Goal: Task Accomplishment & Management: Complete application form

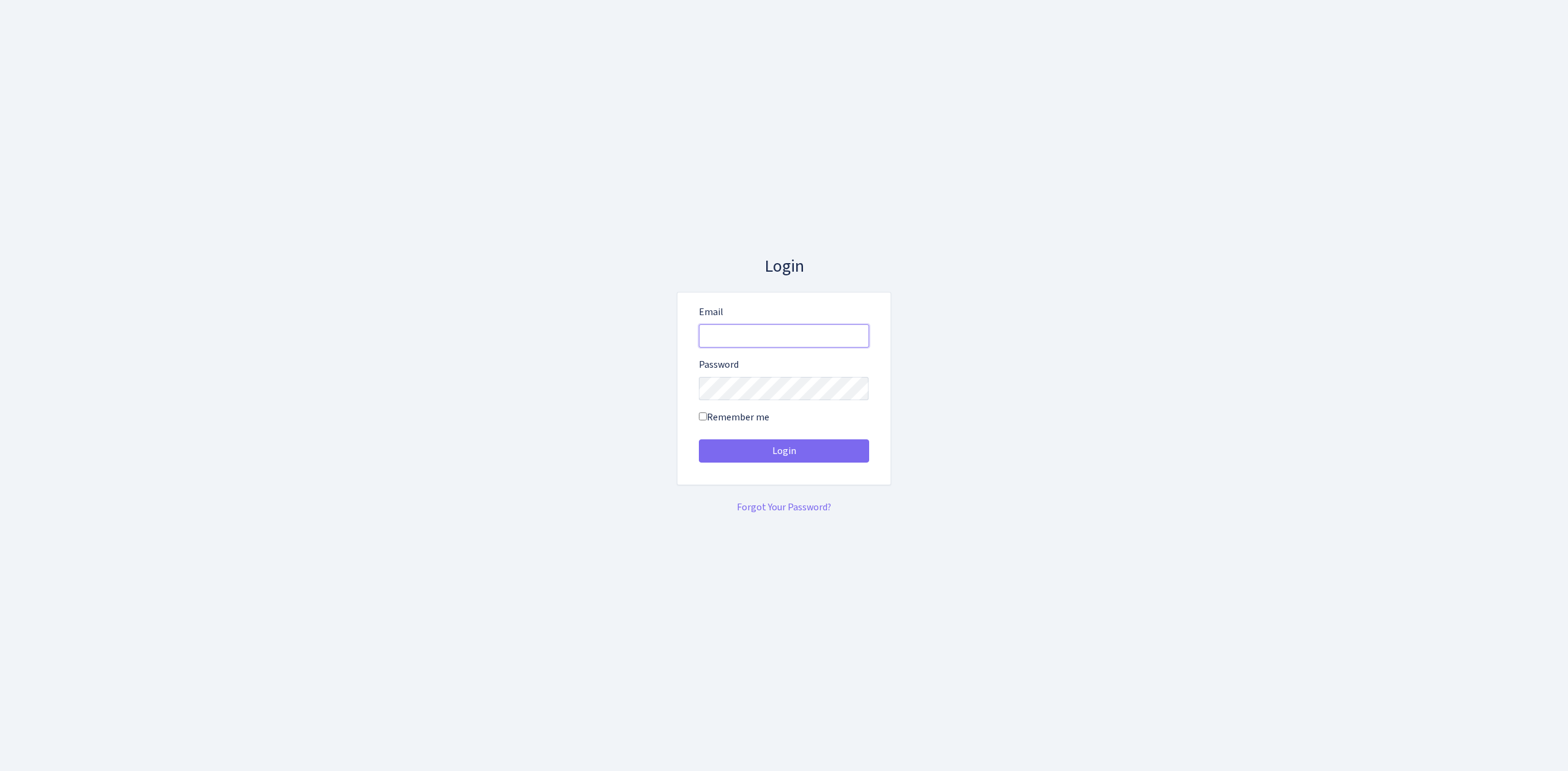
type input "vivio@bank.com"
click at [782, 453] on button "Login" at bounding box center [783, 451] width 170 height 23
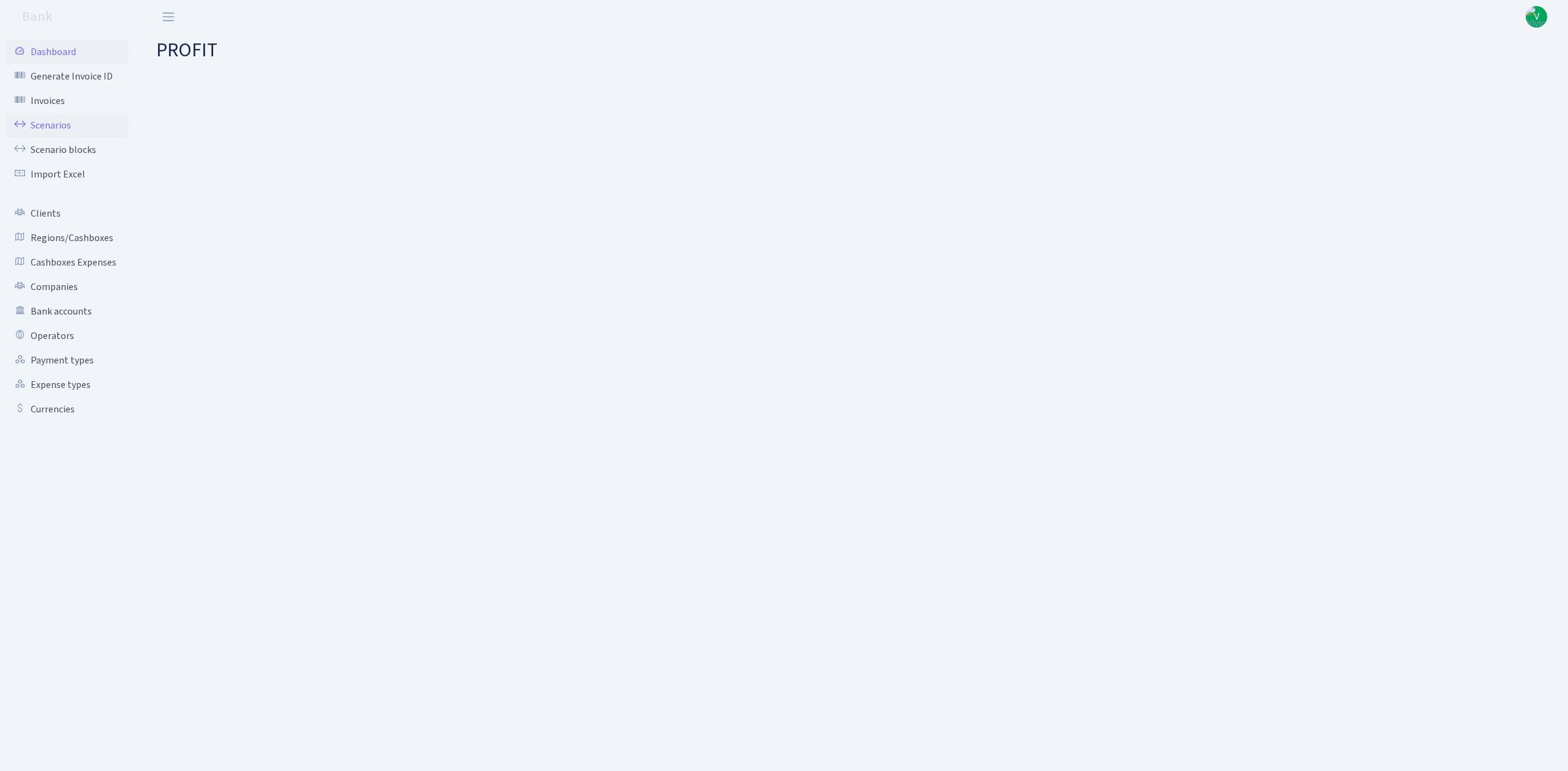
click at [59, 121] on link "Scenarios" at bounding box center [67, 125] width 122 height 25
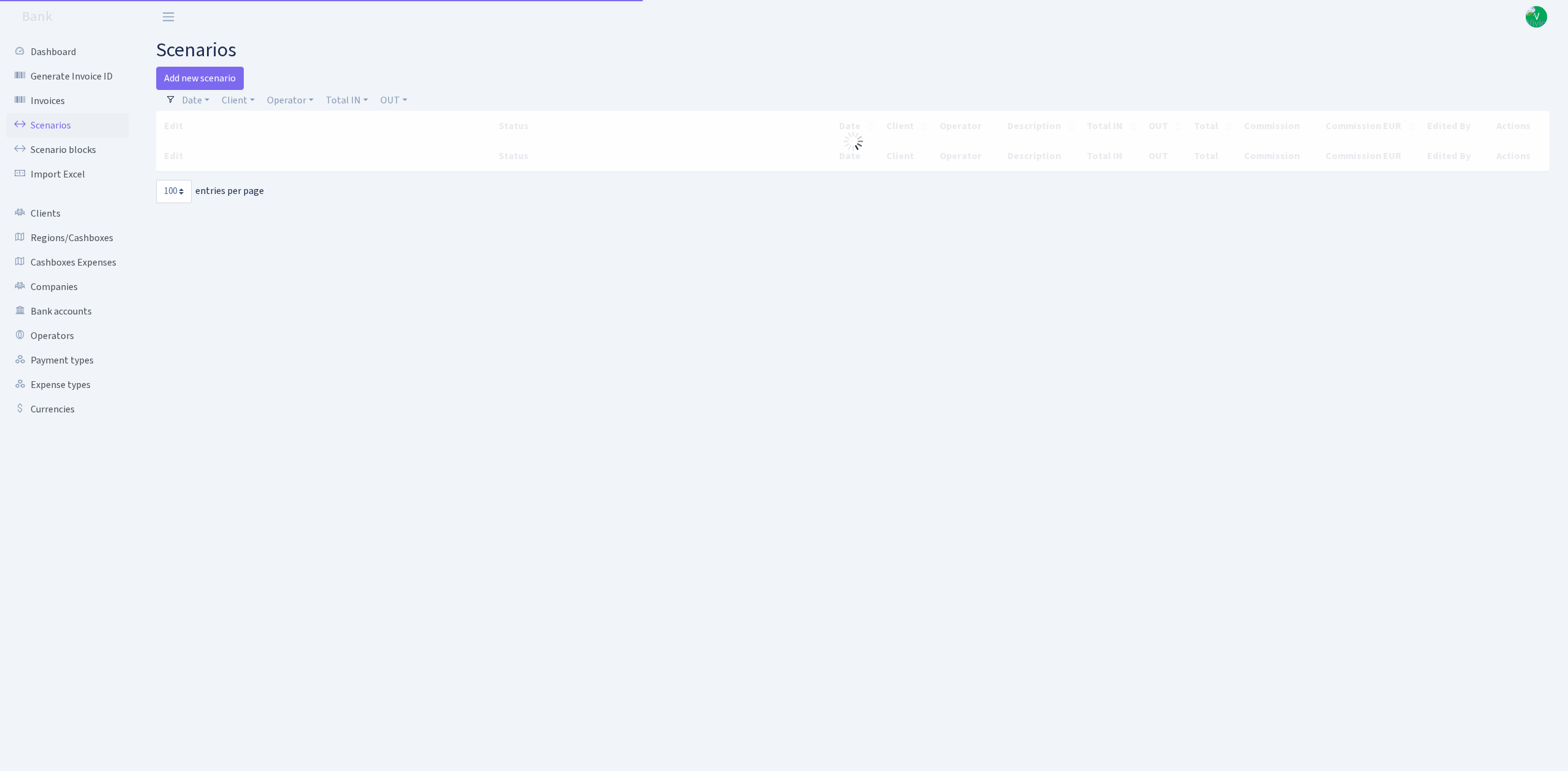
select select "100"
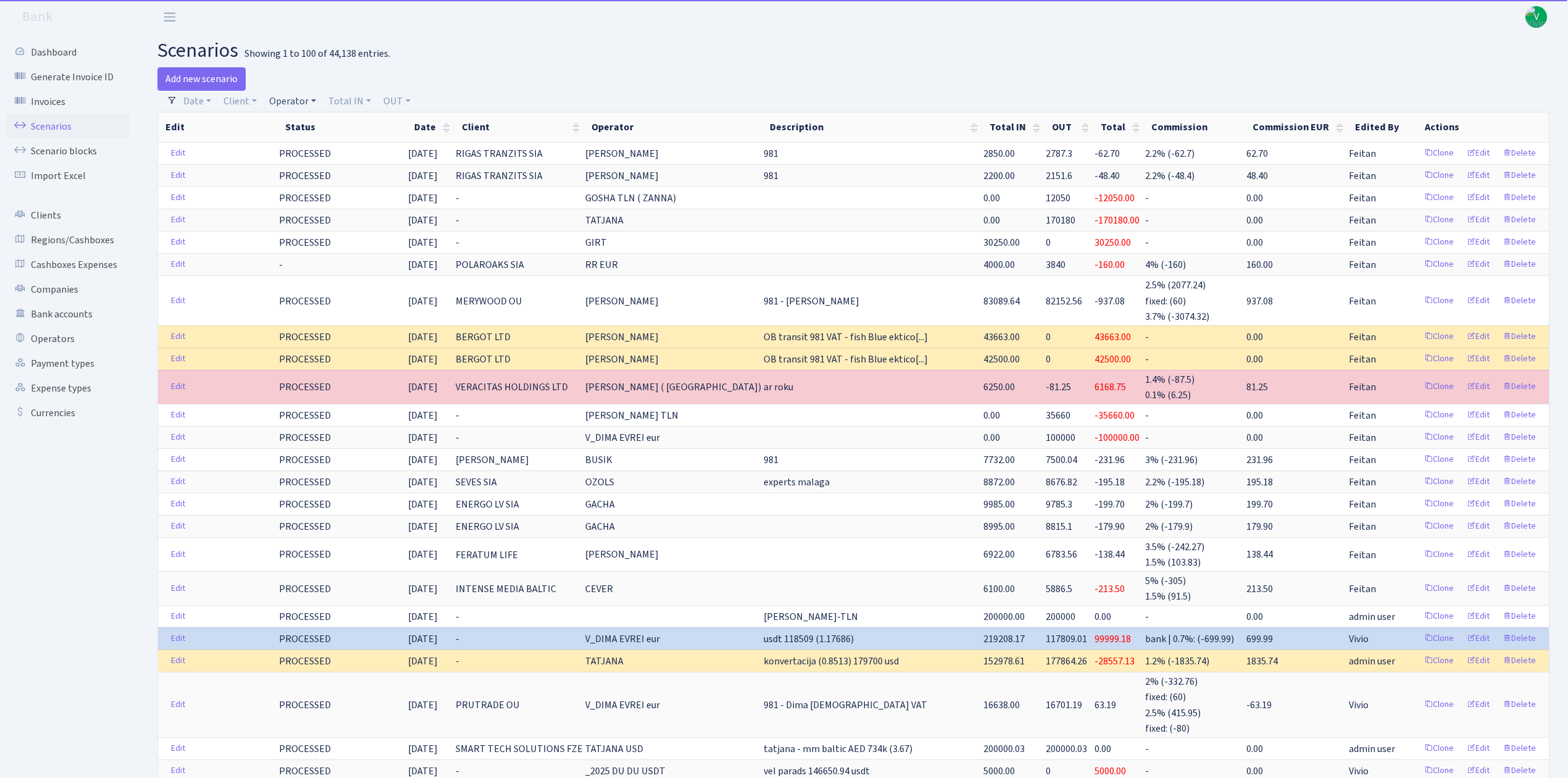
click at [302, 97] on link "Operator" at bounding box center [292, 101] width 57 height 21
click at [311, 144] on input "search" at bounding box center [313, 145] width 91 height 19
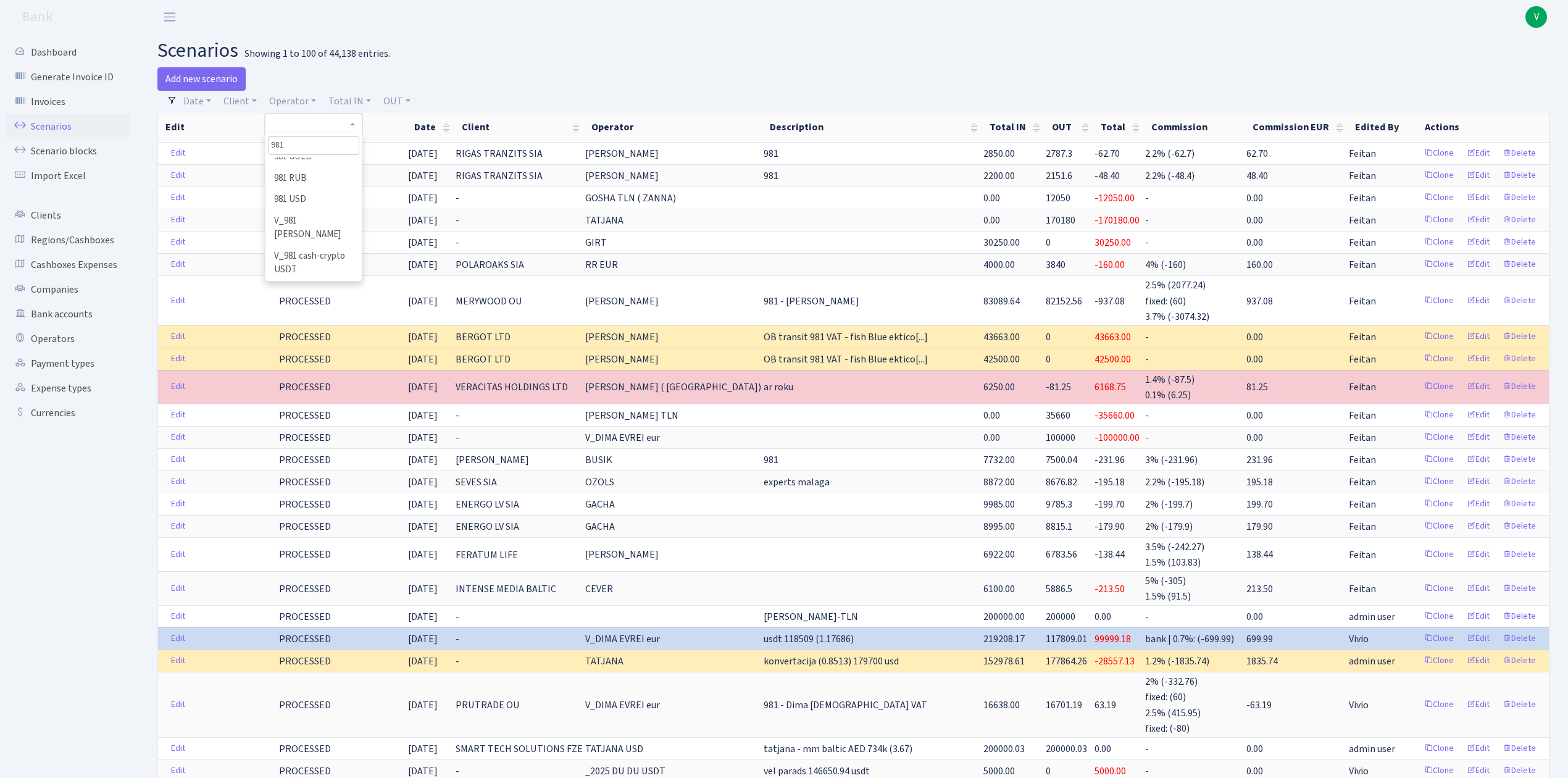
scroll to position [164, 0]
type input "981"
click at [334, 223] on li "V_981 cash-crypto USDT" at bounding box center [313, 230] width 93 height 35
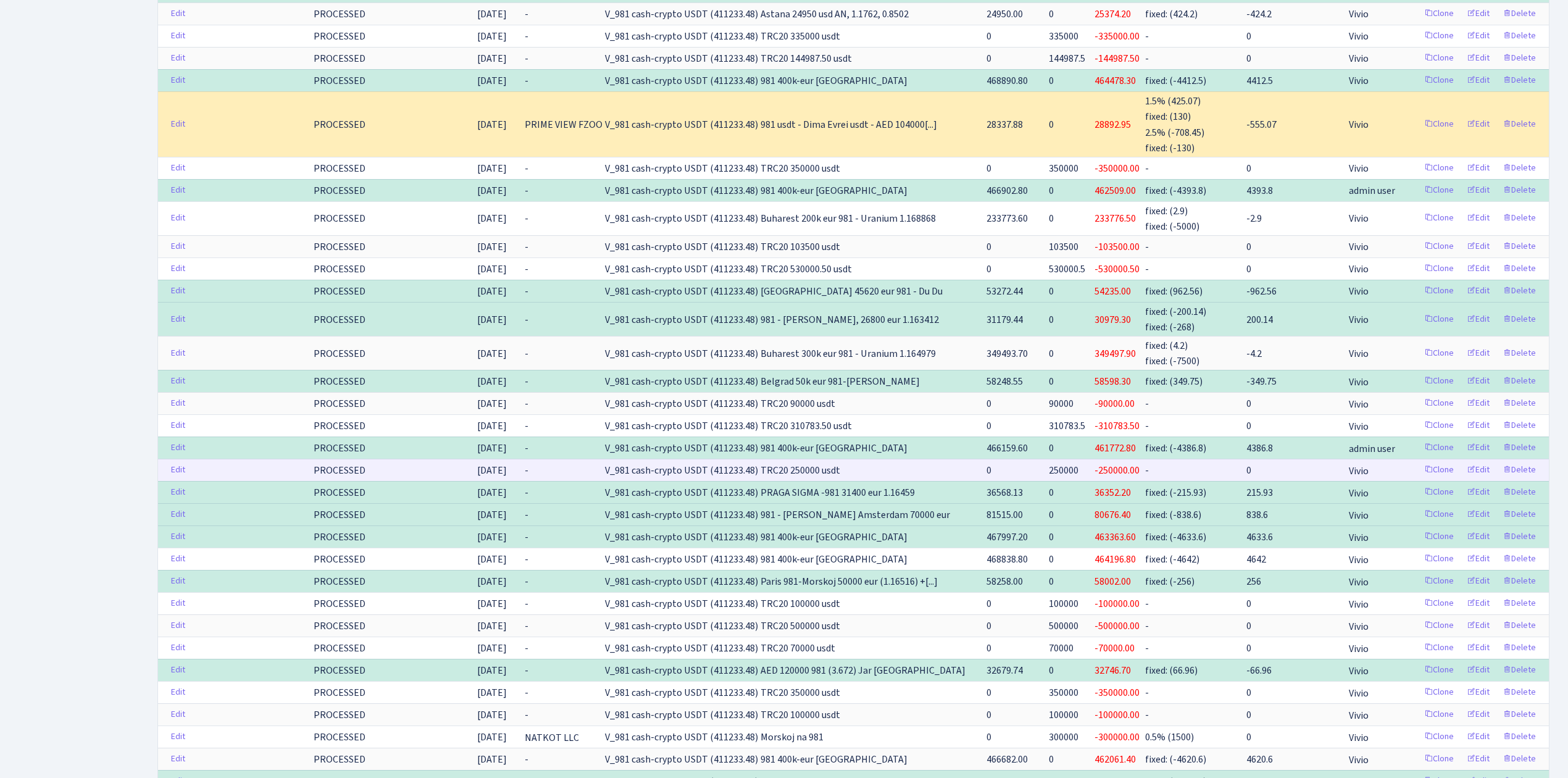
scroll to position [1153, 0]
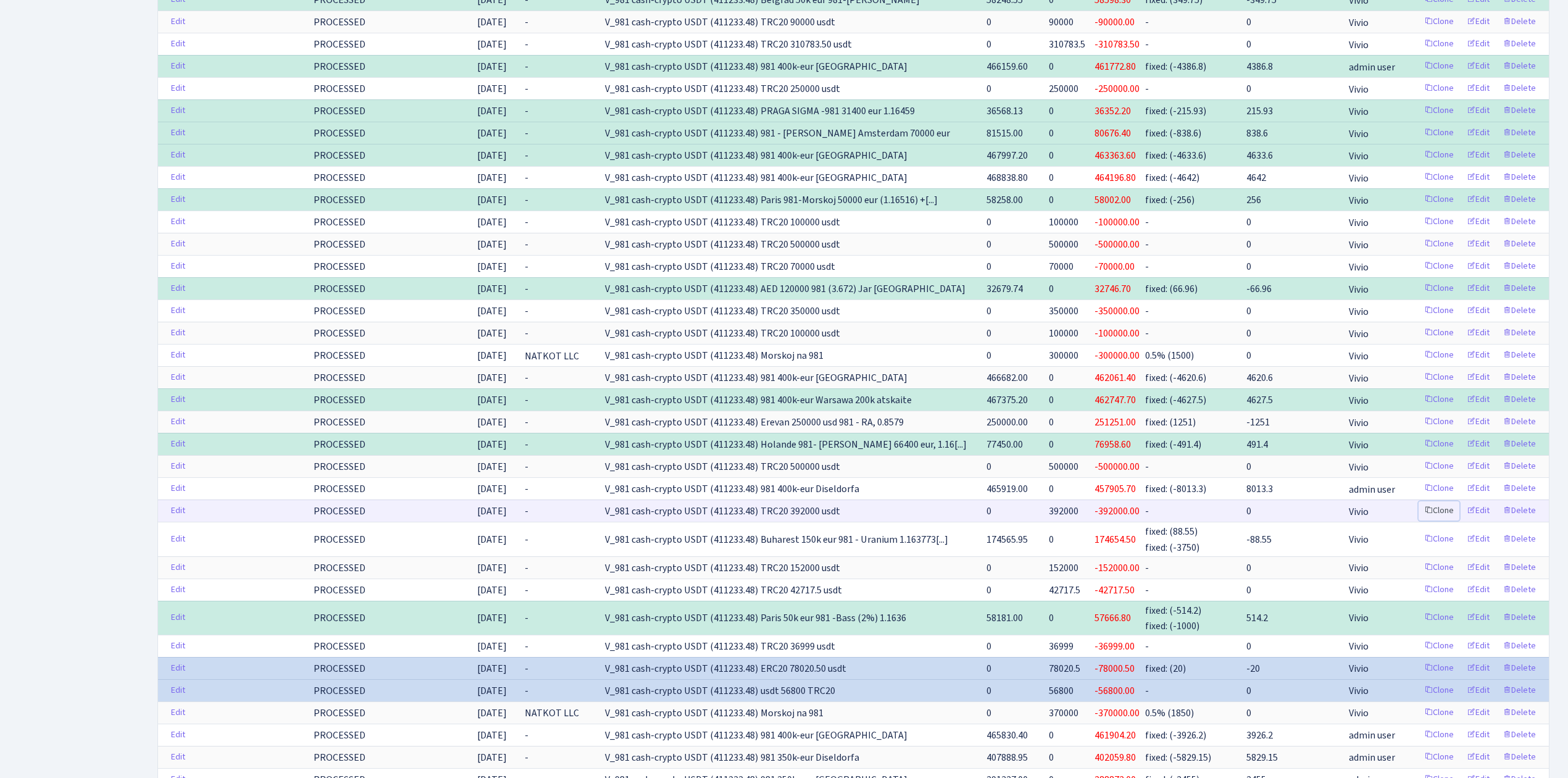
click at [1440, 519] on link "Clone" at bounding box center [1439, 511] width 41 height 19
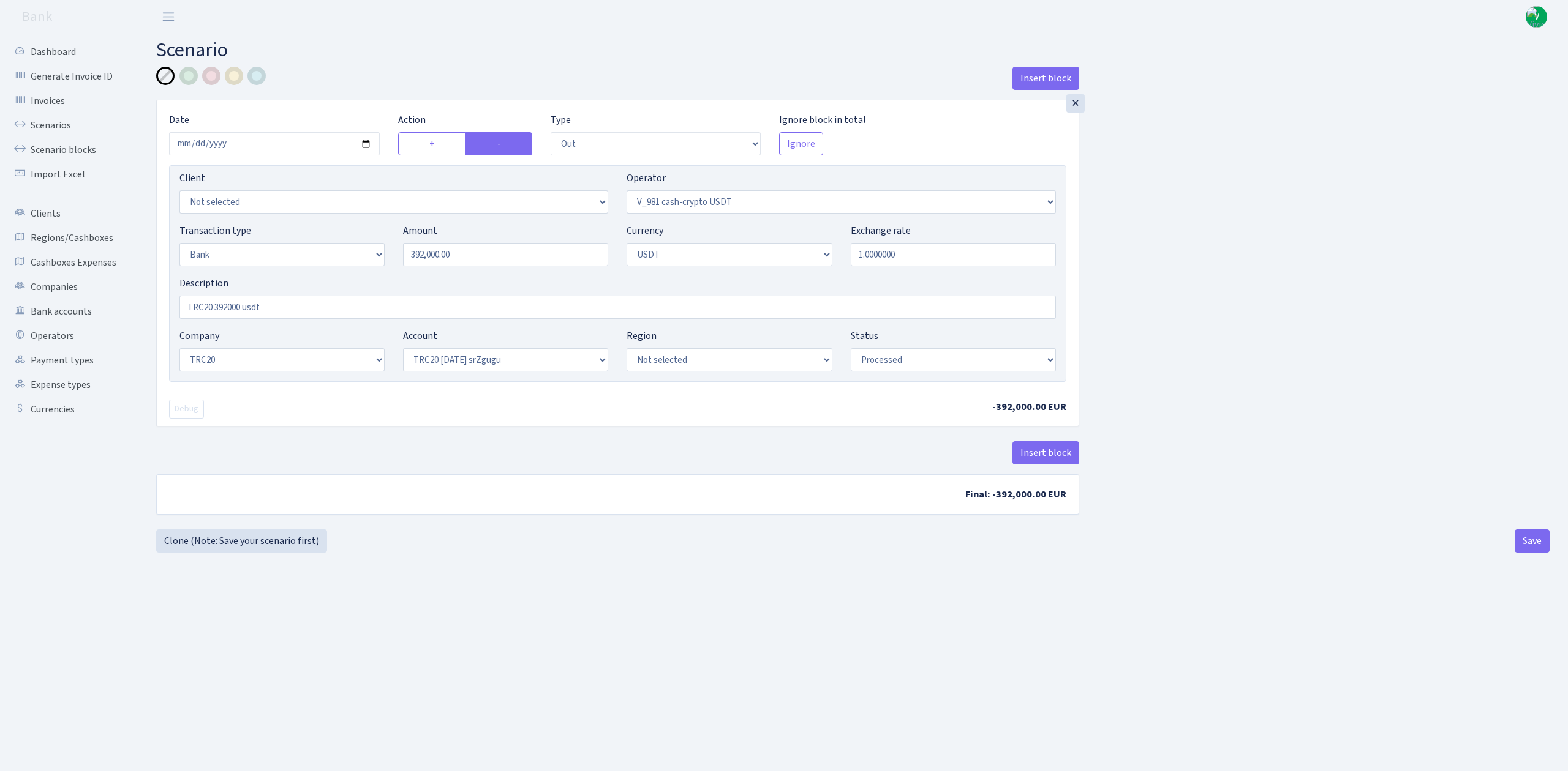
select select "out"
select select "435"
select select "2"
select select "6"
select select "20"
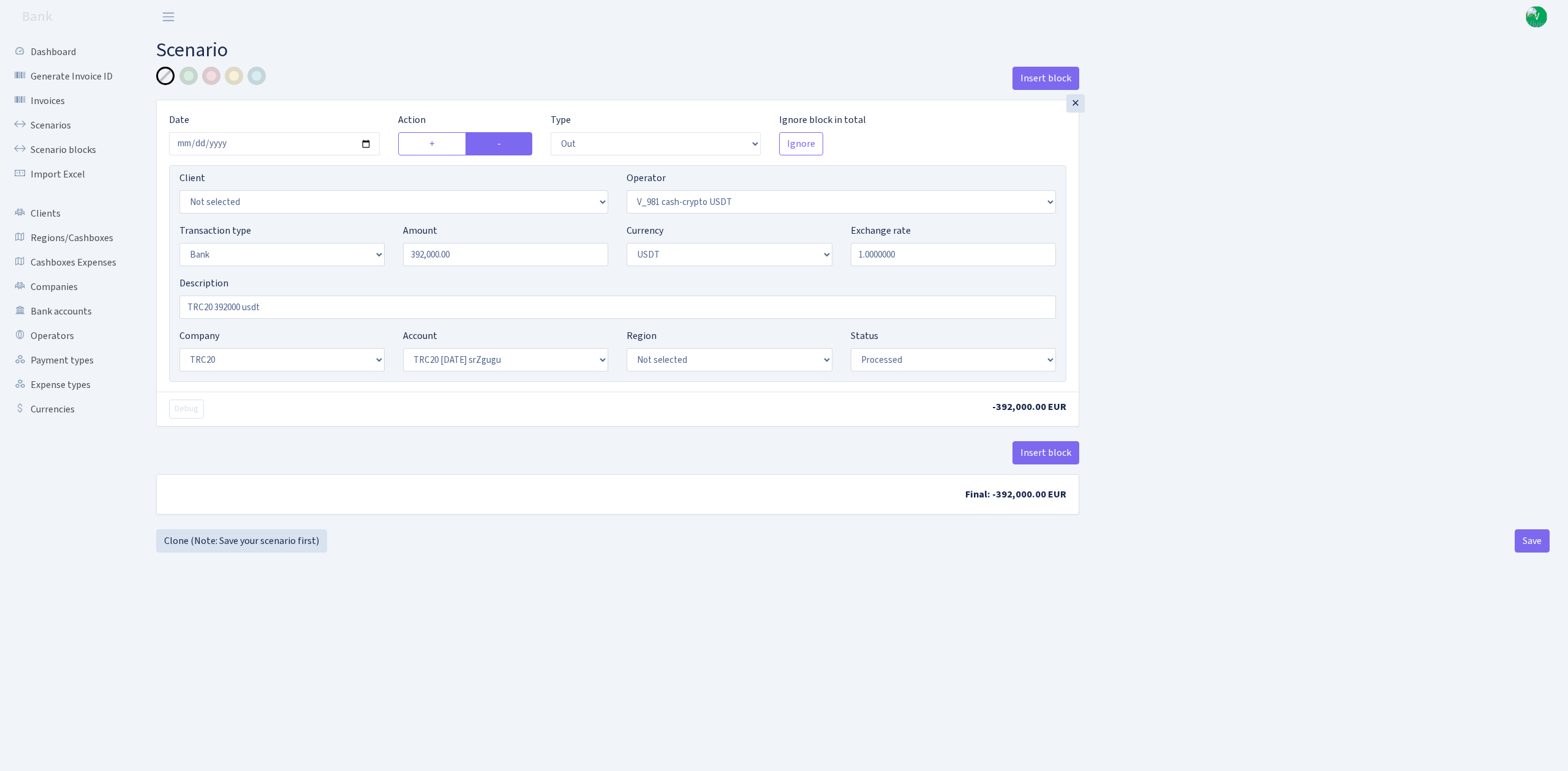
select select "61"
select select "processed"
click at [370, 142] on input "2025-08-28" at bounding box center [274, 144] width 210 height 23
type input "[DATE]"
drag, startPoint x: 469, startPoint y: 254, endPoint x: 222, endPoint y: 212, distance: 250.5
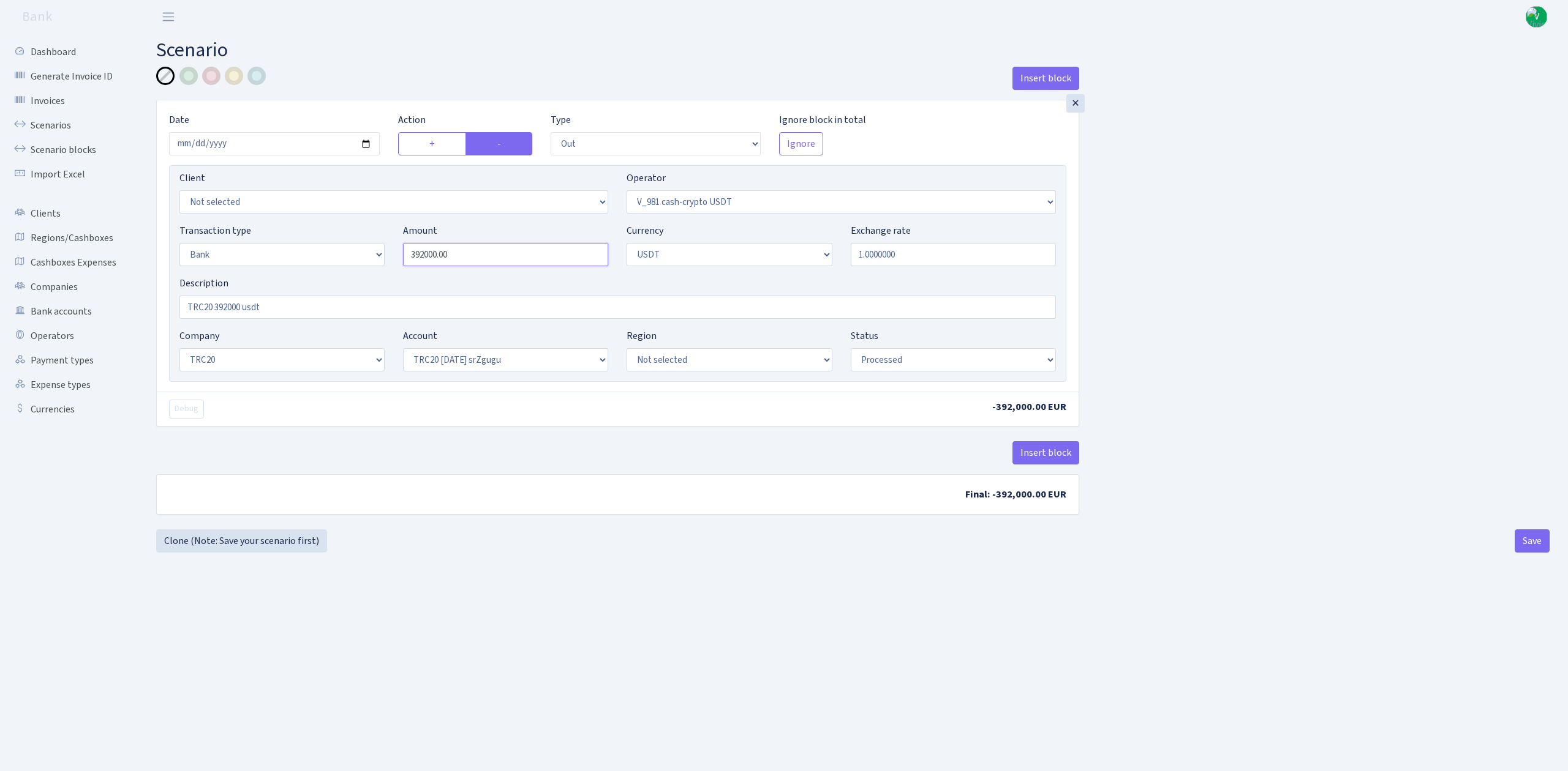
click at [226, 214] on div "Client Not selected 1 KOC GEMICILIK VE TASIMACILIK 1/BALDERE-SILDEDZE SIGNE 1/S…" at bounding box center [617, 274] width 897 height 217
type input "90,000.00"
click at [592, 456] on div "Insert block" at bounding box center [618, 458] width 923 height 33
click at [226, 302] on input "TRC20 392000 usdt" at bounding box center [618, 307] width 876 height 23
type input "TRC20 90000 usdt"
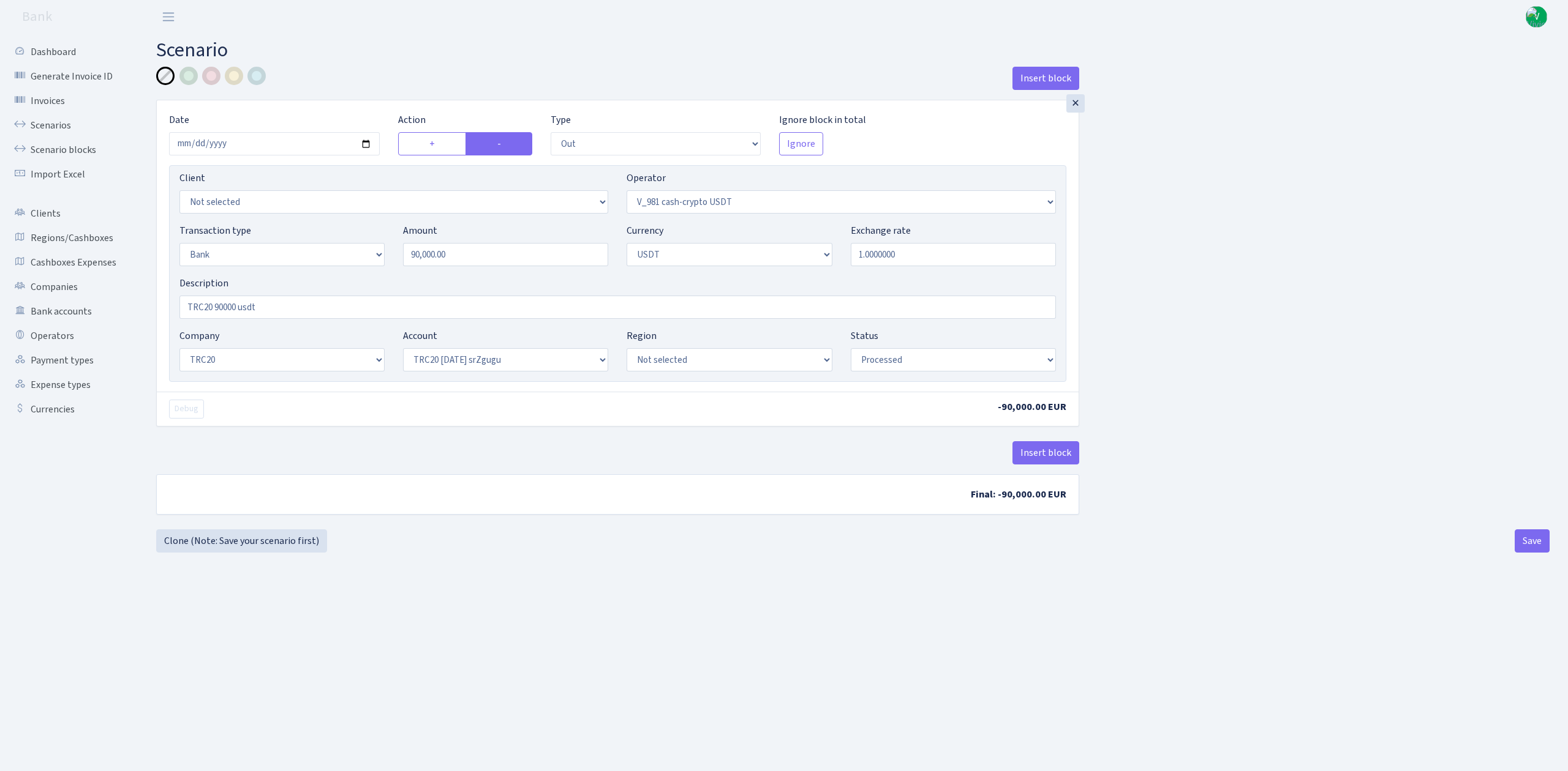
click at [811, 625] on main "Scenario Insert block × Date 2025-09-15 Action + - Type --- In Out Commission F…" at bounding box center [852, 387] width 1430 height 707
click at [1536, 540] on button "Save" at bounding box center [1532, 541] width 35 height 23
select select "out"
select select "435"
select select "2"
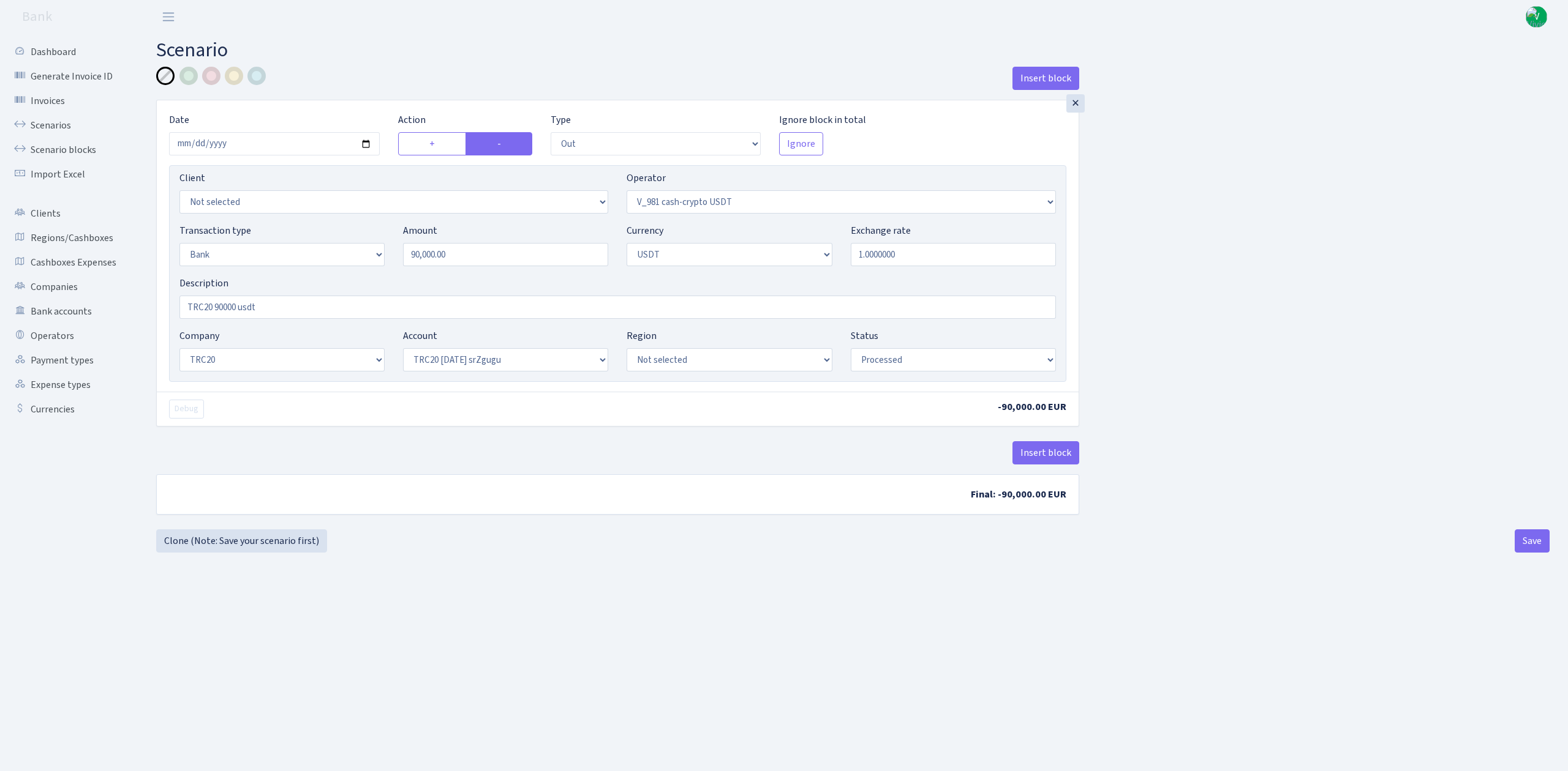
select select "6"
select select "20"
select select "61"
select select "processed"
click at [49, 125] on link "Scenarios" at bounding box center [67, 125] width 122 height 25
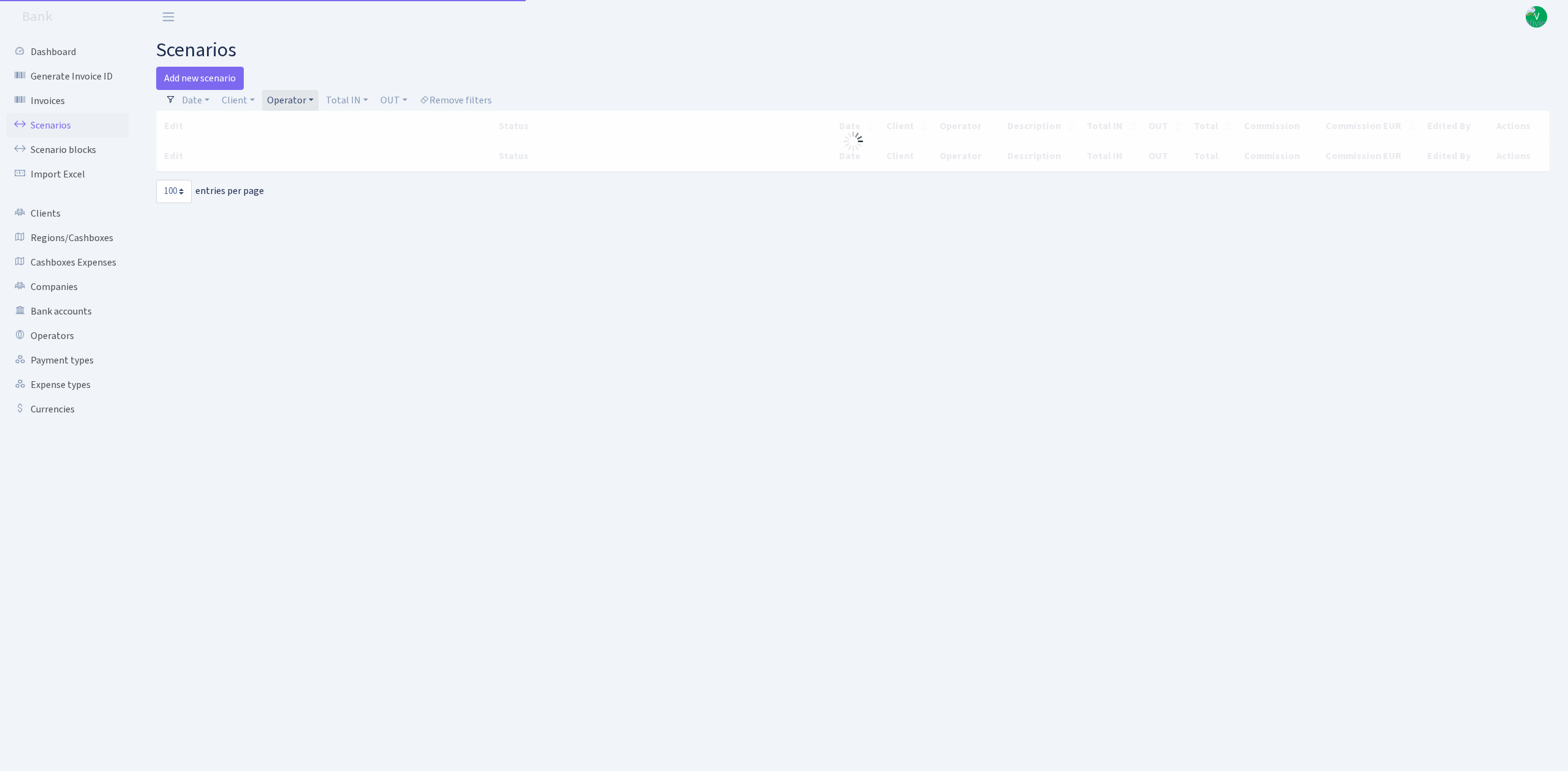
select select "100"
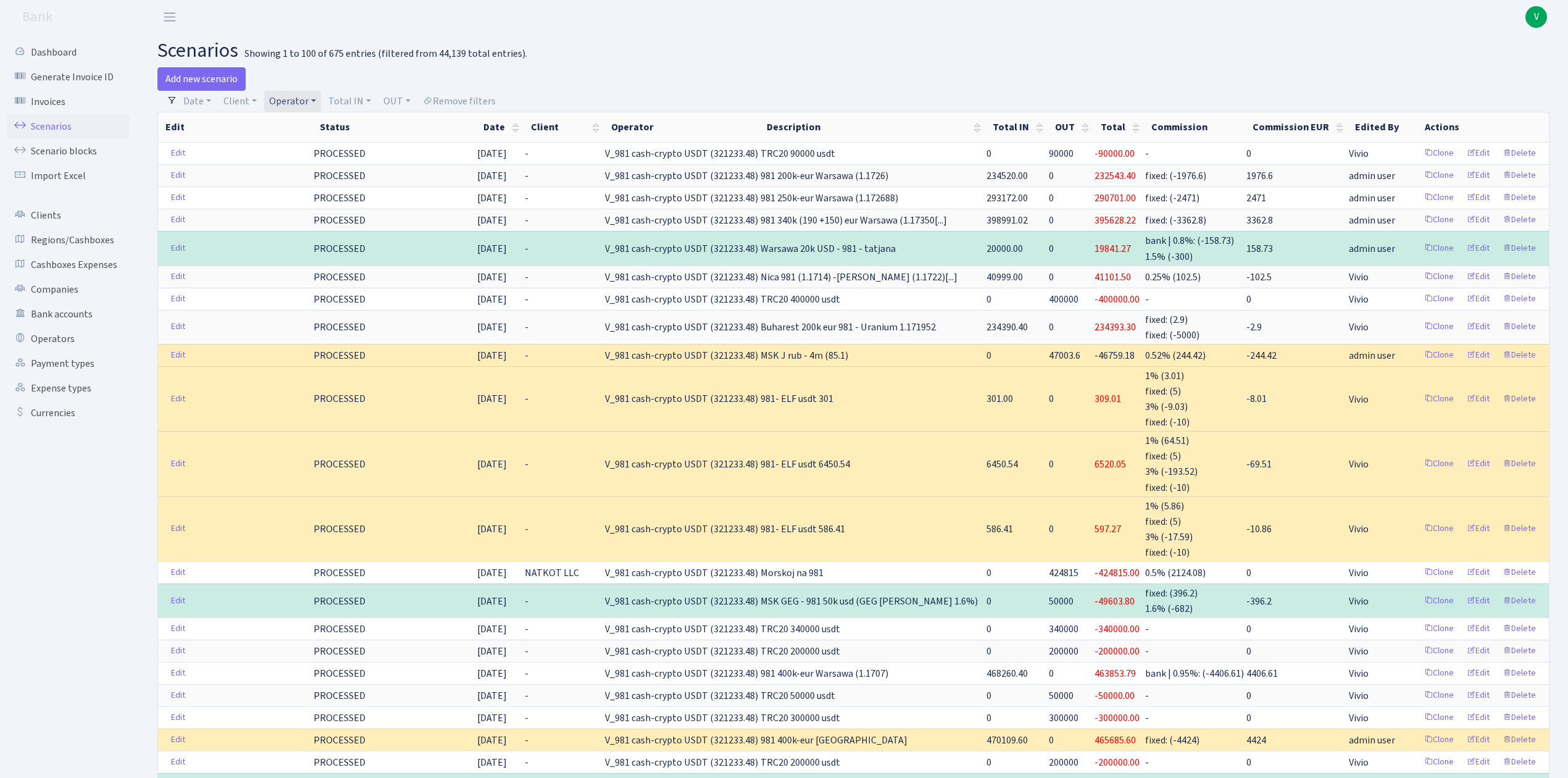
click at [290, 96] on link "Operator" at bounding box center [292, 101] width 57 height 21
select select
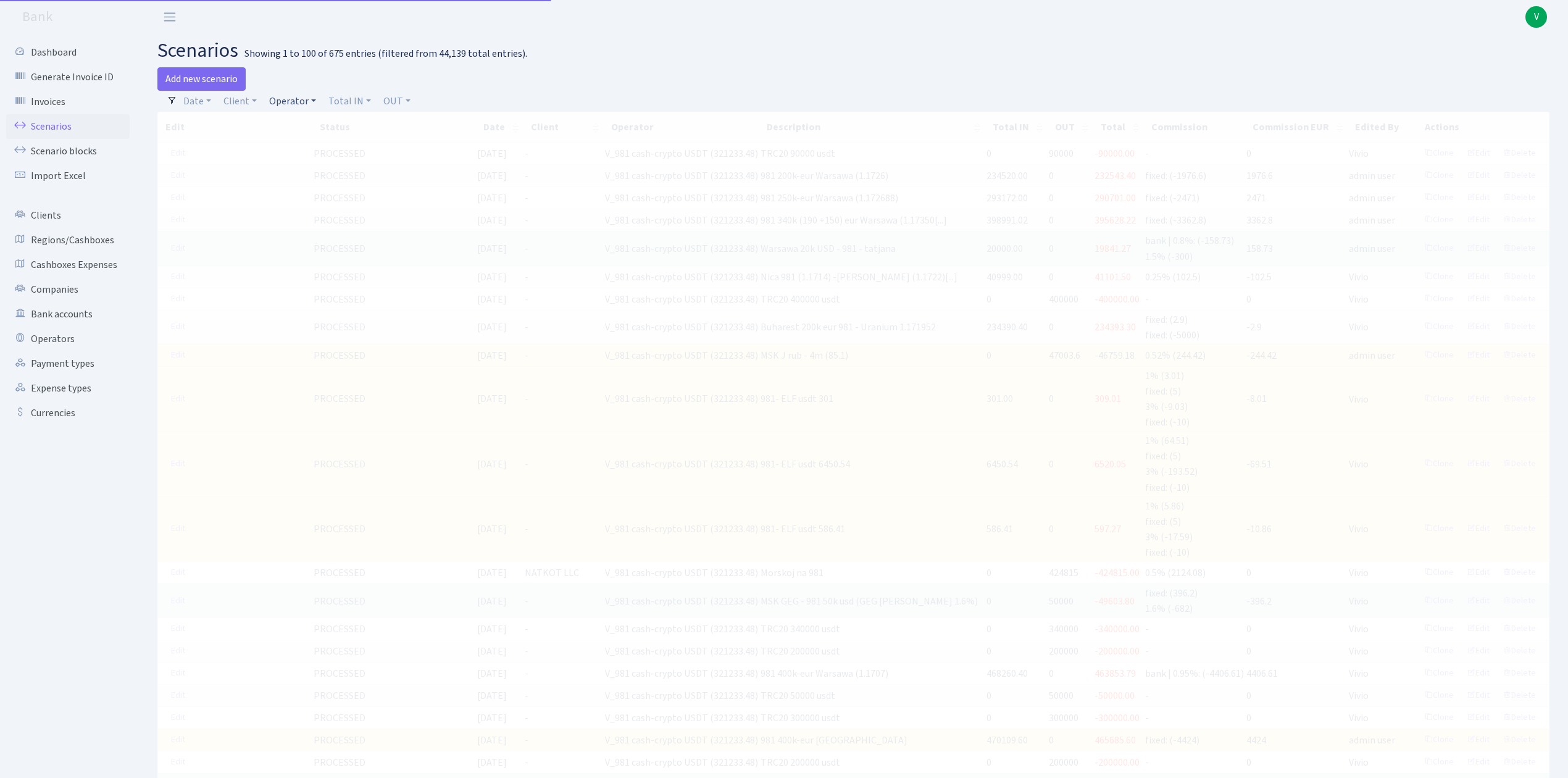
click at [287, 93] on link "Operator" at bounding box center [292, 101] width 57 height 21
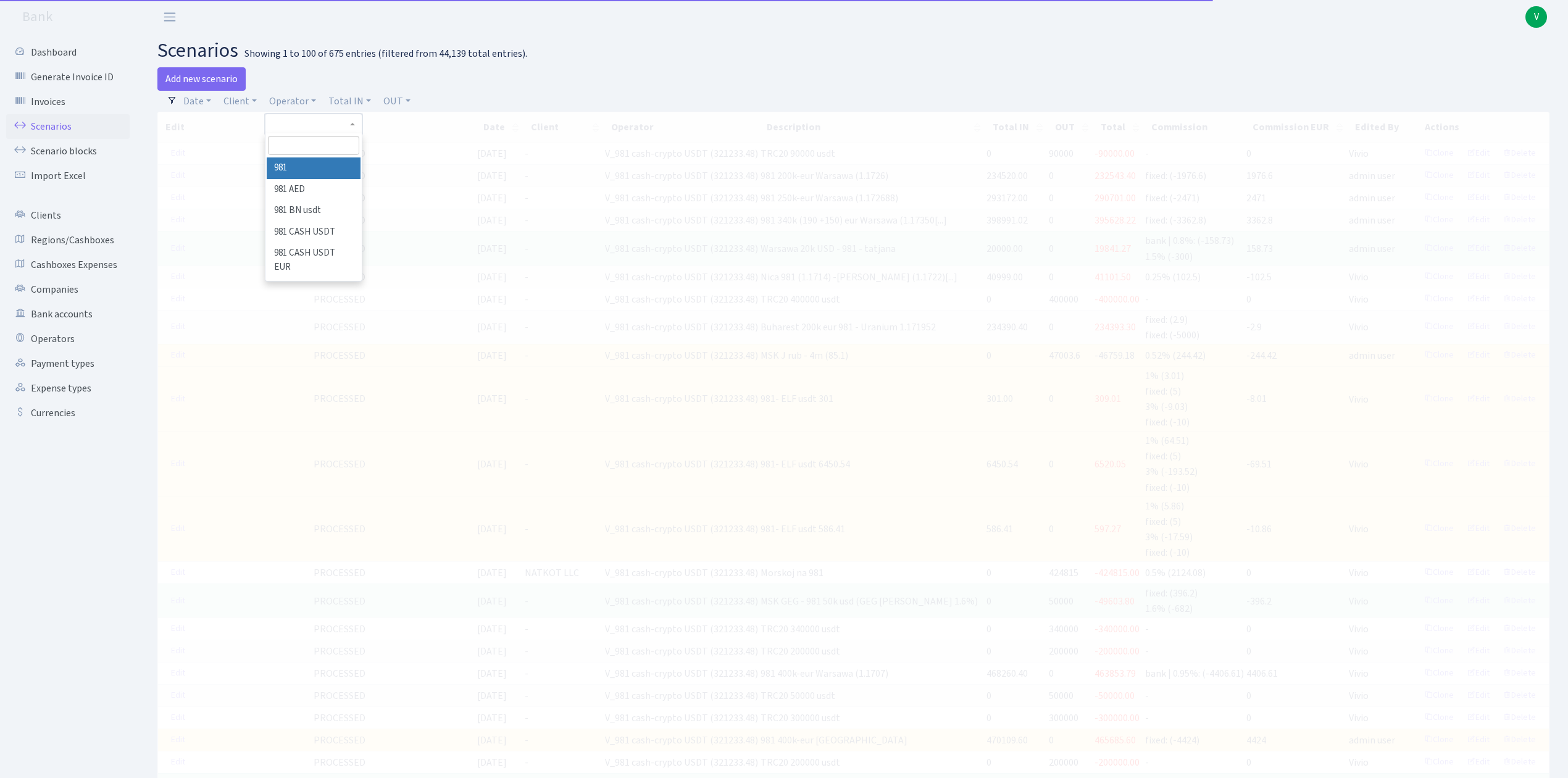
click at [318, 143] on input "search" at bounding box center [313, 145] width 91 height 19
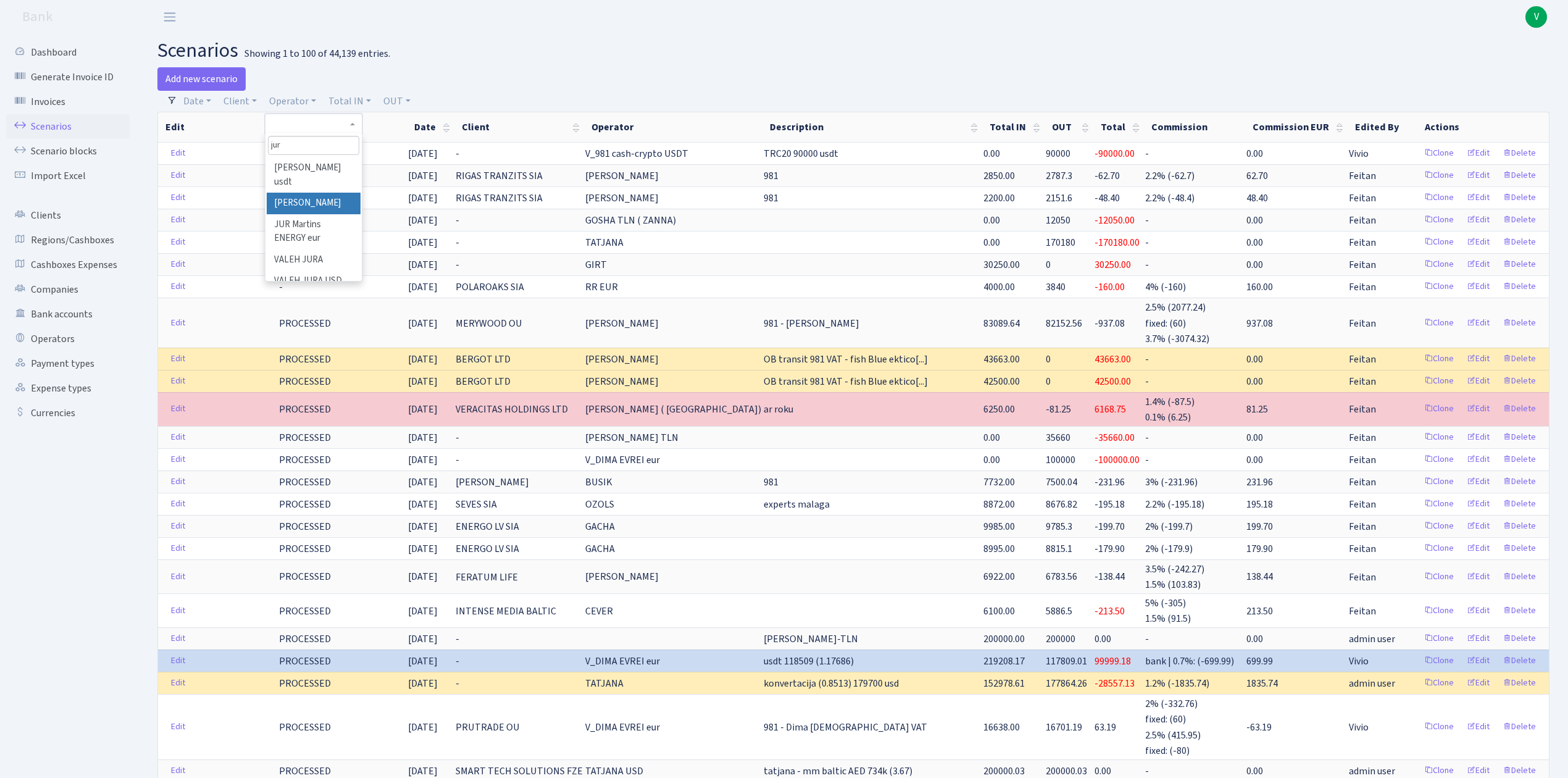
type input "jur"
click at [321, 197] on li "[PERSON_NAME]" at bounding box center [313, 203] width 93 height 22
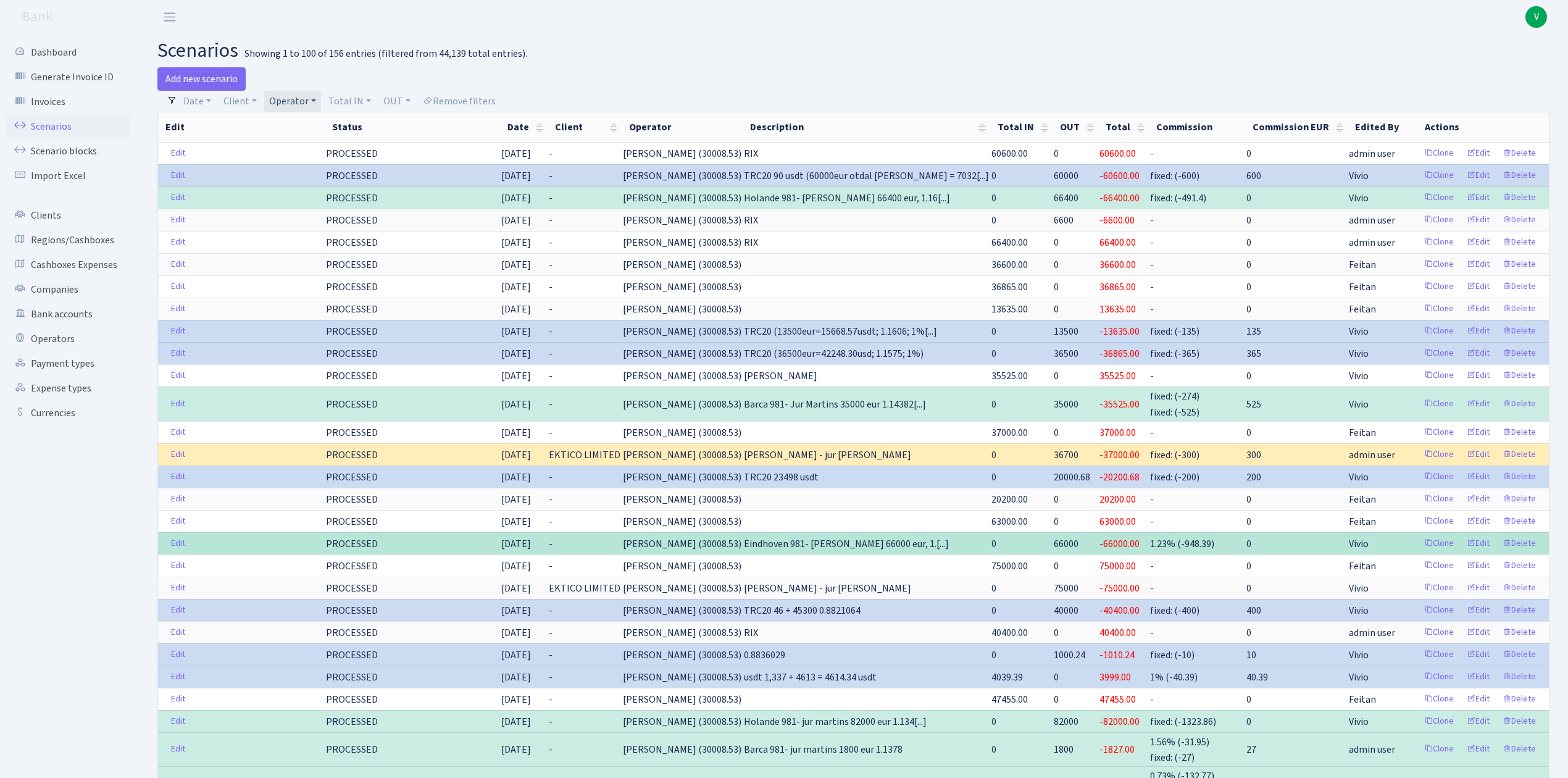
drag, startPoint x: 1084, startPoint y: 550, endPoint x: 976, endPoint y: 549, distance: 108.0
click at [976, 549] on tr "Edit PROCESSED 14.07.2025 - JUR Martins (30008.53) Eindhoven 981- Jur Martins 6…" at bounding box center [854, 543] width 1391 height 22
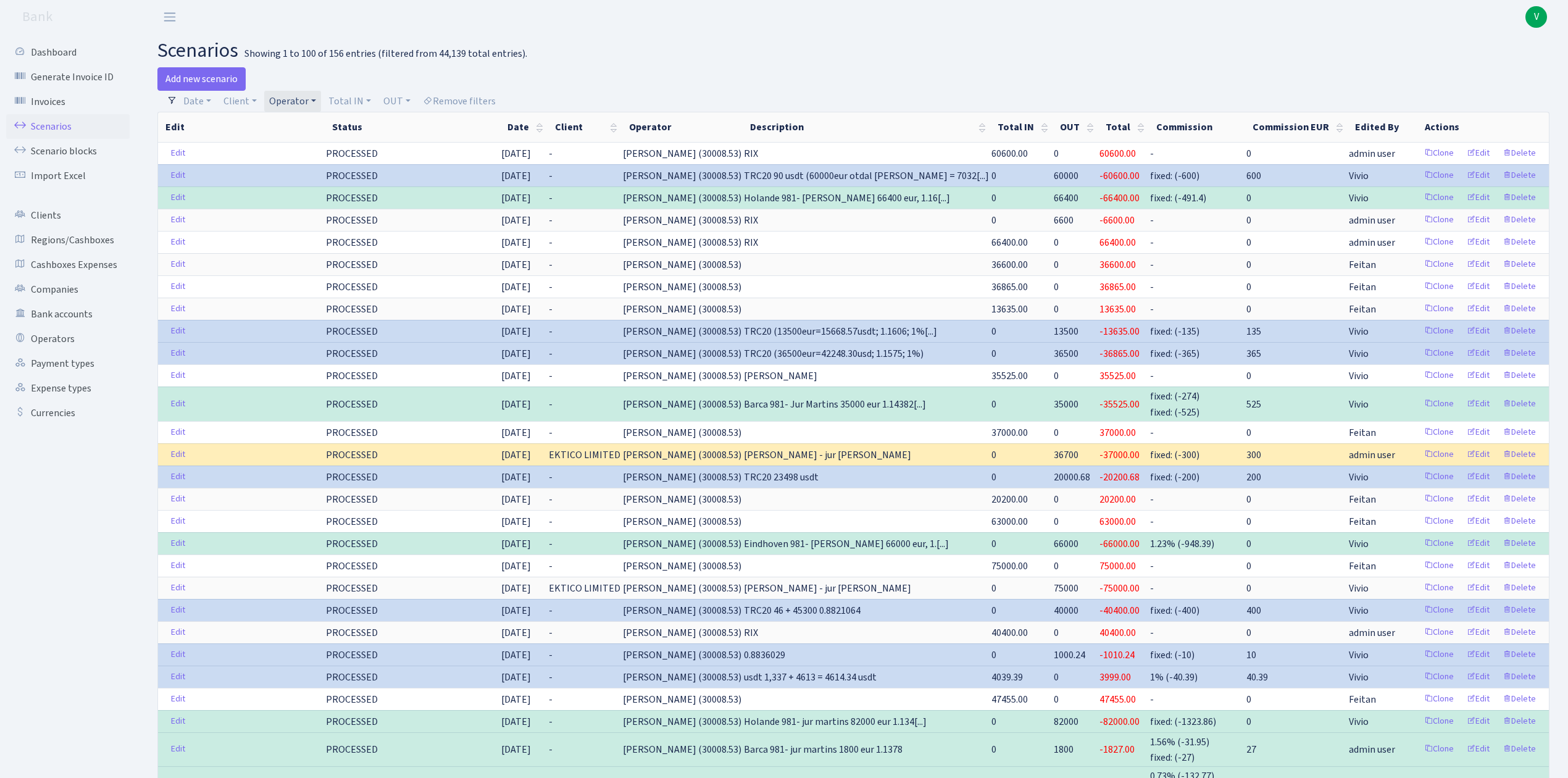
click at [305, 100] on link "Operator" at bounding box center [292, 101] width 57 height 21
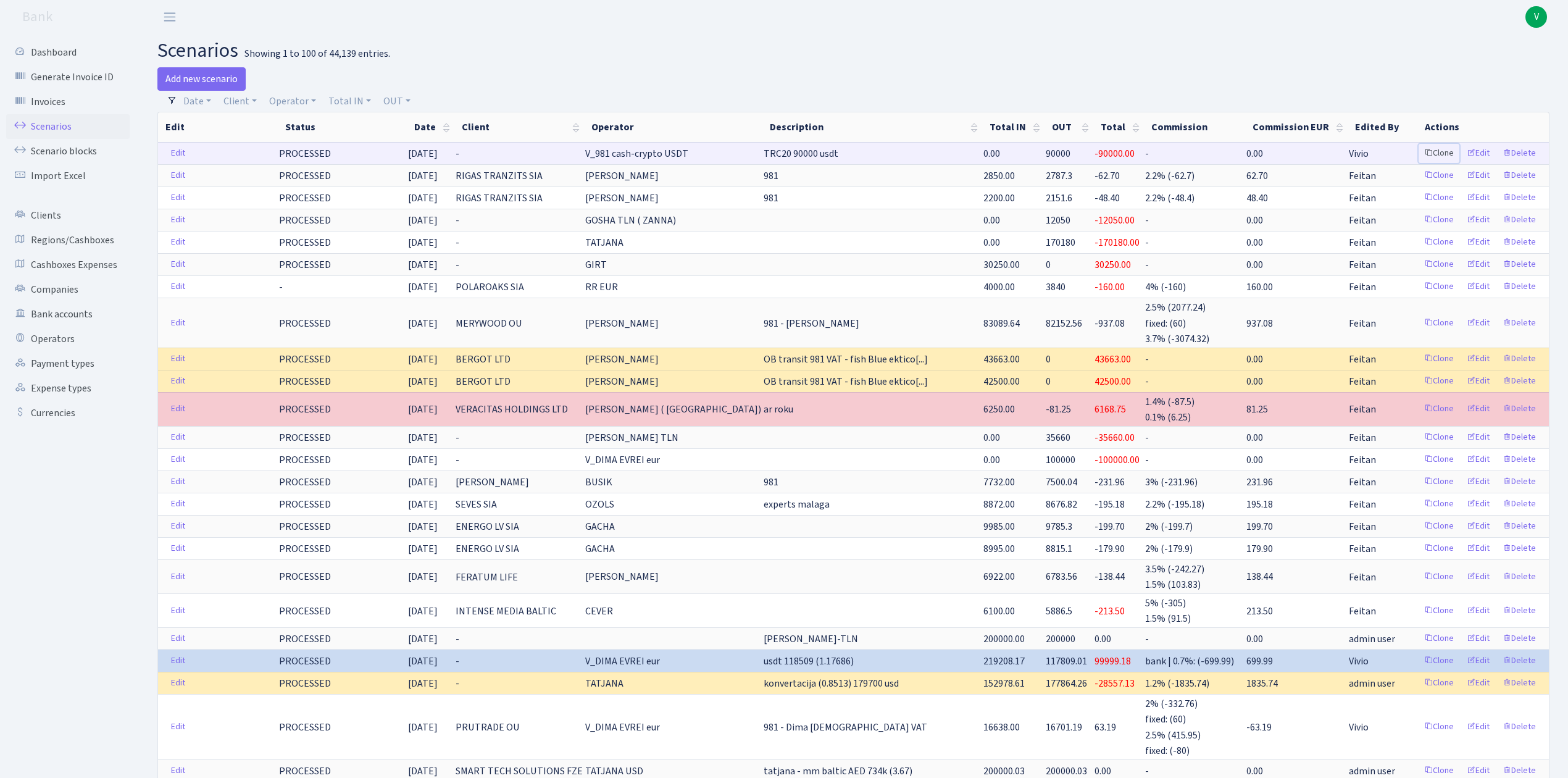
click at [1437, 153] on link "Clone" at bounding box center [1439, 154] width 41 height 19
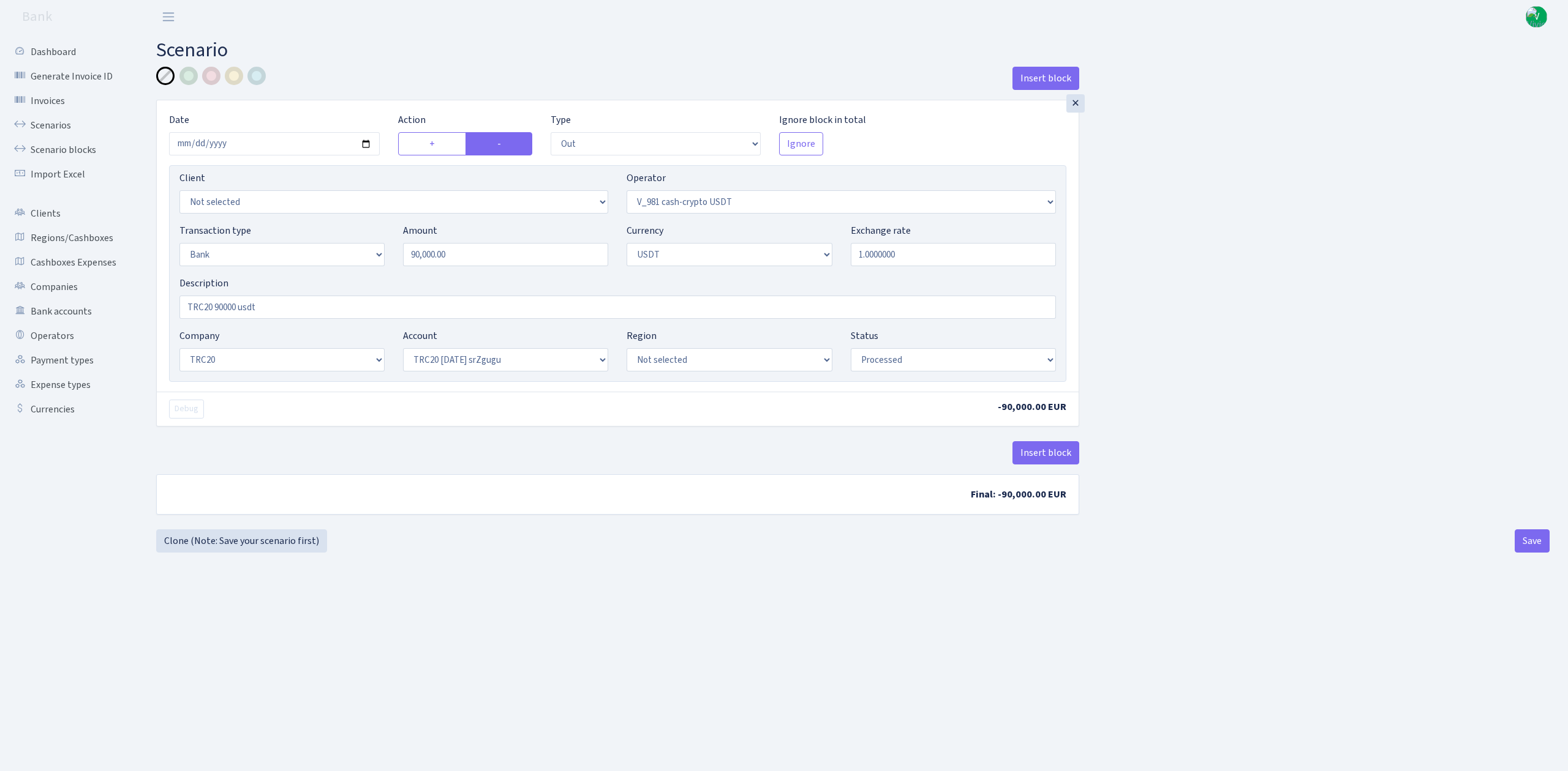
select select "out"
select select "435"
select select "2"
select select "6"
select select "20"
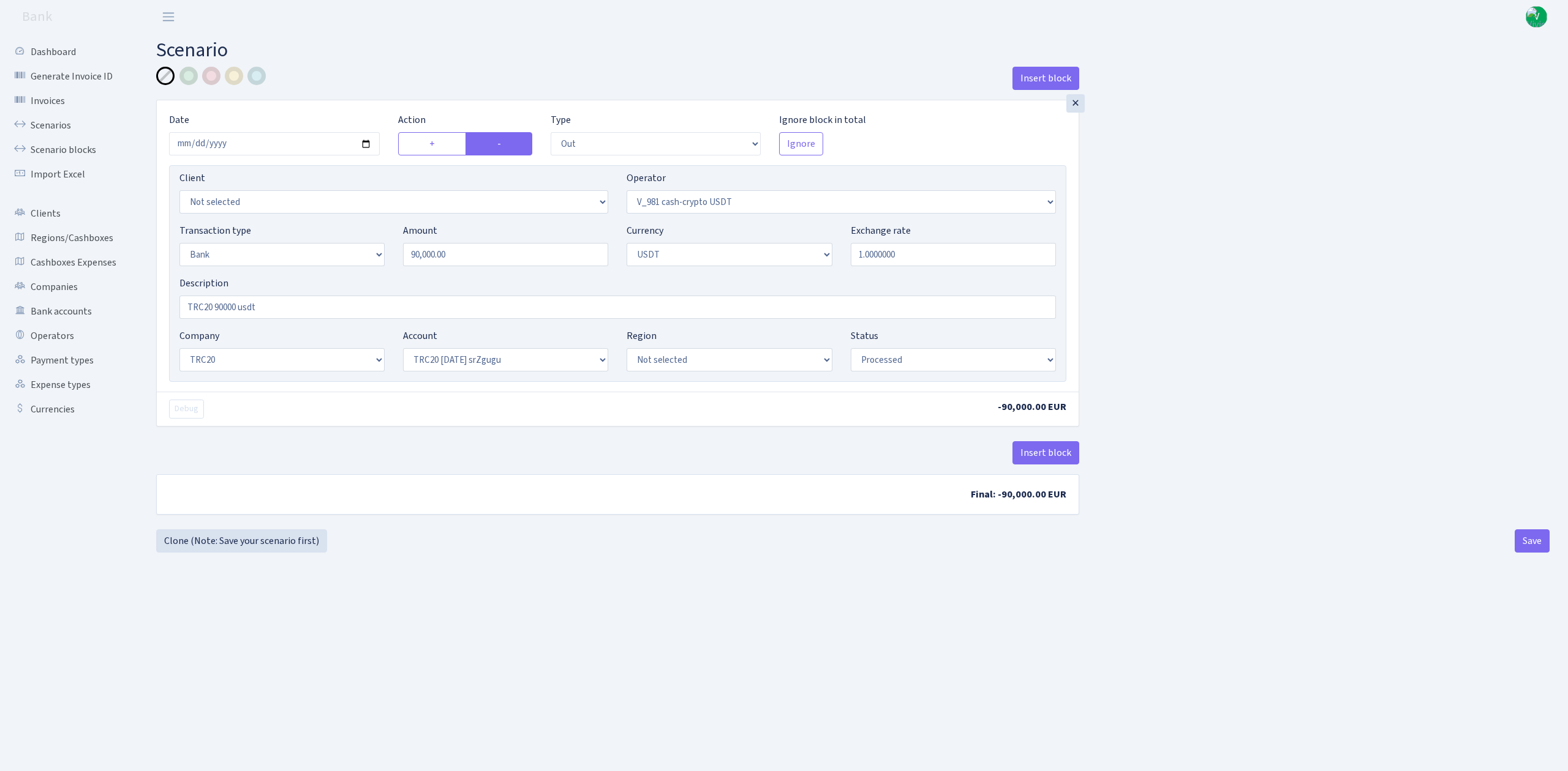
select select "61"
select select "processed"
drag, startPoint x: 458, startPoint y: 258, endPoint x: 300, endPoint y: 223, distance: 161.8
click at [300, 223] on div "Client Not selected 1 KOC GEMICILIK VE TASIMACILIK 1/BALDERE-SILDEDZE SIGNE 1/S…" at bounding box center [617, 274] width 897 height 217
type input "200,000.00"
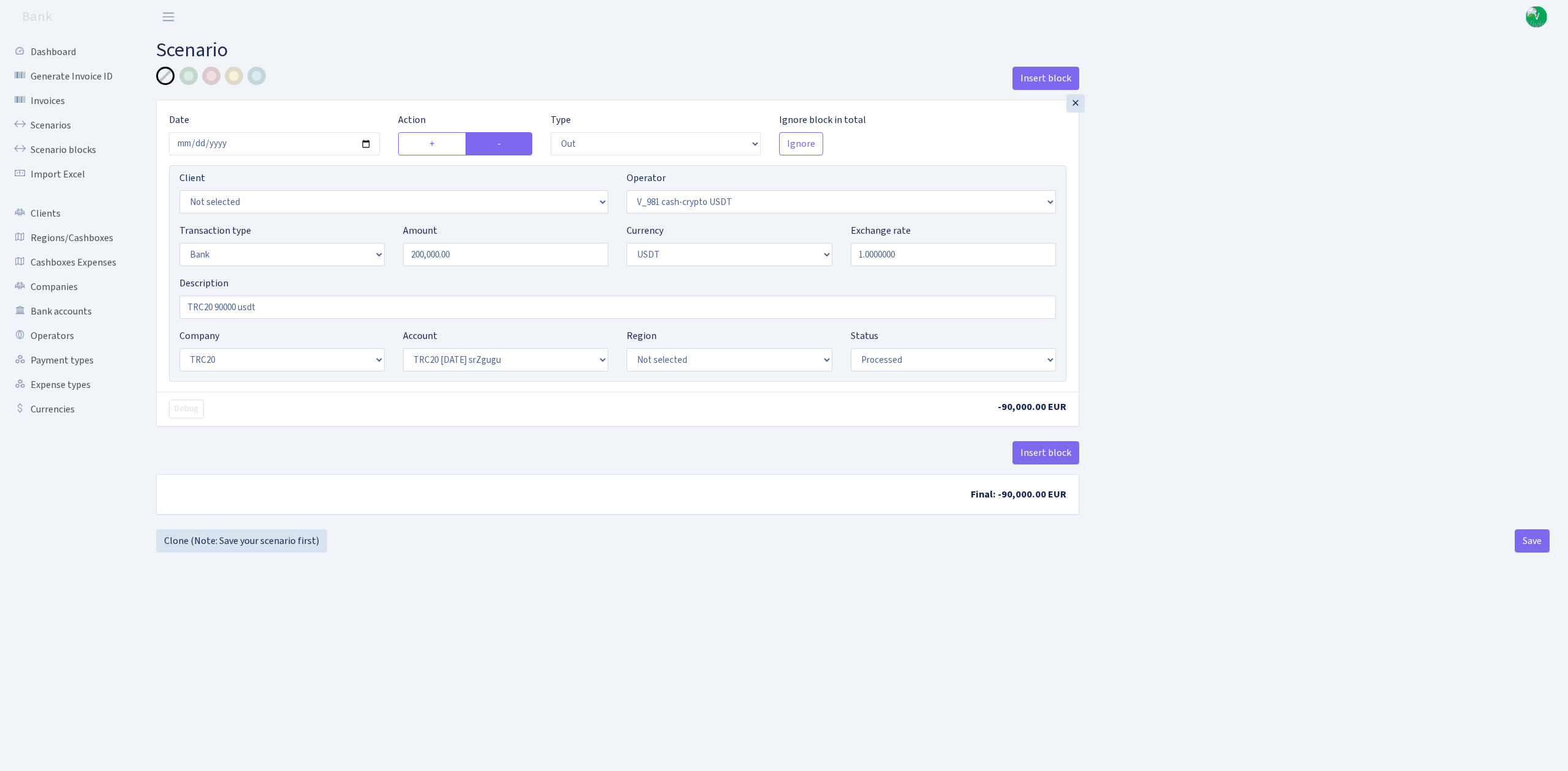
click at [1301, 262] on div "Insert block × Date 2025-09-15 Action + - Type --- In Out Commission Field requ…" at bounding box center [853, 298] width 1412 height 463
click at [218, 308] on input "TRC20 90000 usdt" at bounding box center [618, 307] width 876 height 23
type input "TRC20 200000 usdt"
click at [1529, 541] on button "Save" at bounding box center [1532, 541] width 35 height 23
select select "out"
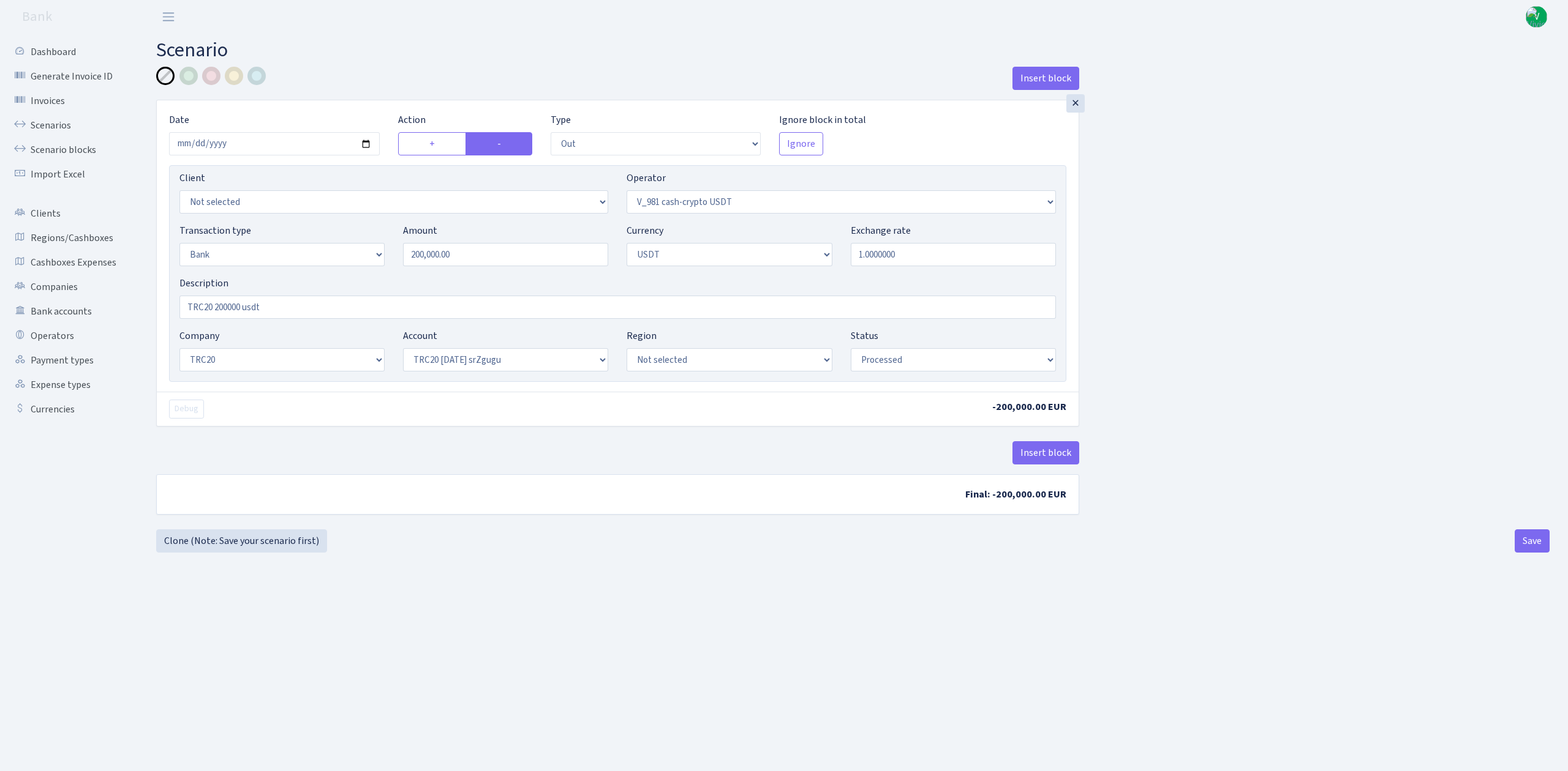
select select "435"
select select "2"
select select "6"
select select "20"
select select "61"
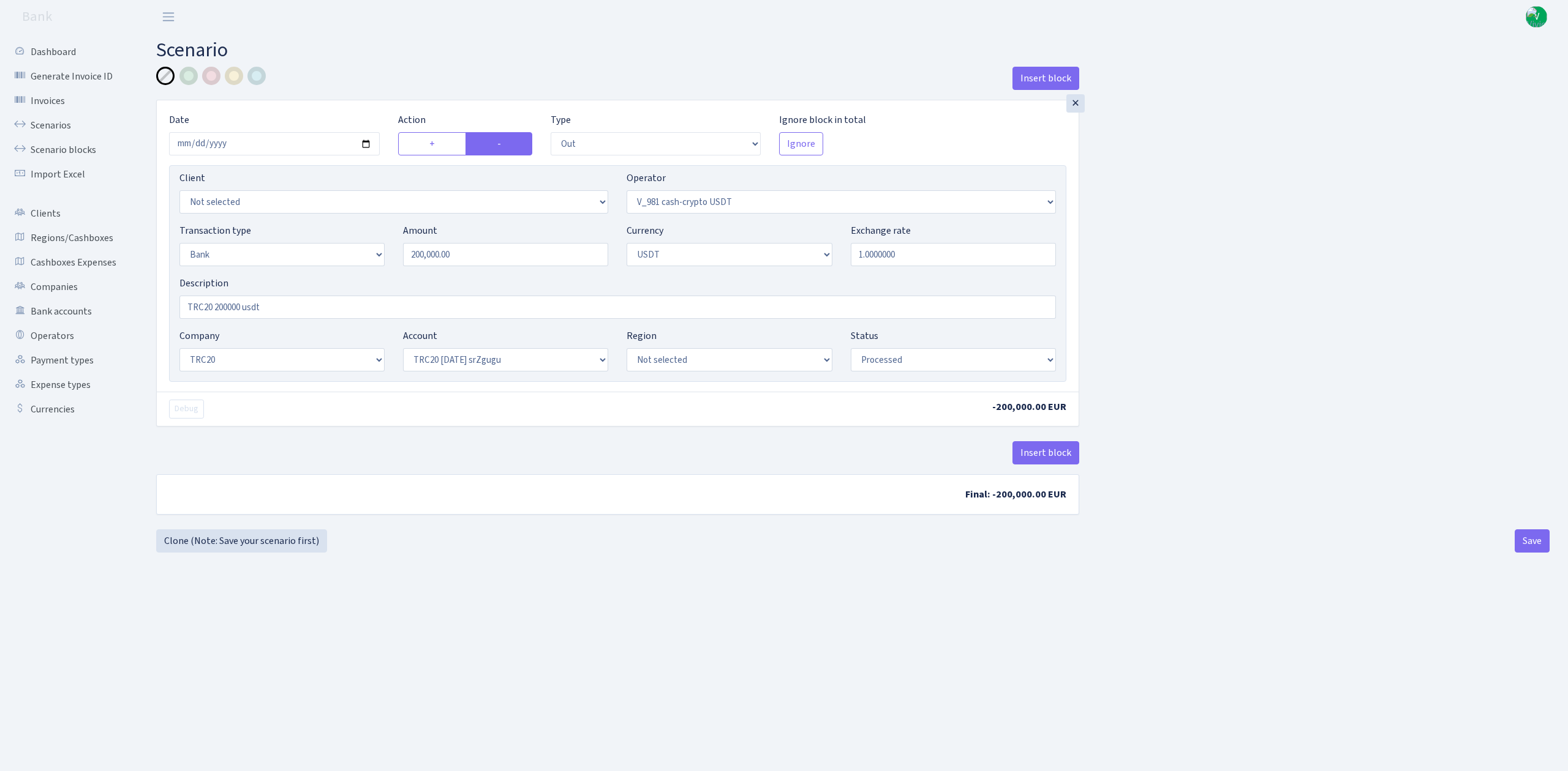
select select "processed"
click at [47, 118] on link "Scenarios" at bounding box center [67, 125] width 122 height 25
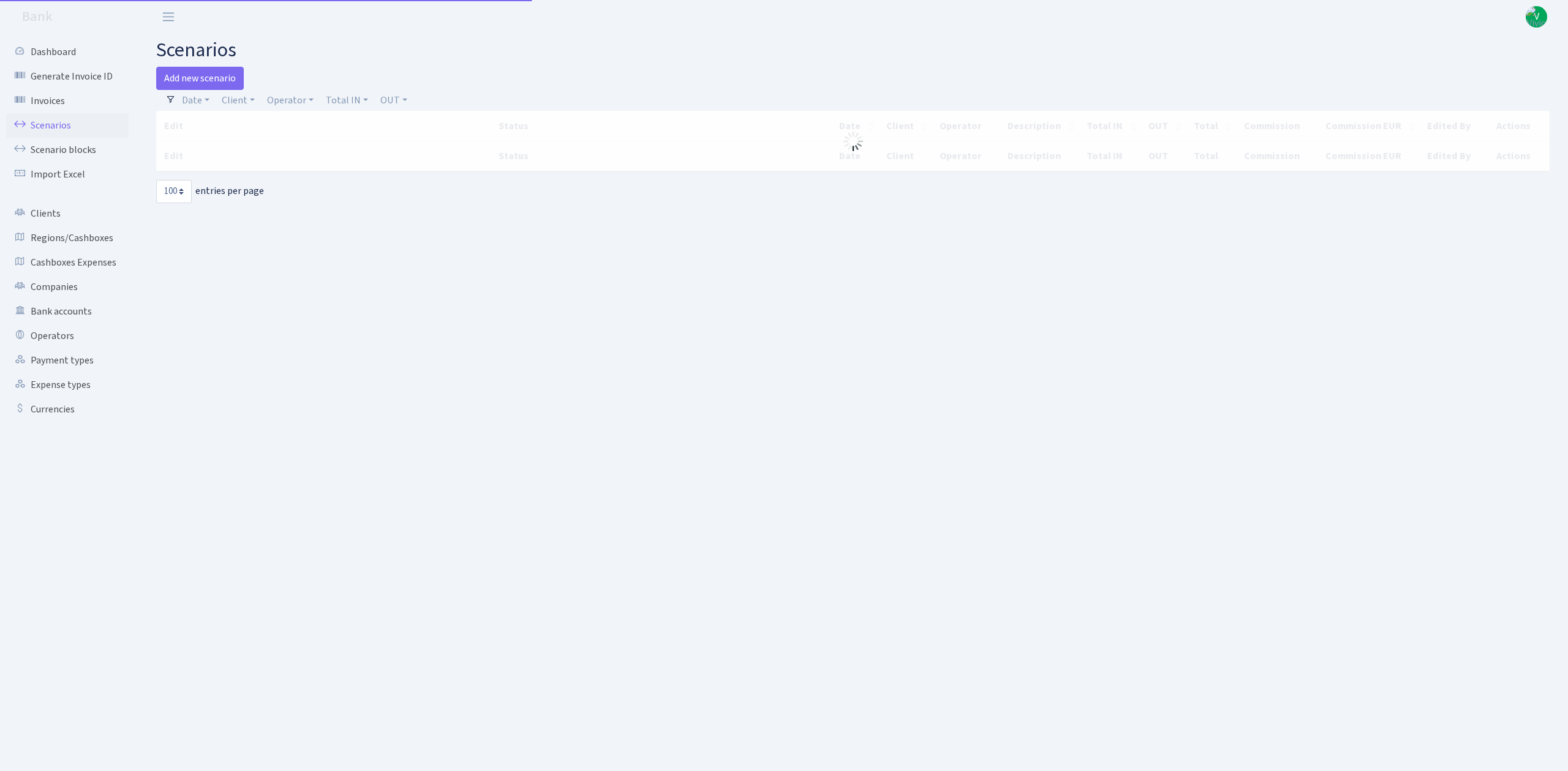
select select "100"
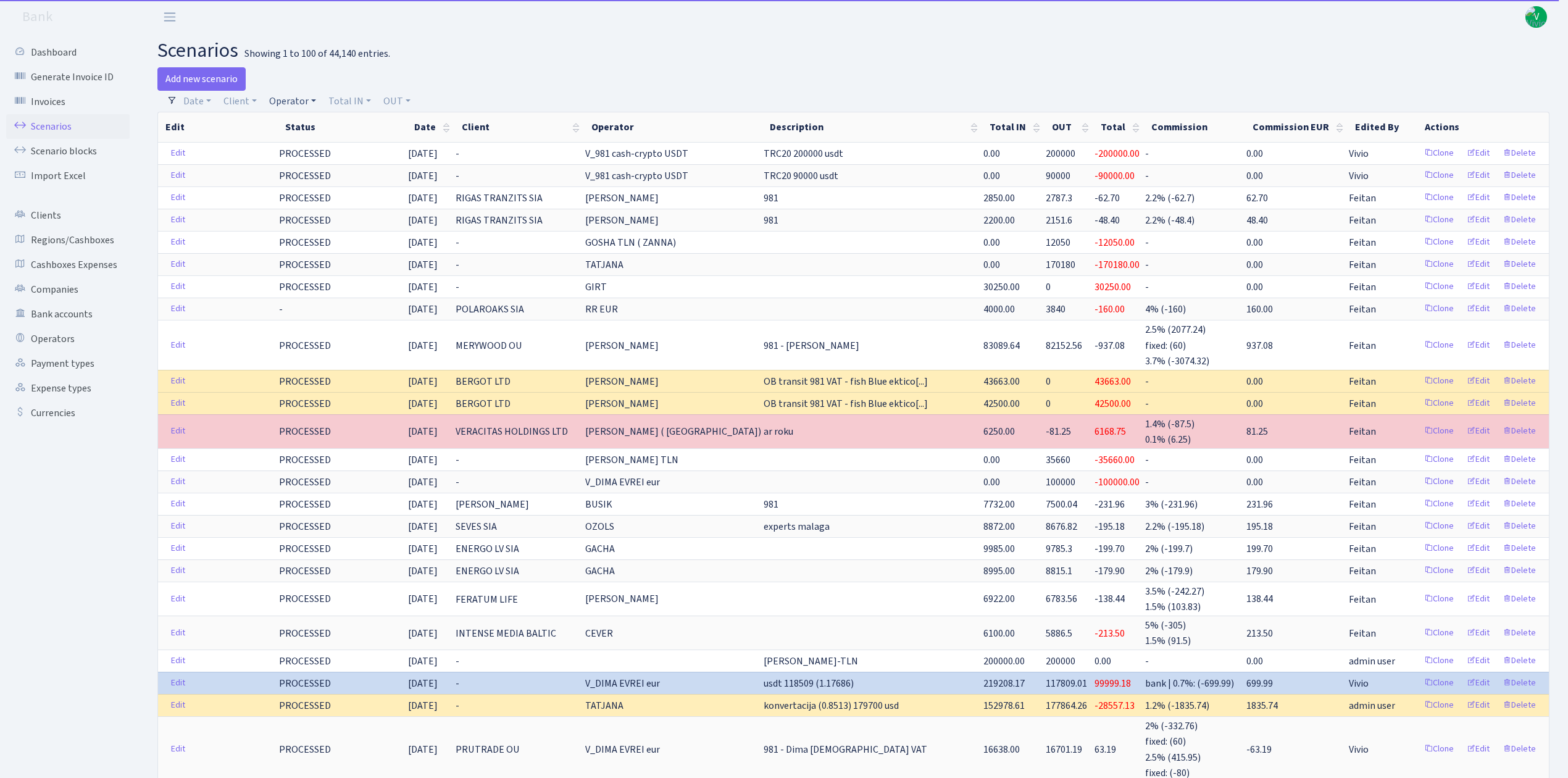
click at [292, 97] on link "Operator" at bounding box center [292, 101] width 57 height 21
click at [299, 142] on input "search" at bounding box center [313, 145] width 91 height 19
type input "981"
click at [319, 216] on li "V_981 cash-crypto USDT" at bounding box center [313, 230] width 93 height 35
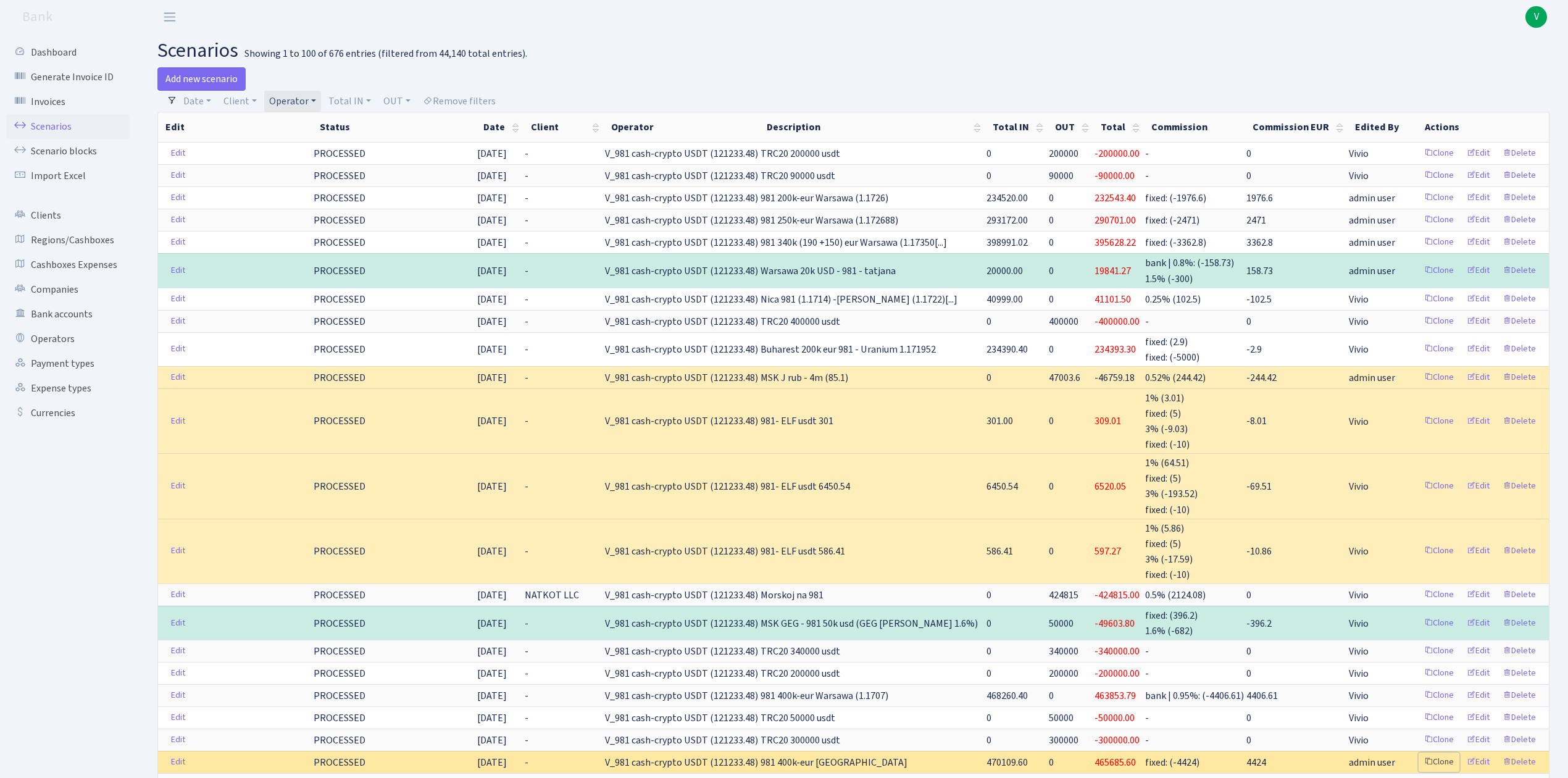
click at [1441, 759] on link "Clone" at bounding box center [1439, 763] width 41 height 19
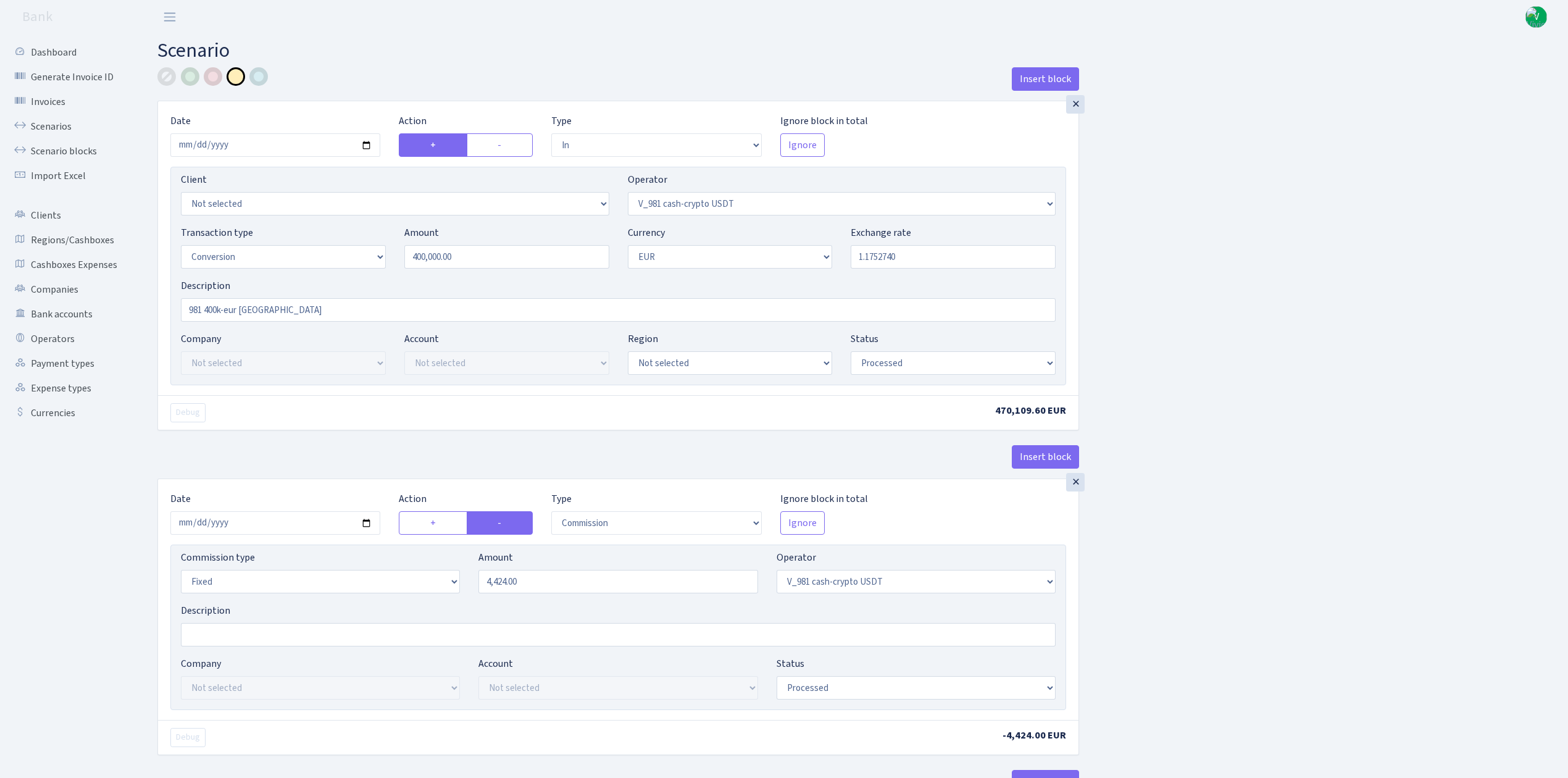
select select "in"
select select "435"
select select "15"
select select "1"
select select "processed"
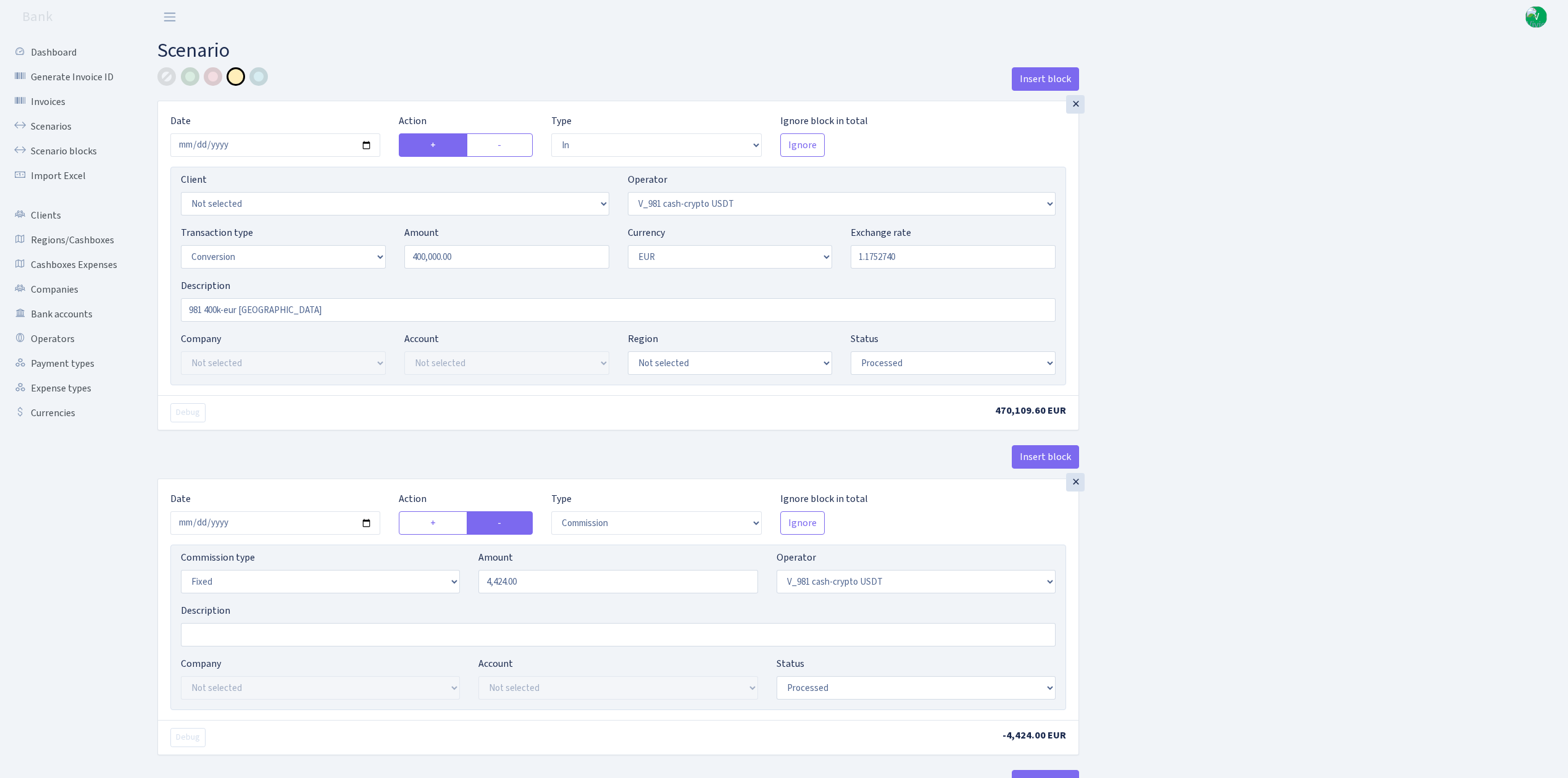
select select "commission"
select select "fixed"
select select "435"
select select "processed"
select select "out"
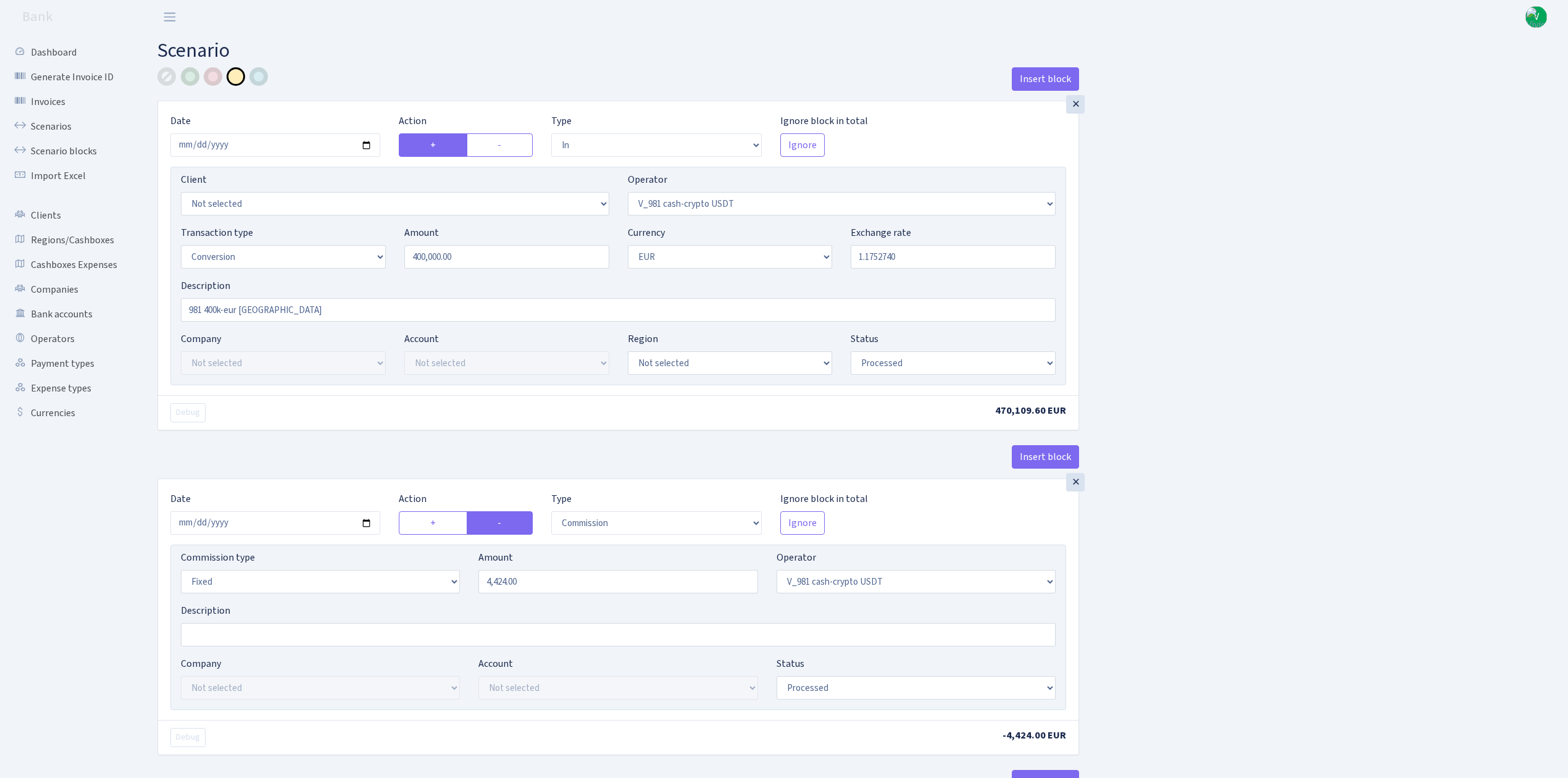
select select "434"
select select "15"
select select "1"
select select "processed"
select select "in"
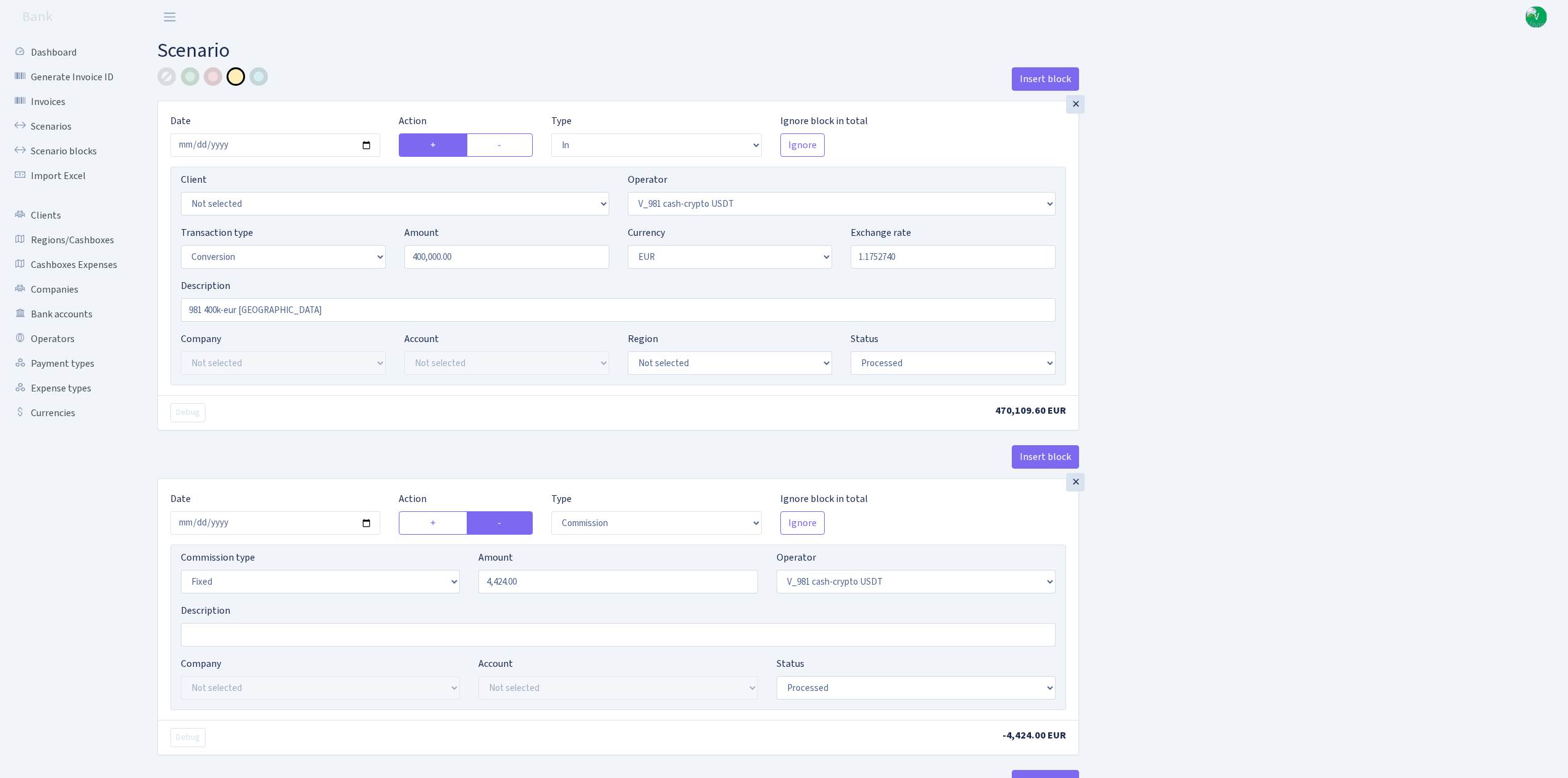
select select "434"
select select "1"
select select "processed"
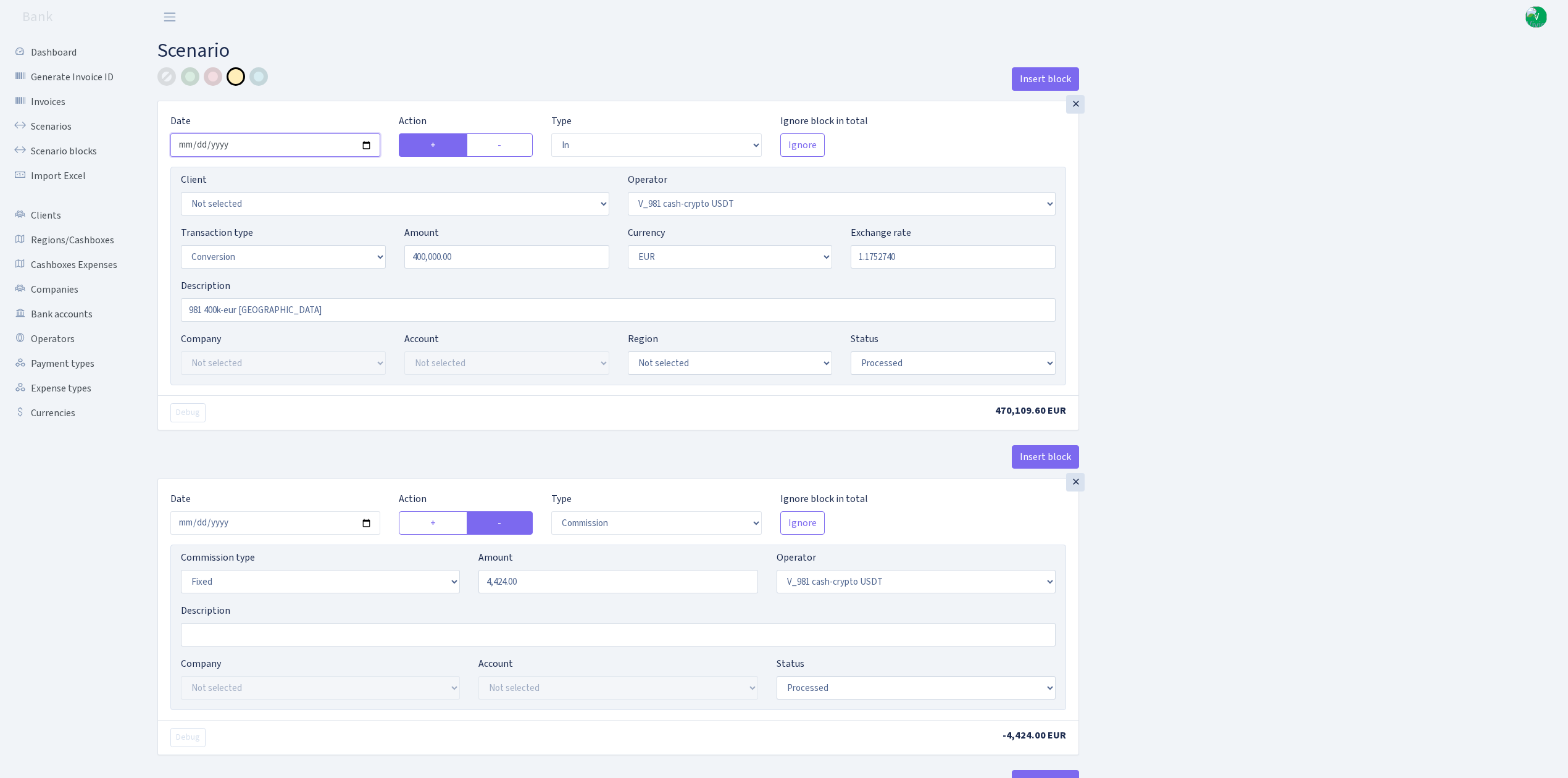
click at [366, 145] on input "2025-09-09" at bounding box center [275, 145] width 210 height 24
type input "2025-09-15"
drag, startPoint x: 877, startPoint y: 256, endPoint x: 949, endPoint y: 257, distance: 72.0
click at [949, 257] on input "1.1752740" at bounding box center [953, 257] width 205 height 24
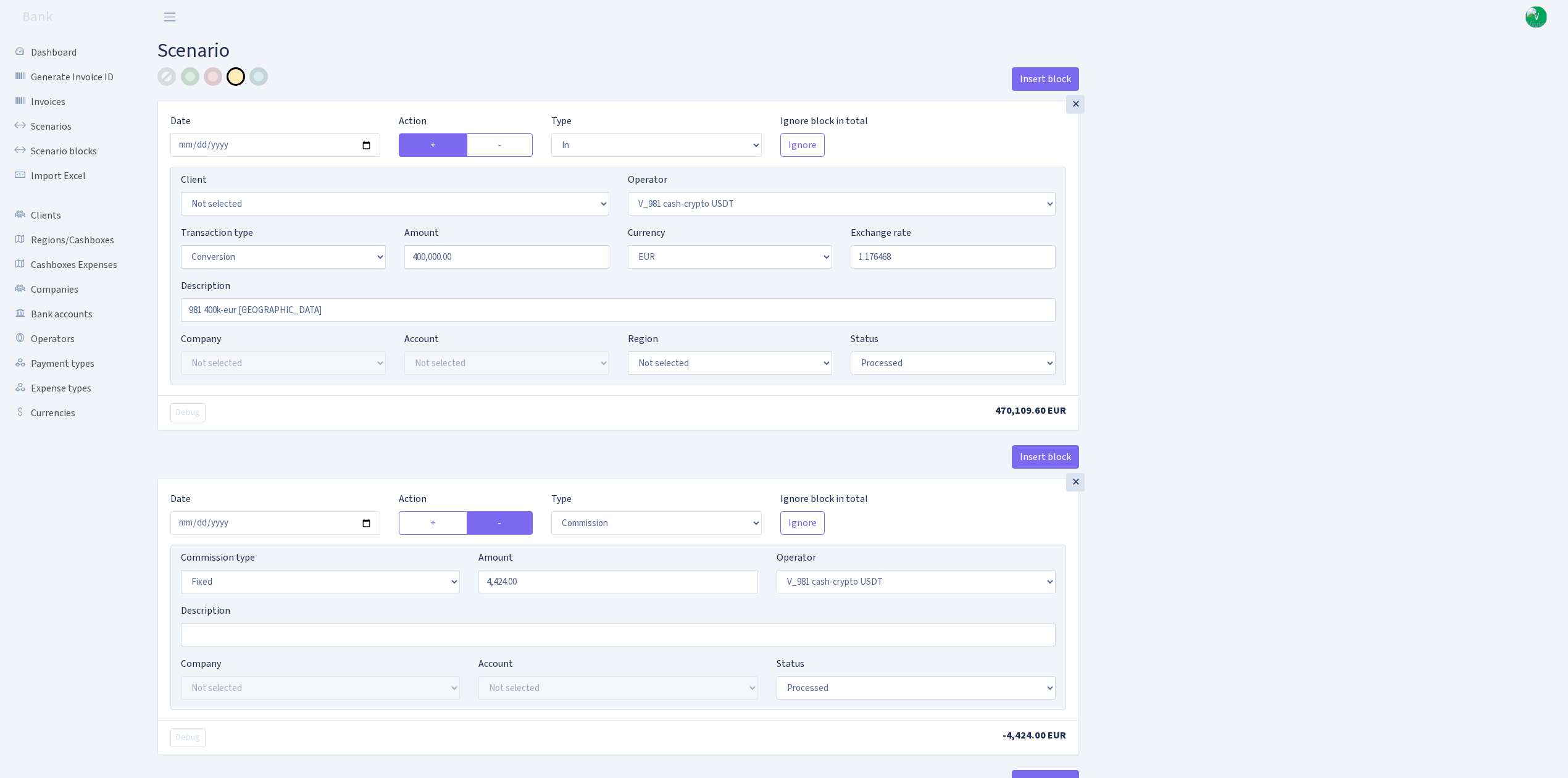
type input "1.1764680"
click at [370, 524] on input "2025-09-09" at bounding box center [275, 523] width 210 height 24
type input "2025-09-15"
drag, startPoint x: 564, startPoint y: 586, endPoint x: 461, endPoint y: 577, distance: 103.4
click at [461, 577] on div "Commission type Percentage Fixed Bank Amount 4424.00 Operator Not selected 981 …" at bounding box center [618, 577] width 893 height 53
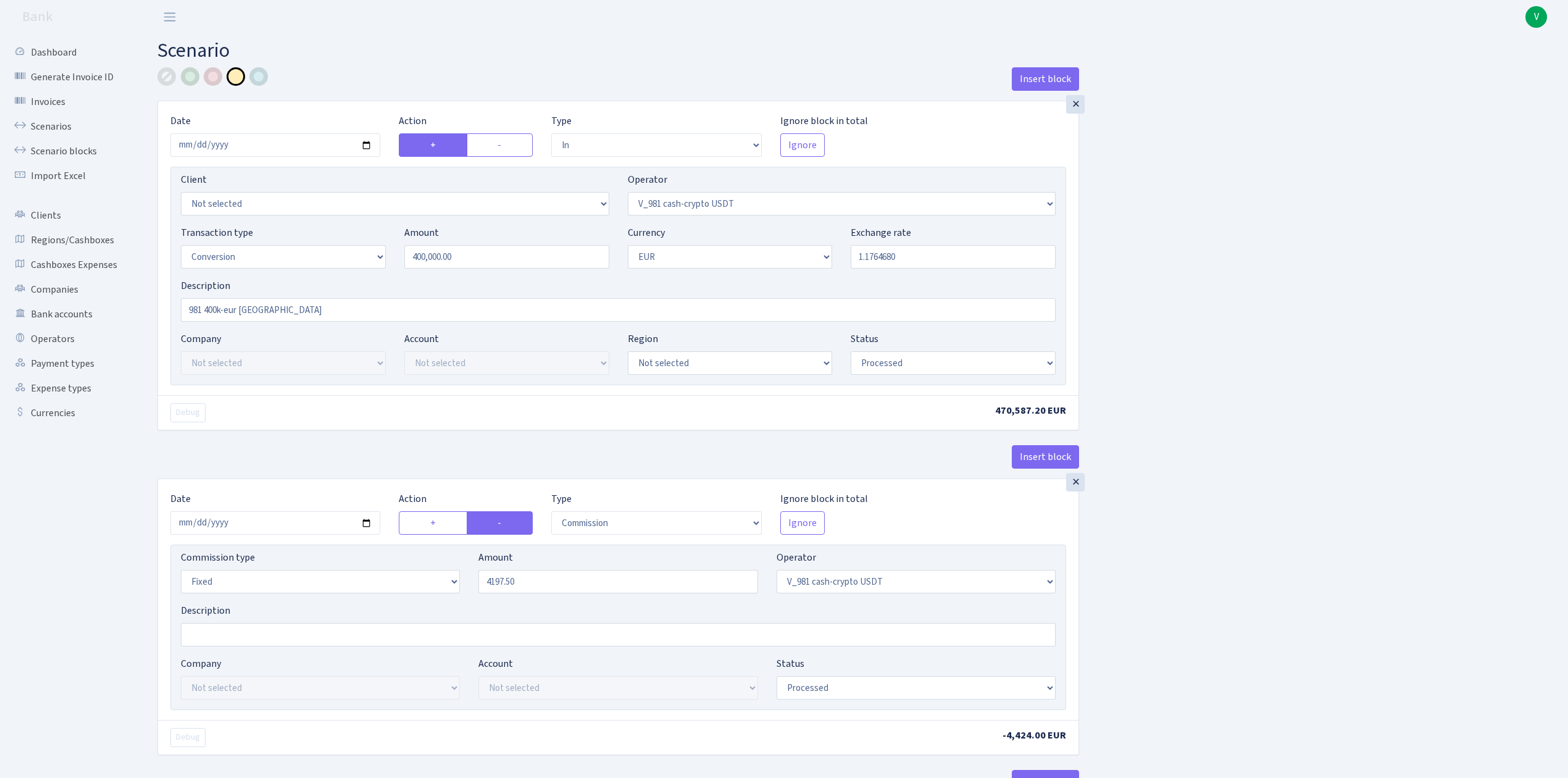
type input "4,197.50"
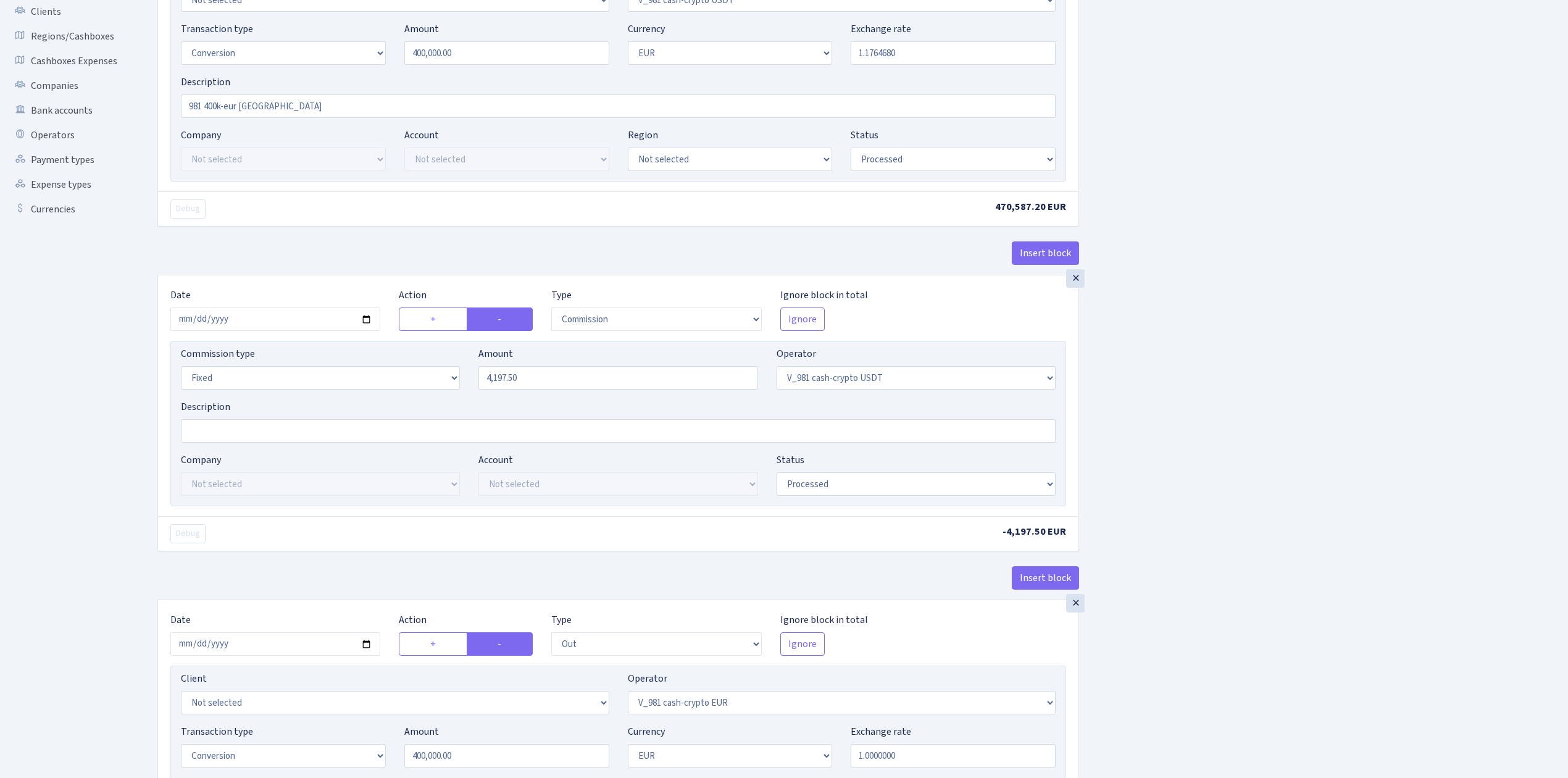
scroll to position [494, 0]
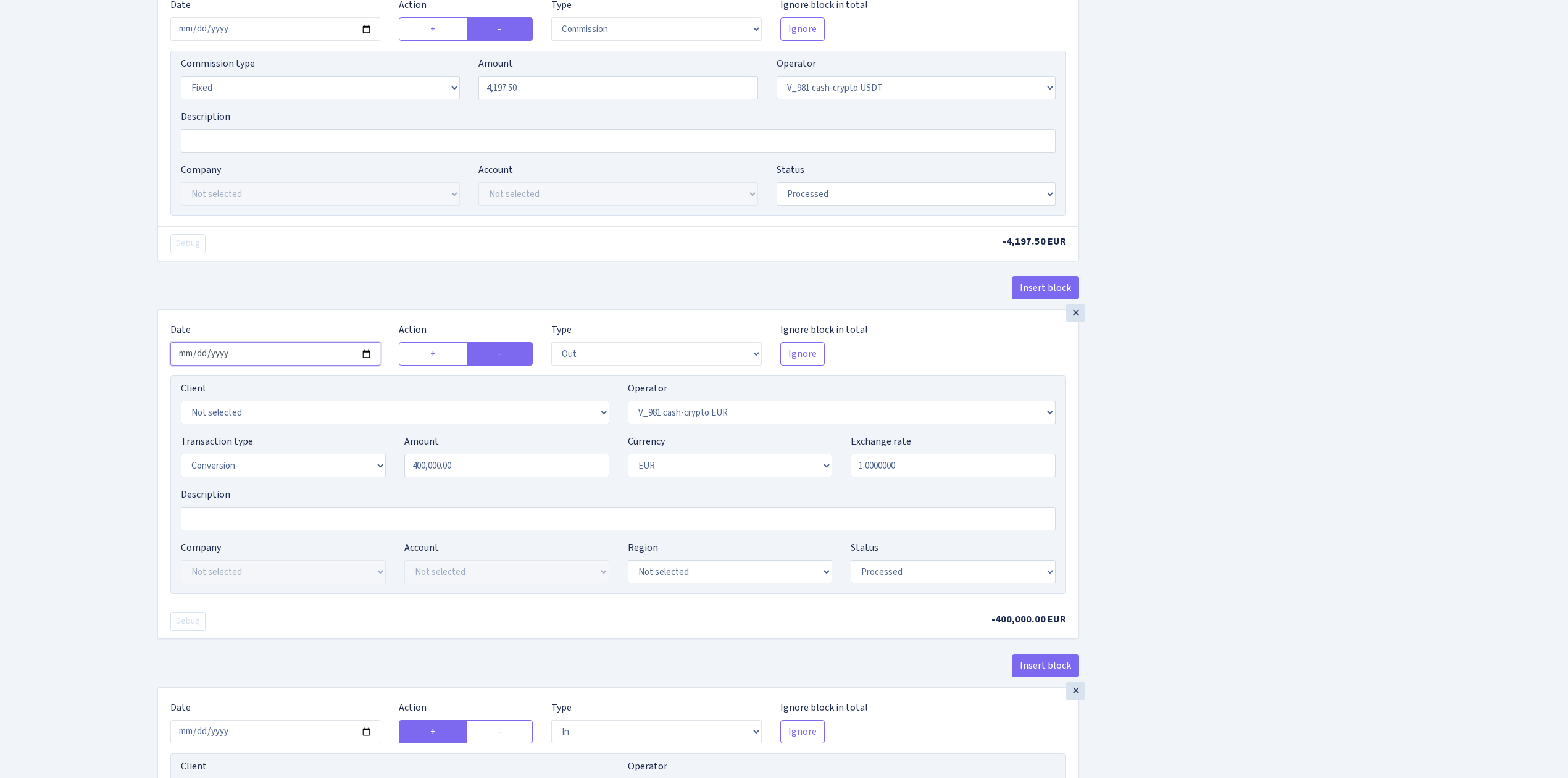
click at [369, 357] on input "2025-09-09" at bounding box center [275, 354] width 210 height 24
type input "2025-09-15"
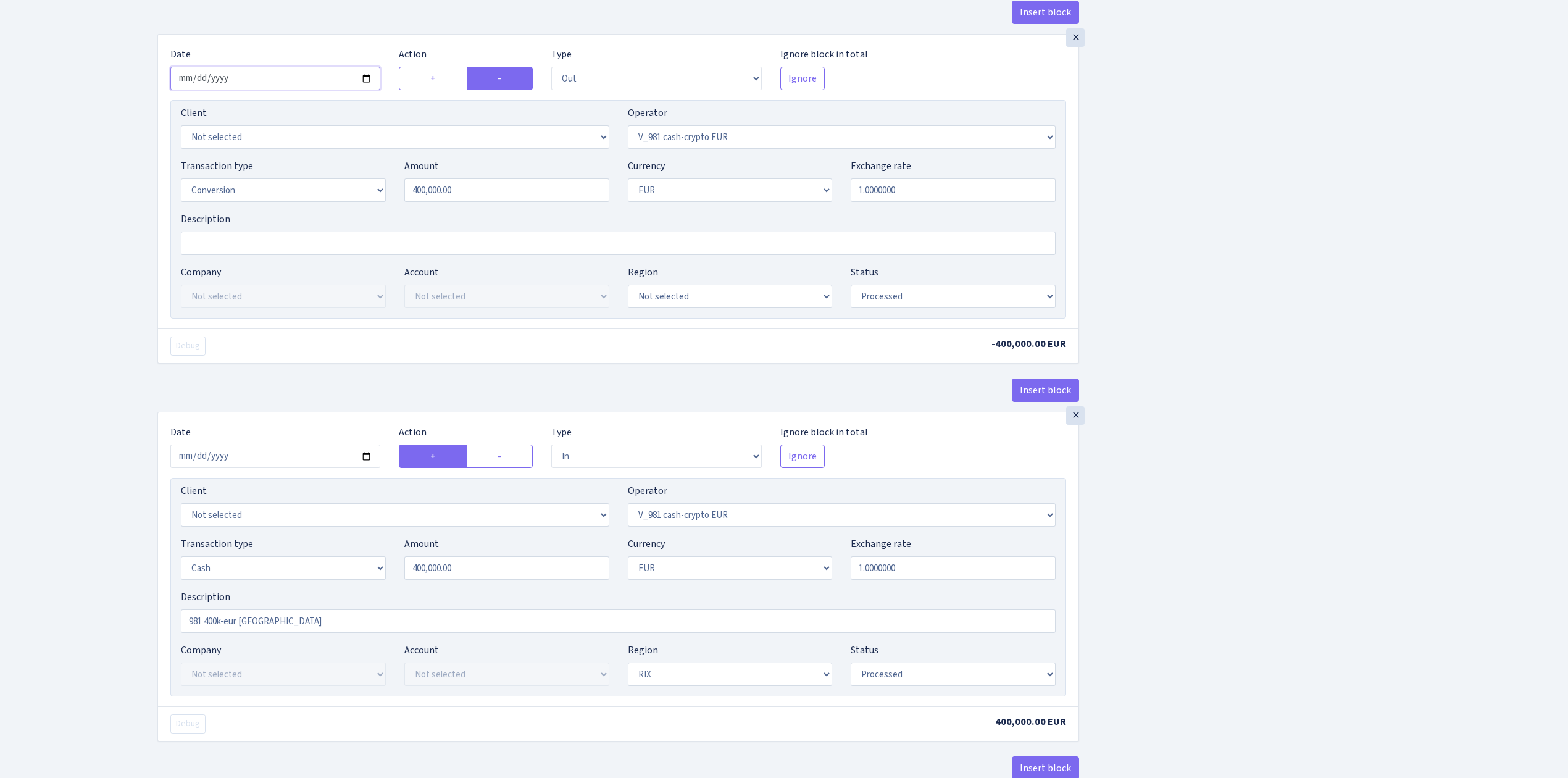
scroll to position [823, 0]
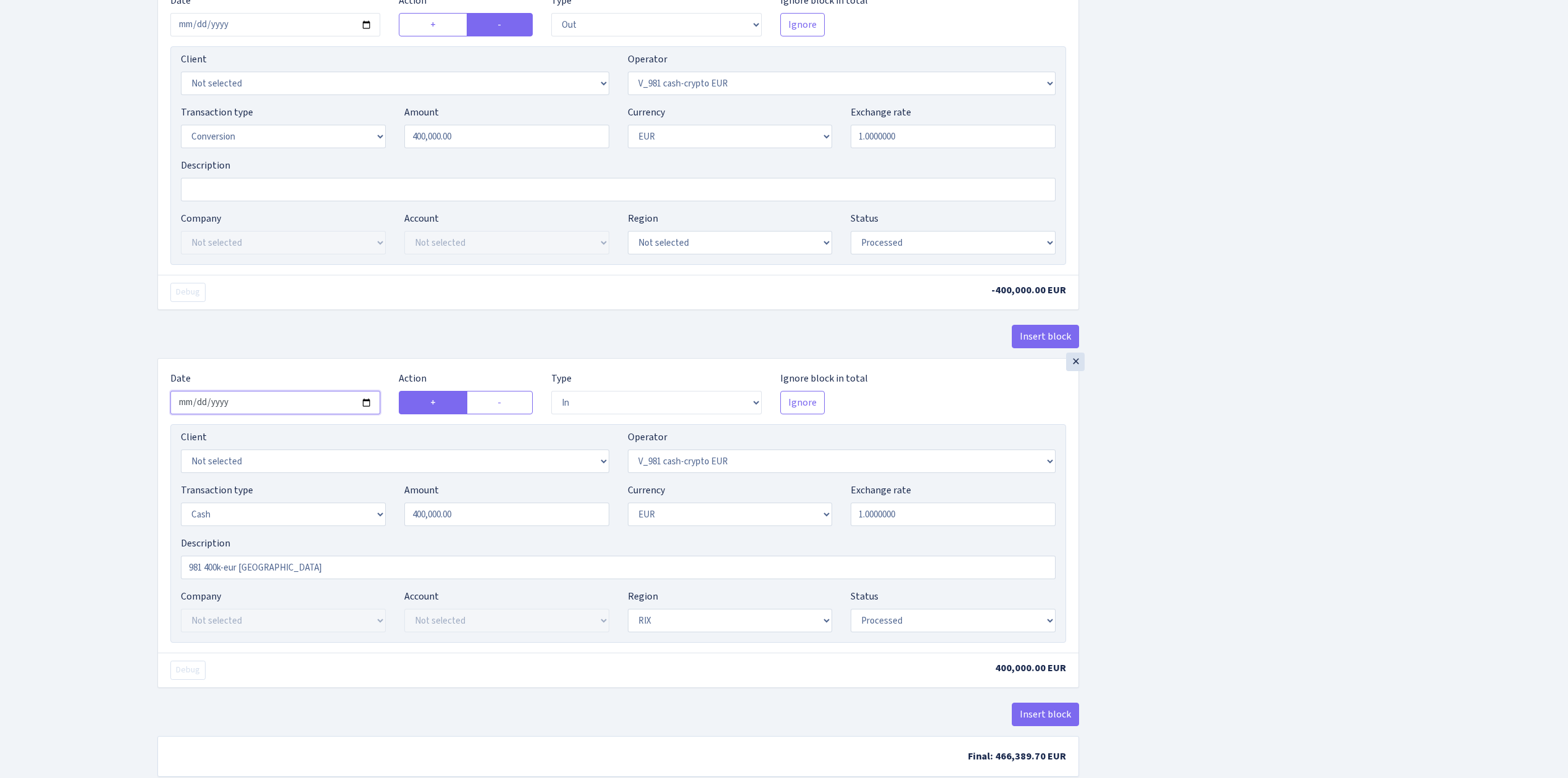
click at [366, 408] on input "2025-09-10" at bounding box center [275, 402] width 210 height 24
type input "2025-09-15"
click at [1169, 502] on div "Insert block × Date 2025-09-15 Action + - Type --- In Out Commission Field requ…" at bounding box center [853, 18] width 1410 height 1548
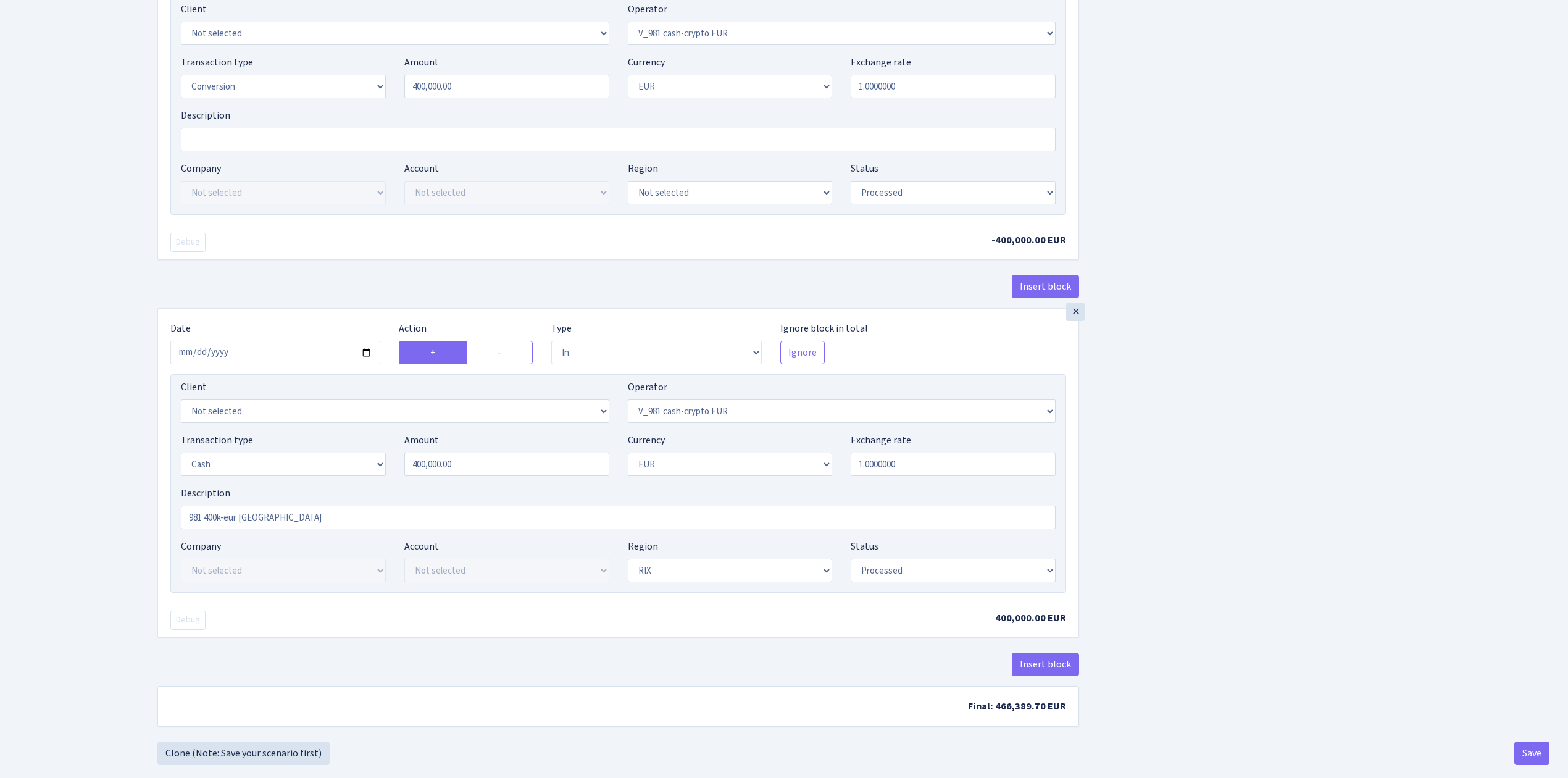
scroll to position [902, 0]
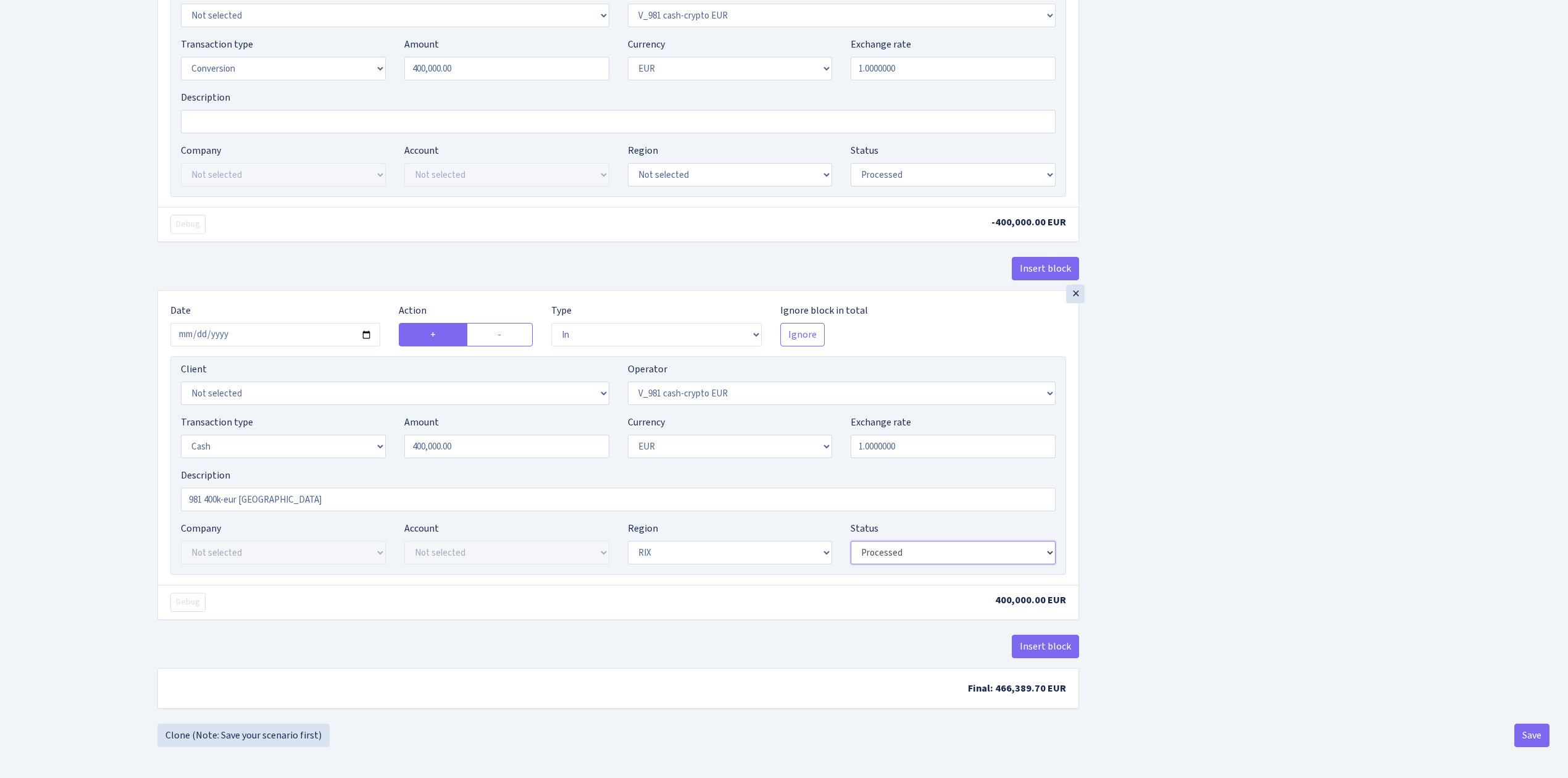
click at [897, 547] on select "Draft Pending Later Never Processed" at bounding box center [953, 552] width 205 height 24
select select "pending"
click at [851, 541] on select "Draft Pending Later Never Processed" at bounding box center [953, 552] width 205 height 24
click at [1528, 726] on button "Save" at bounding box center [1532, 736] width 35 height 24
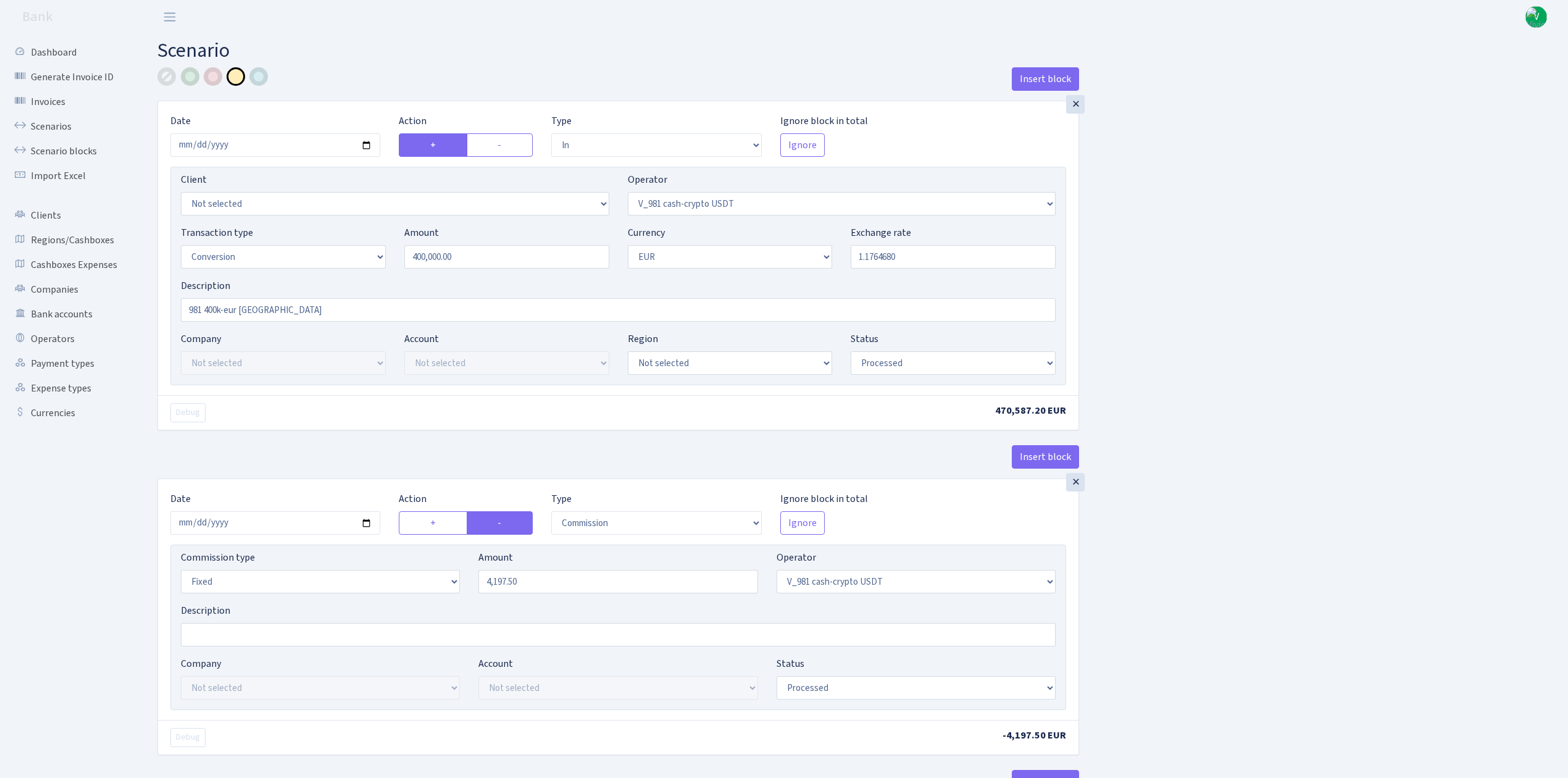
select select "in"
select select "435"
select select "15"
select select "1"
select select "processed"
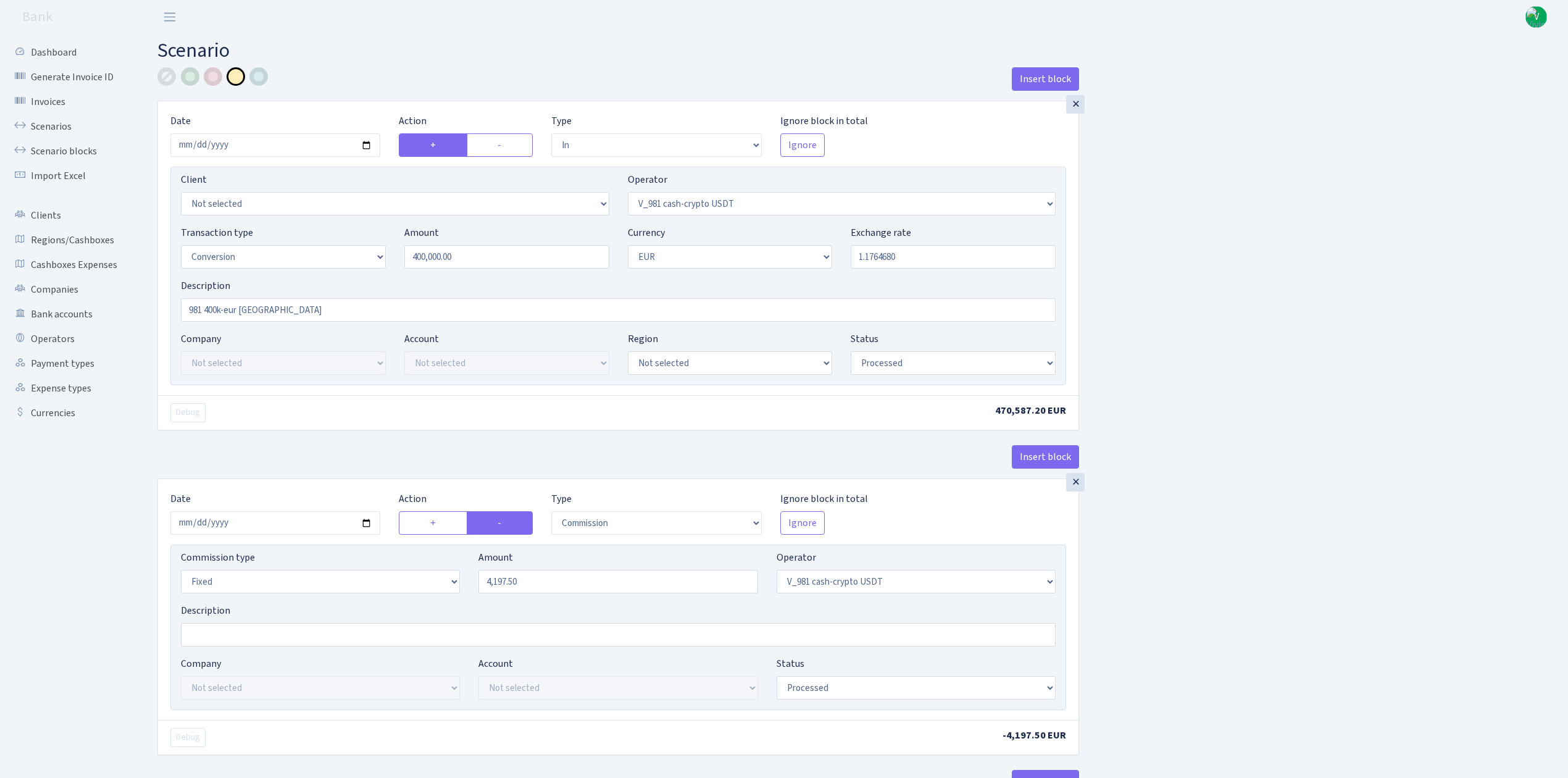
select select "commission"
select select "fixed"
select select "435"
select select "processed"
select select "out"
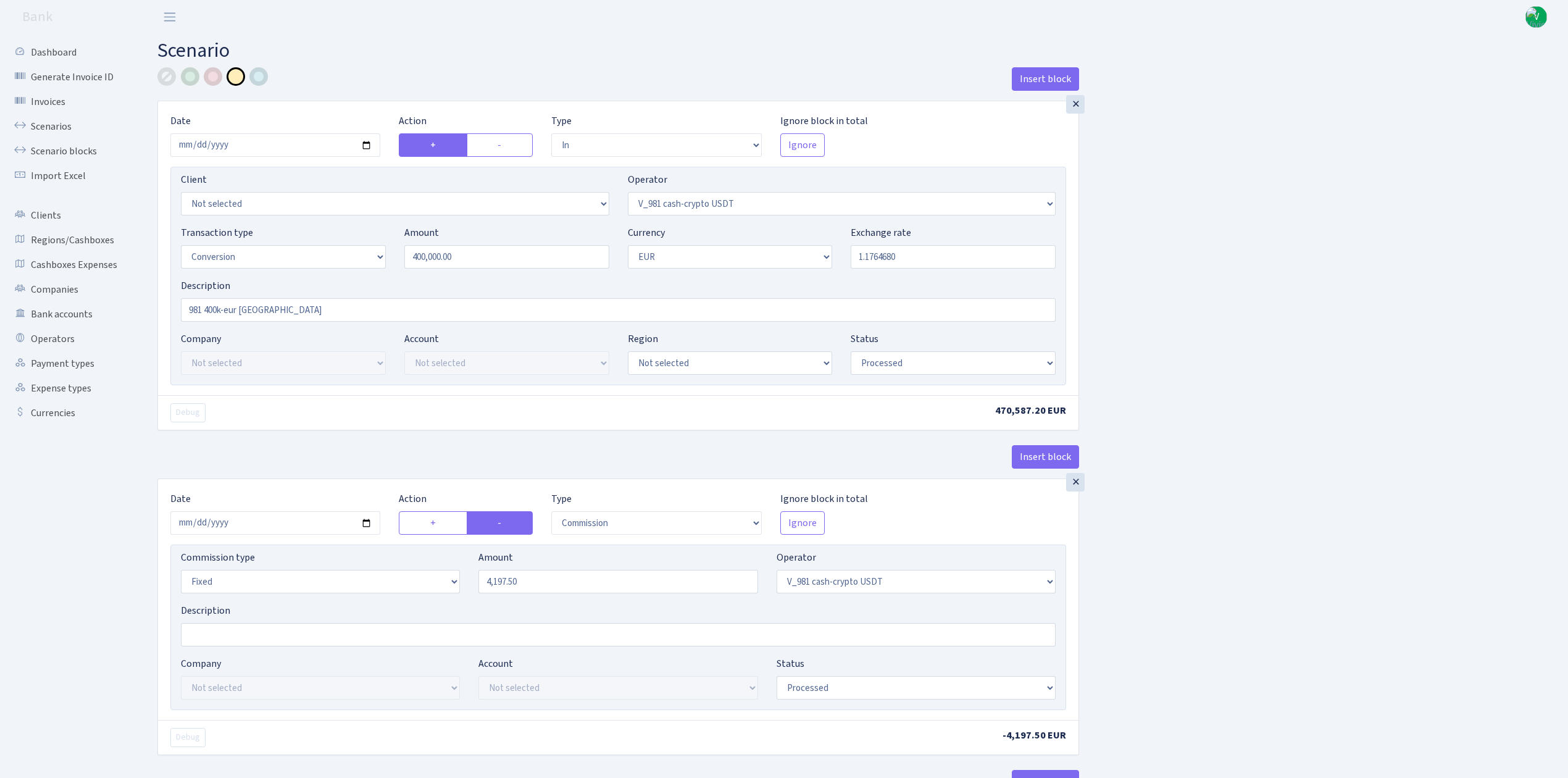
select select "434"
select select "15"
select select "1"
select select "processed"
select select "in"
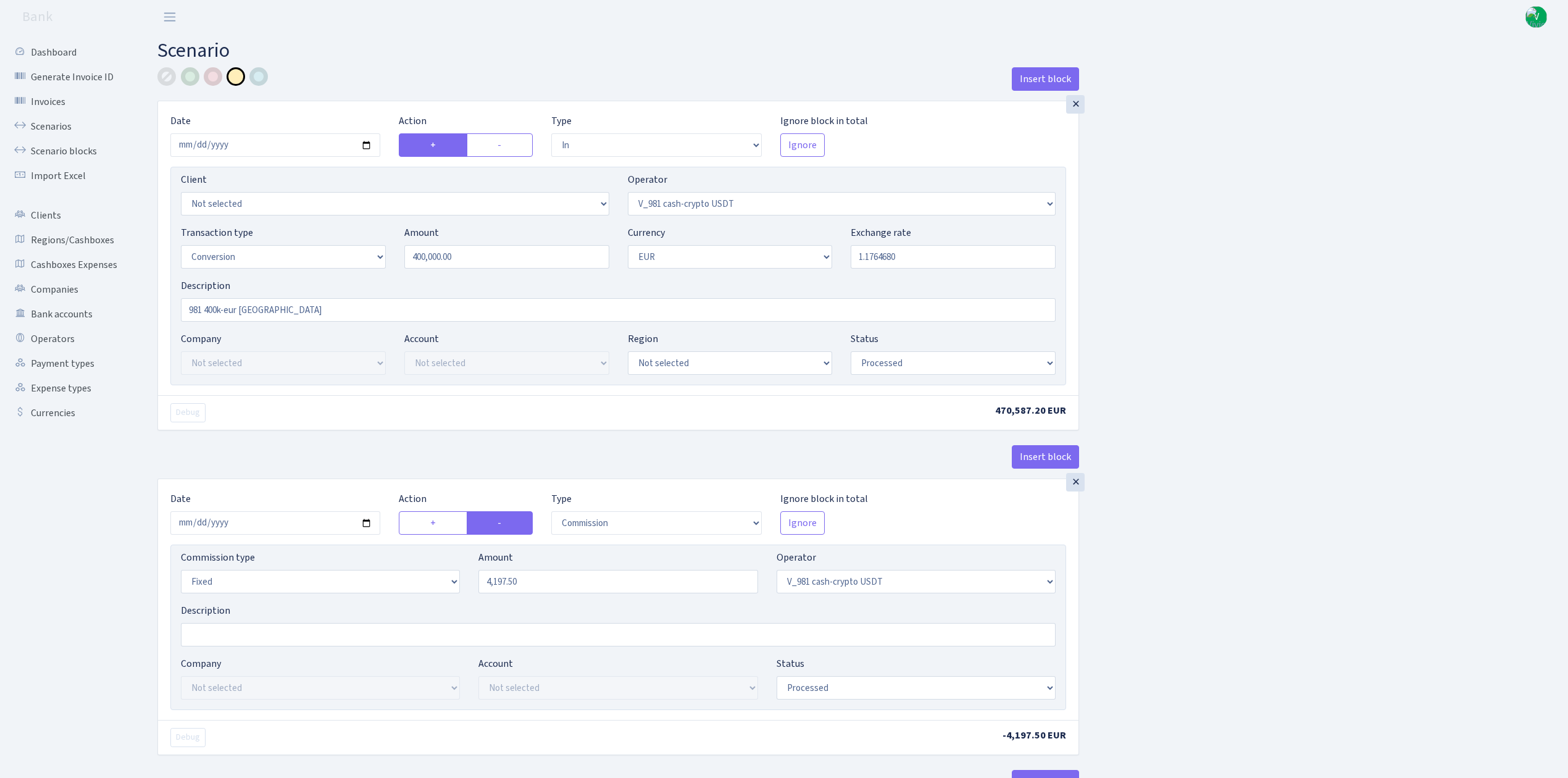
select select "434"
select select "1"
select select "pending"
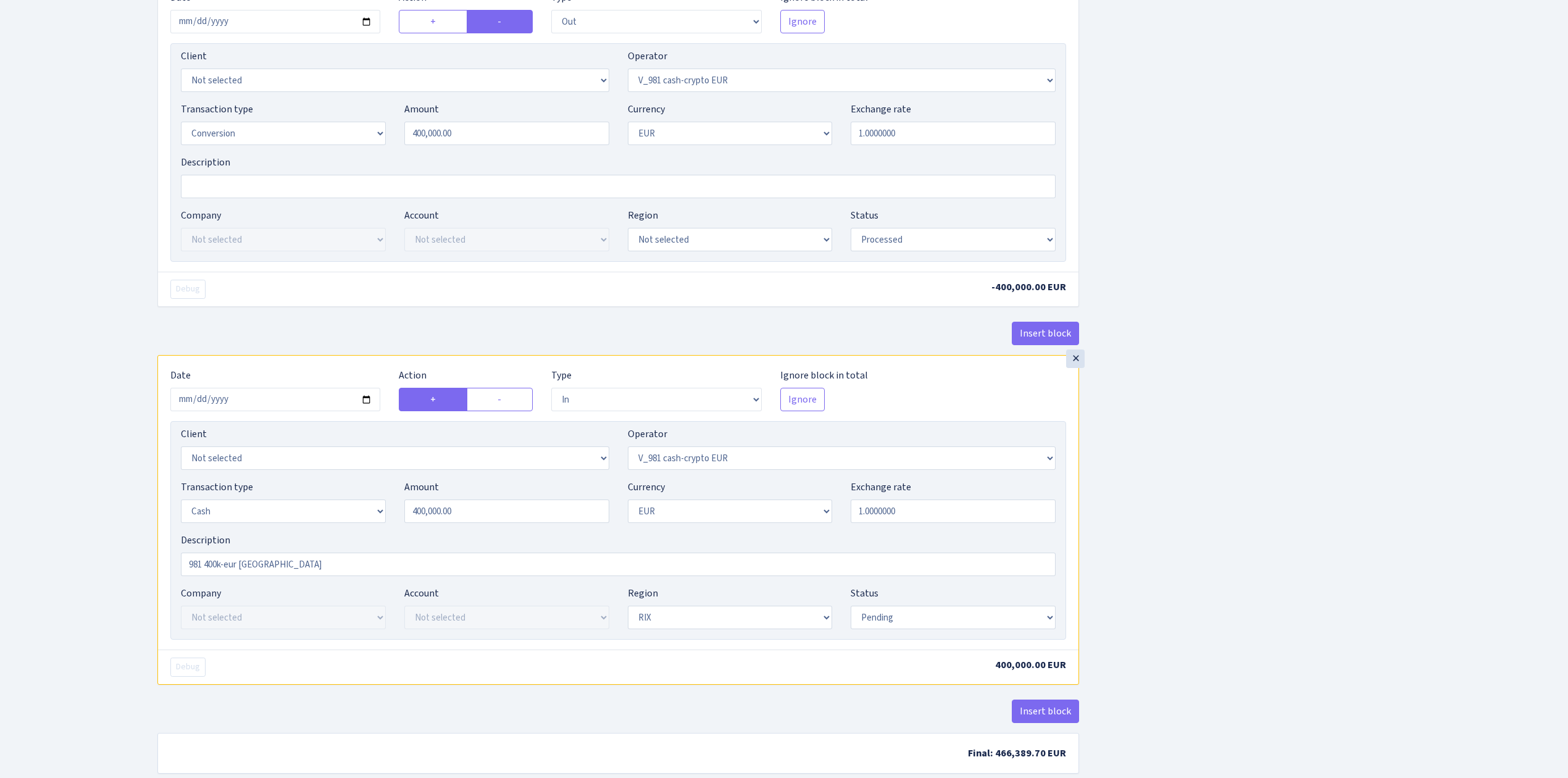
scroll to position [902, 0]
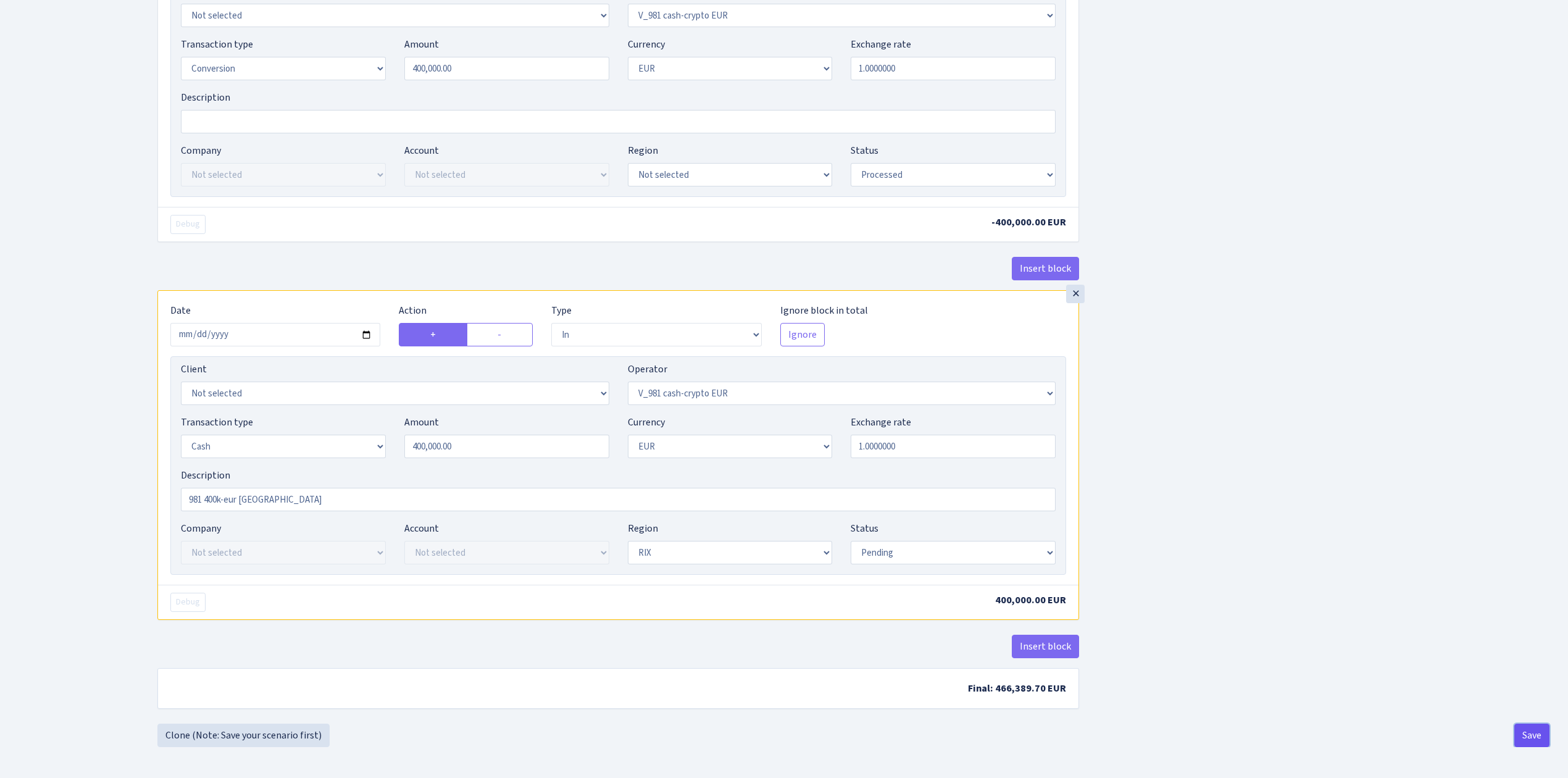
click at [1525, 737] on button "Save" at bounding box center [1532, 736] width 35 height 24
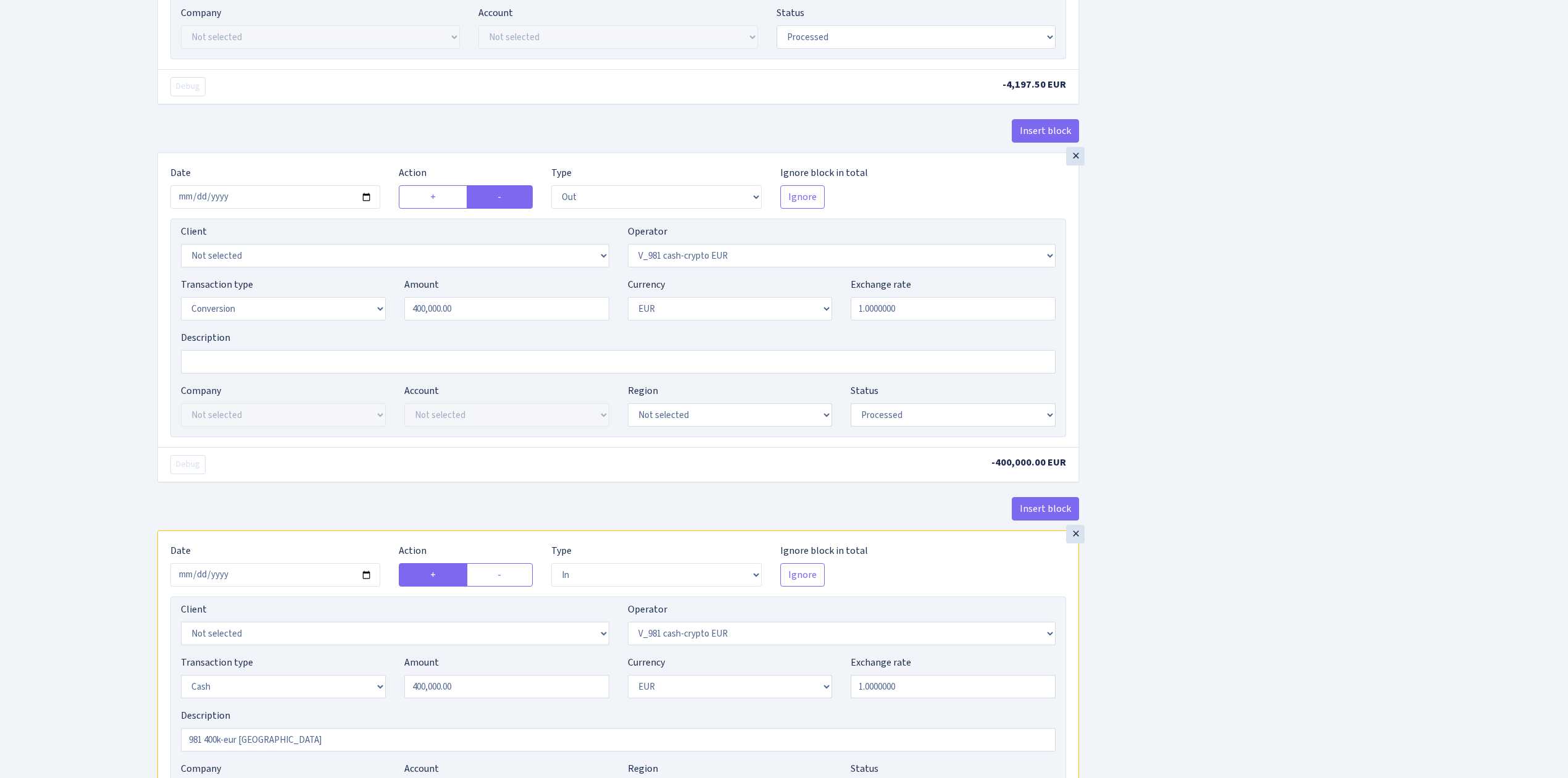
scroll to position [408, 0]
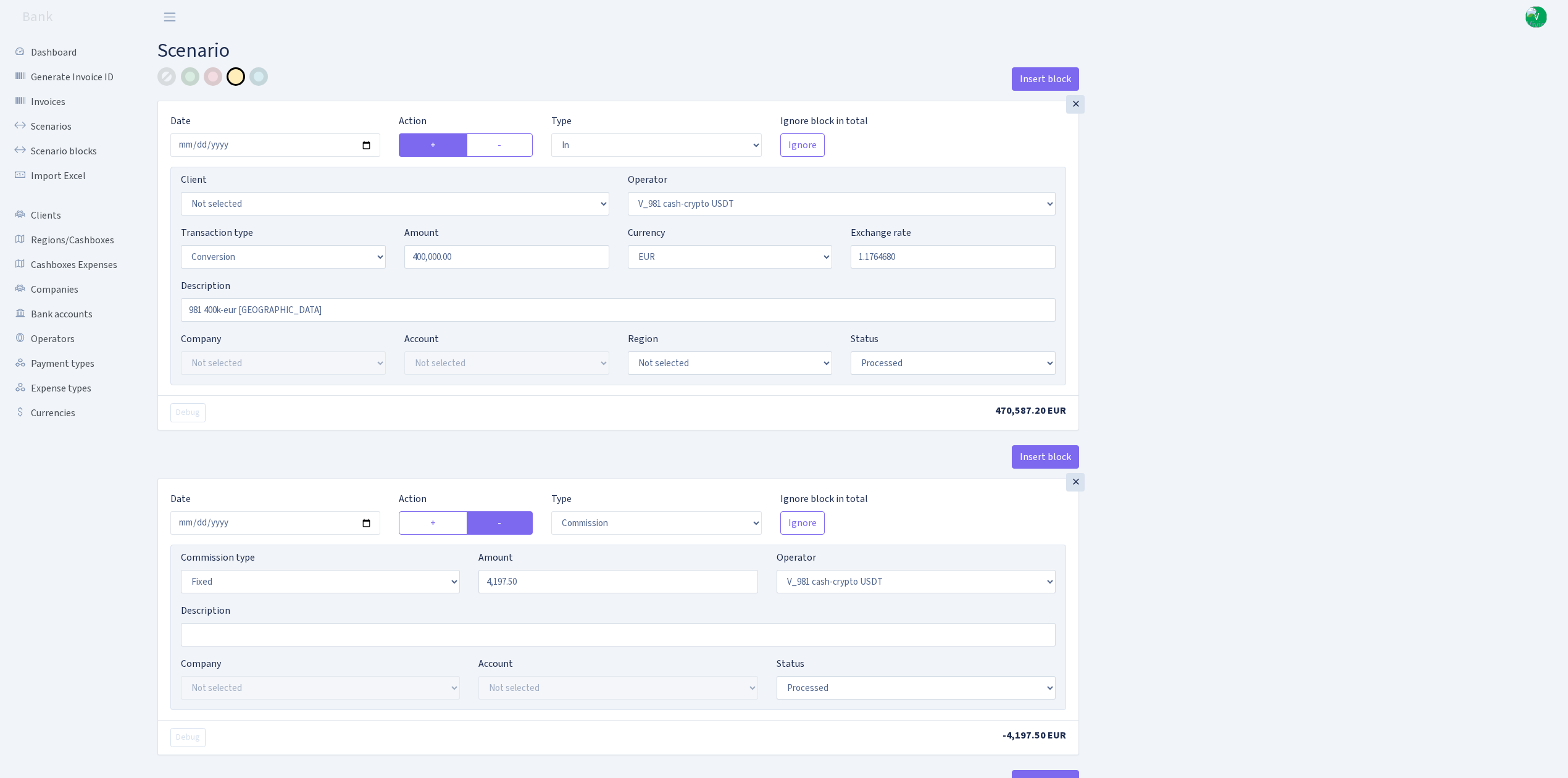
select select "in"
select select "435"
select select "15"
select select "1"
select select "processed"
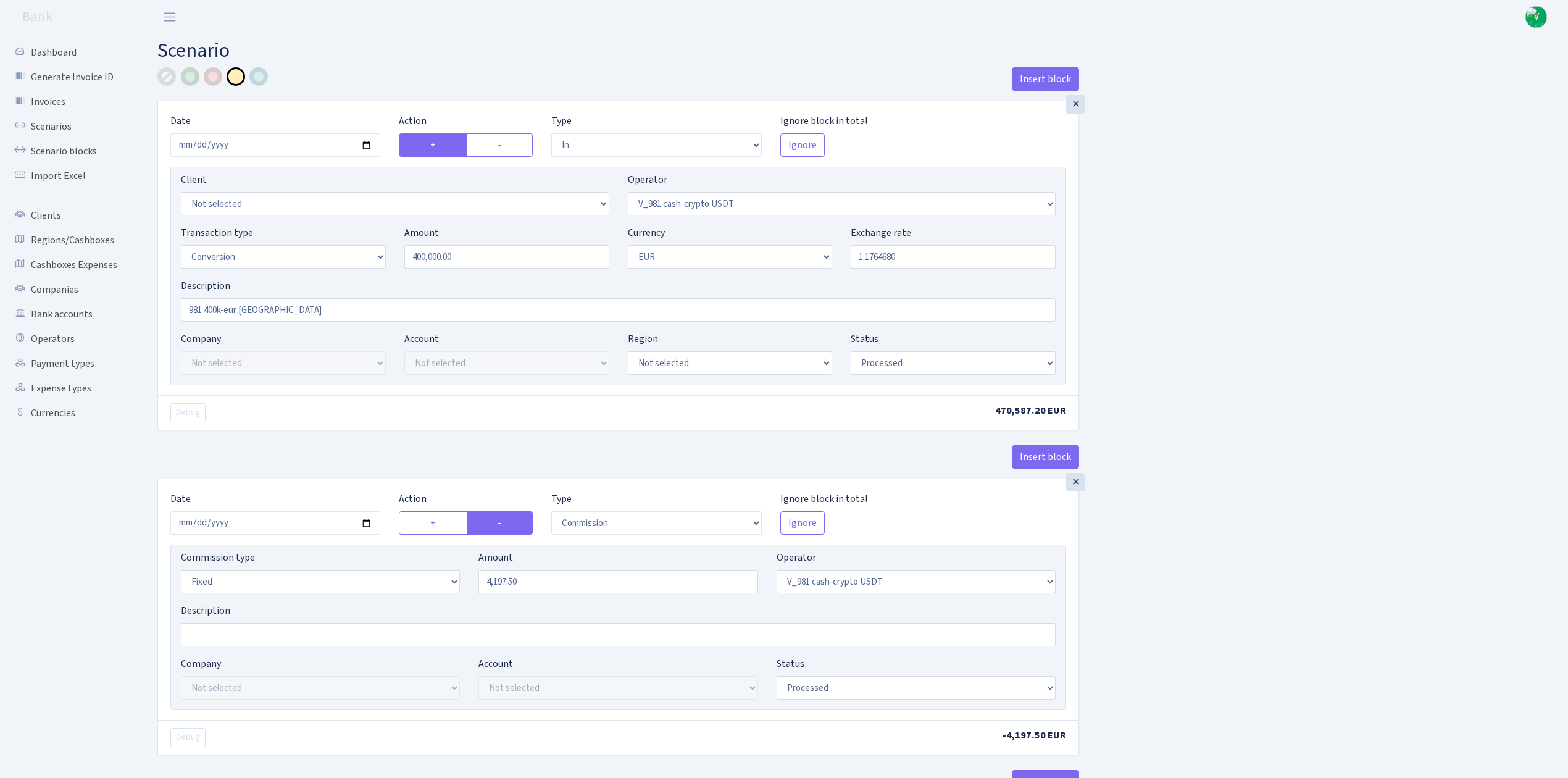
select select "commission"
select select "fixed"
select select "435"
select select "processed"
select select "out"
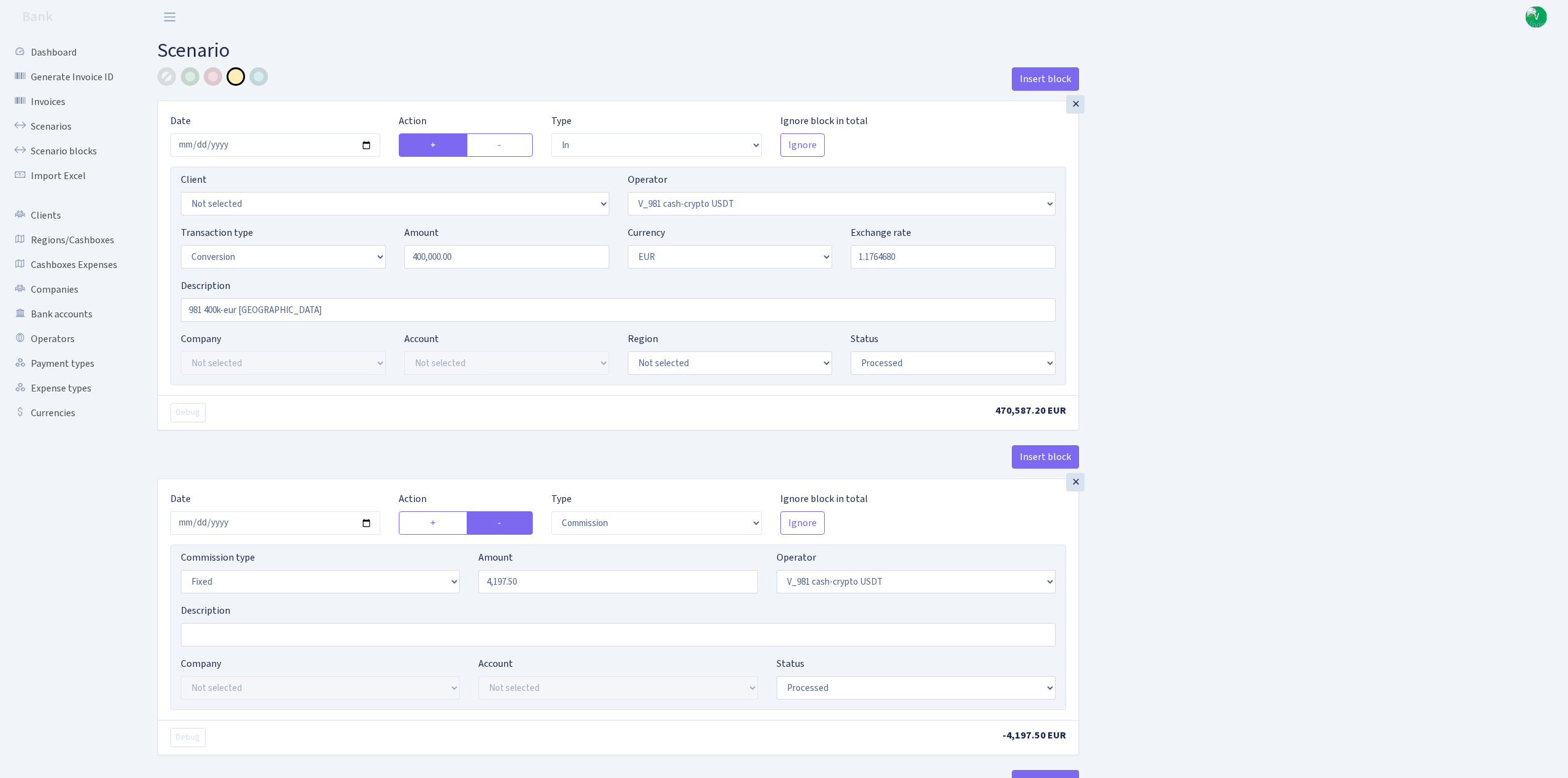
select select "434"
select select "15"
select select "1"
select select "processed"
select select "in"
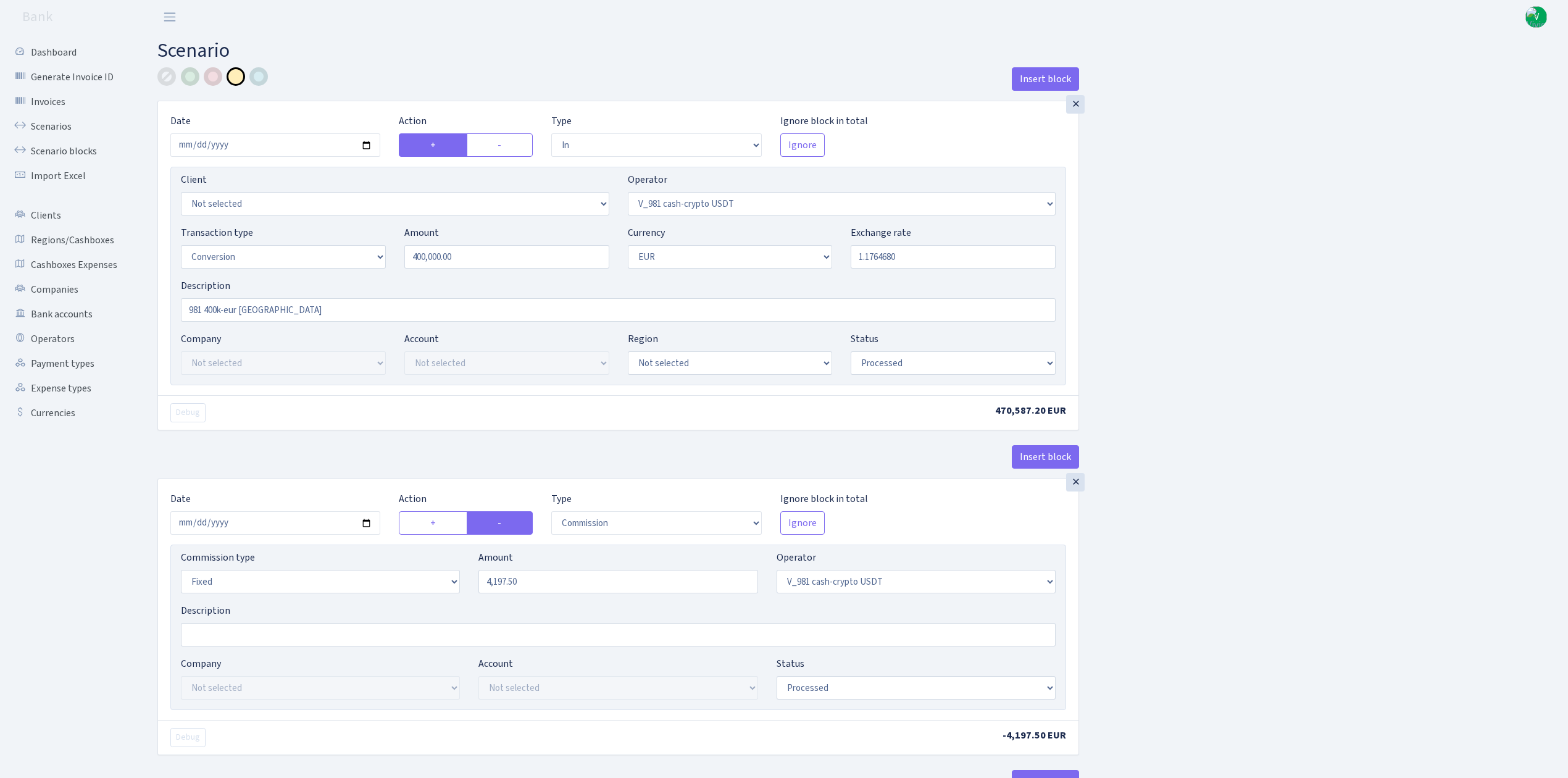
select select "434"
select select "1"
select select "pending"
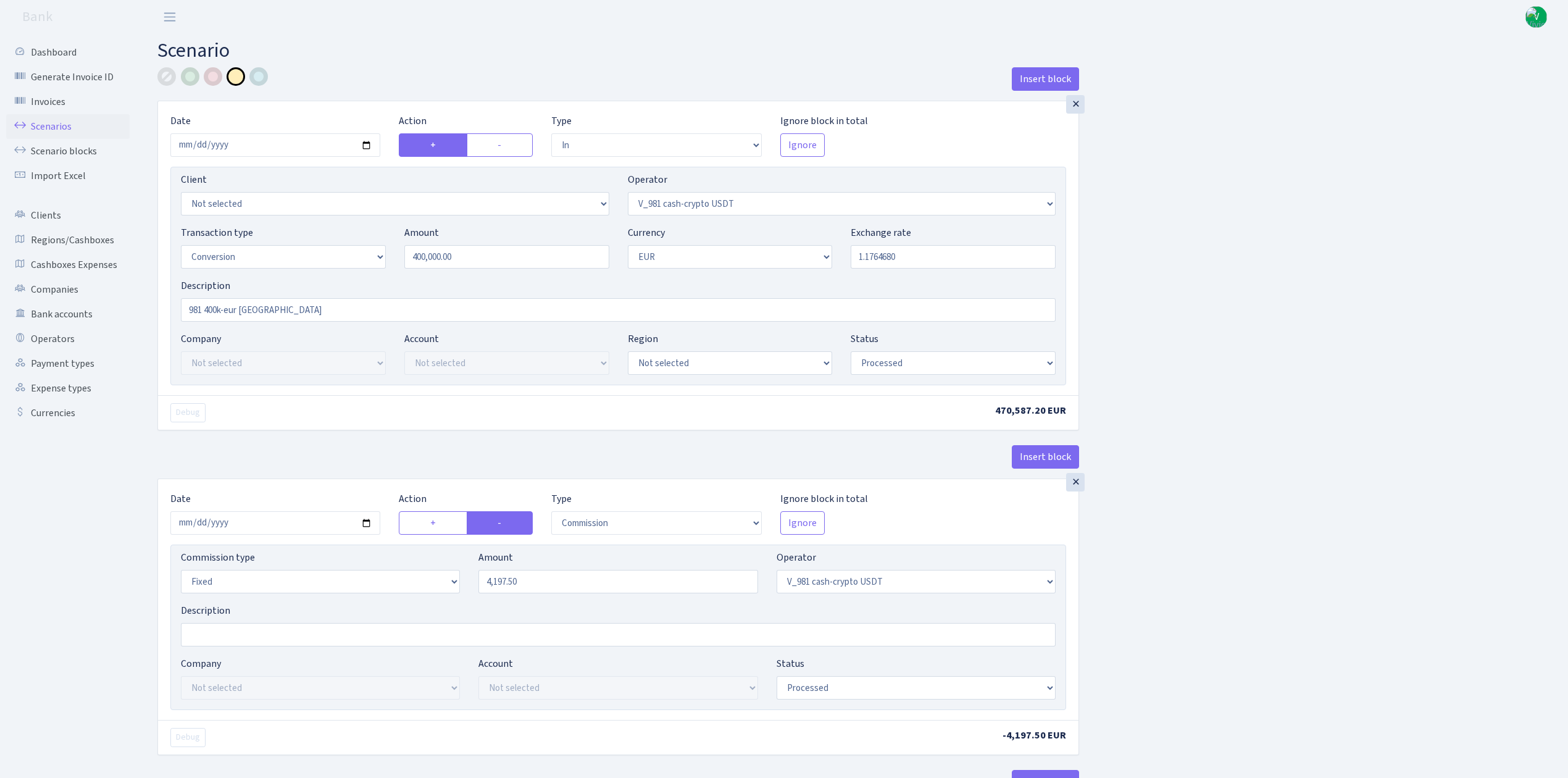
click at [63, 123] on link "Scenarios" at bounding box center [67, 127] width 123 height 25
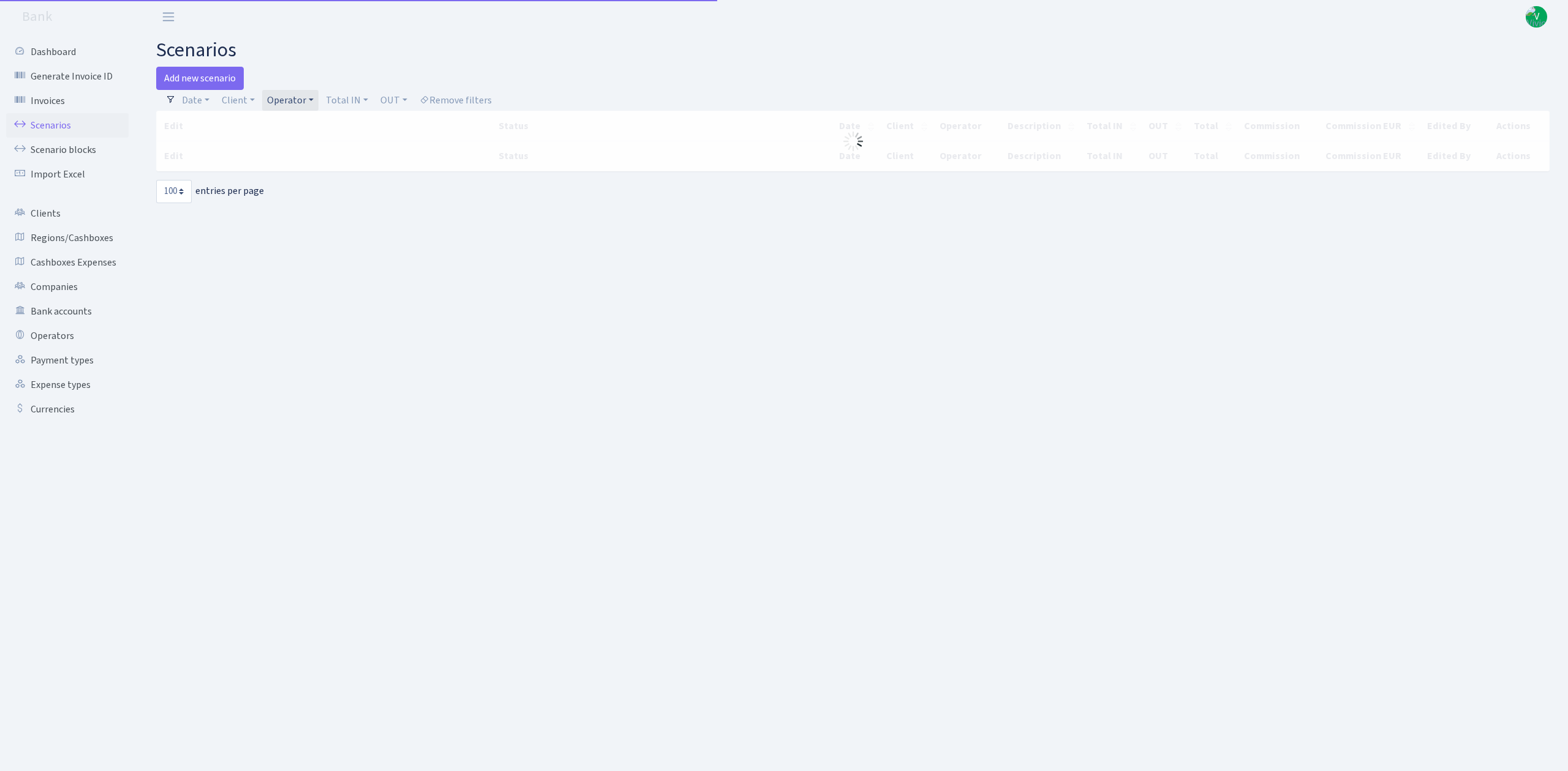
select select "100"
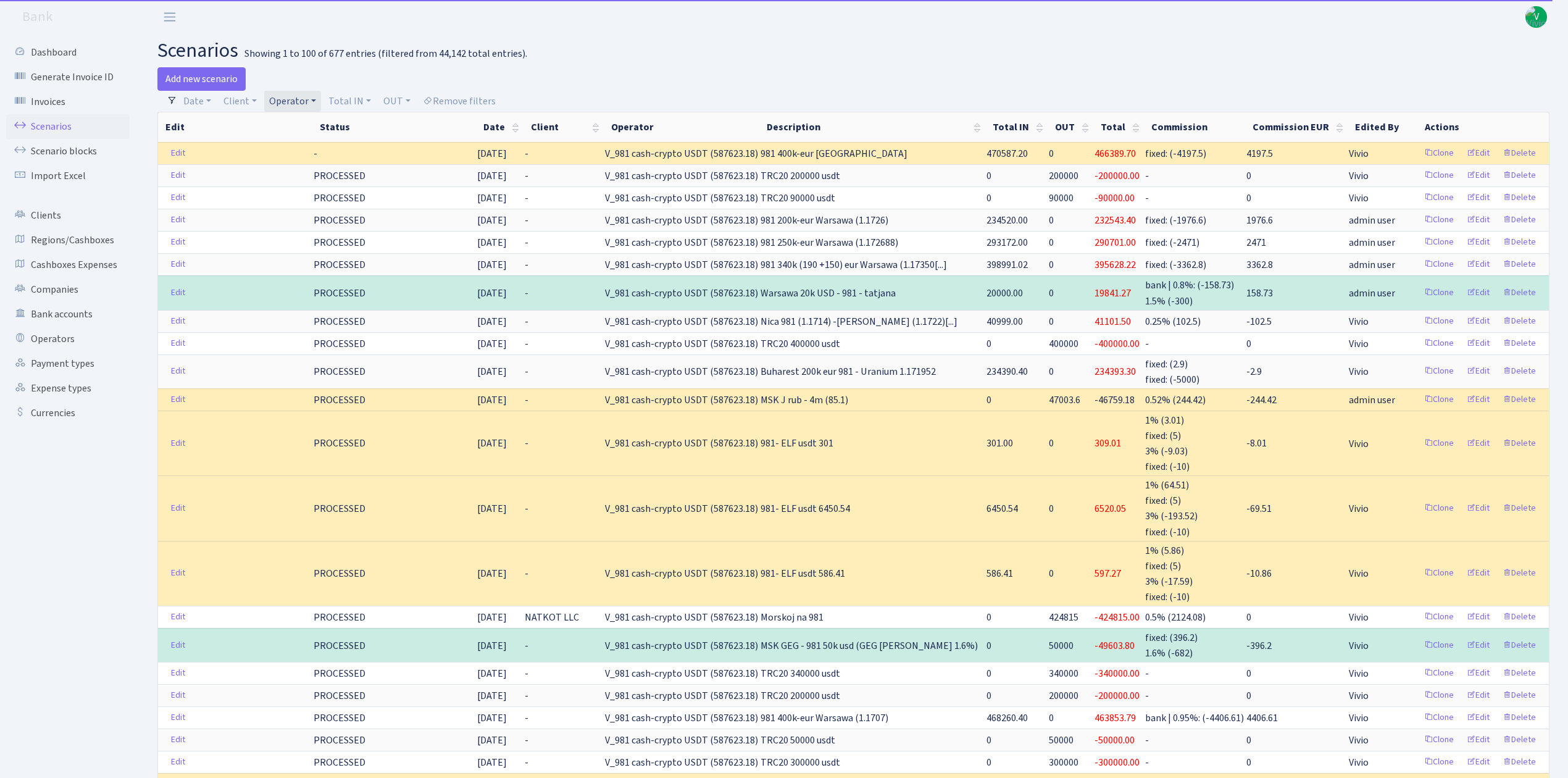
click at [304, 96] on link "Operator" at bounding box center [292, 101] width 57 height 21
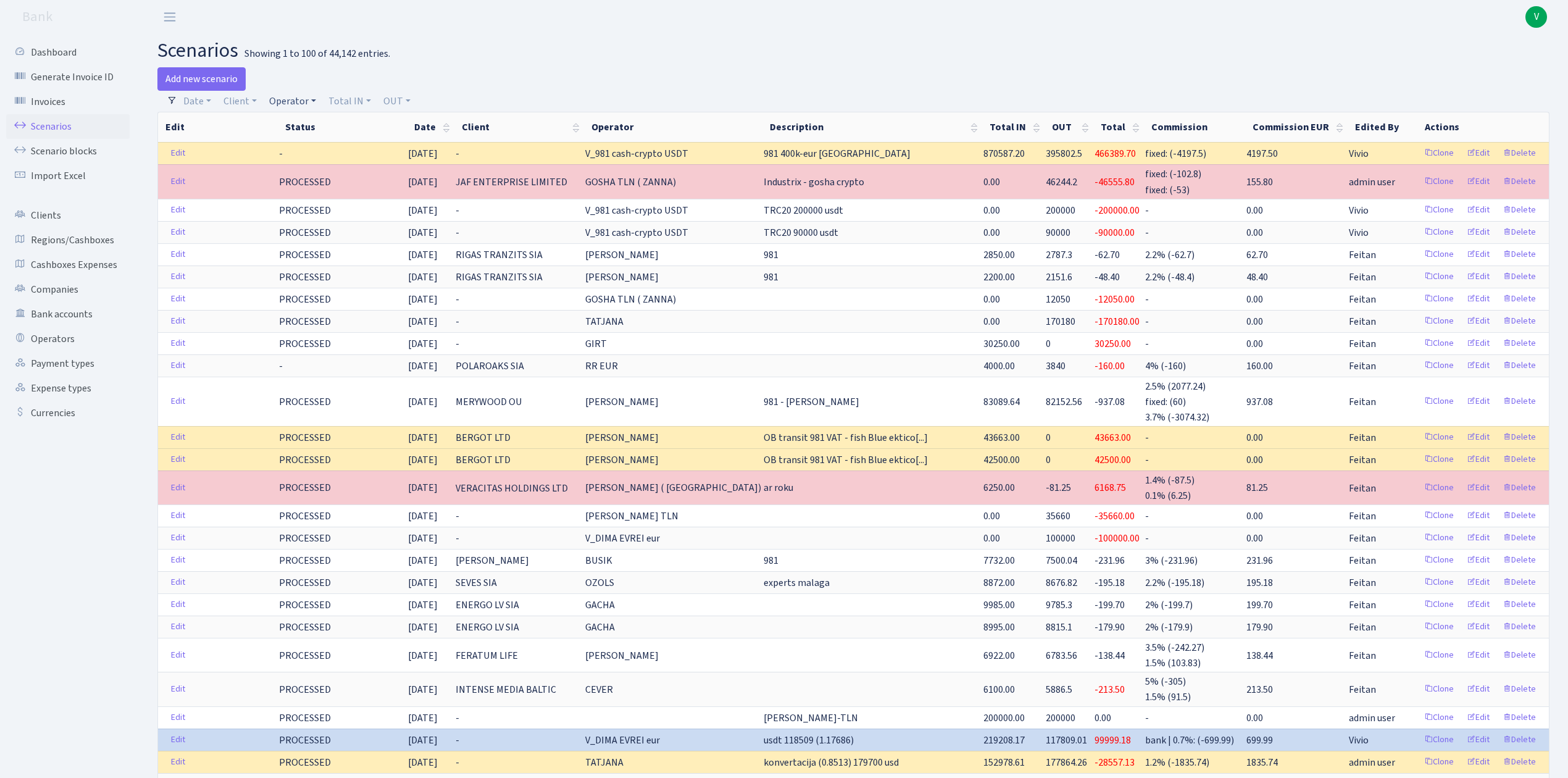
click at [275, 102] on link "Operator" at bounding box center [292, 101] width 57 height 21
click at [662, 92] on div "Date 15.09.2025 - 15.09.2025 Client - 1 KOC GEMICILIK VE TASIMACILIK 1/BALDERE-…" at bounding box center [858, 101] width 1363 height 21
click at [293, 96] on link "Operator" at bounding box center [292, 101] width 57 height 21
click at [315, 144] on input "search" at bounding box center [313, 145] width 91 height 19
type input "jur"
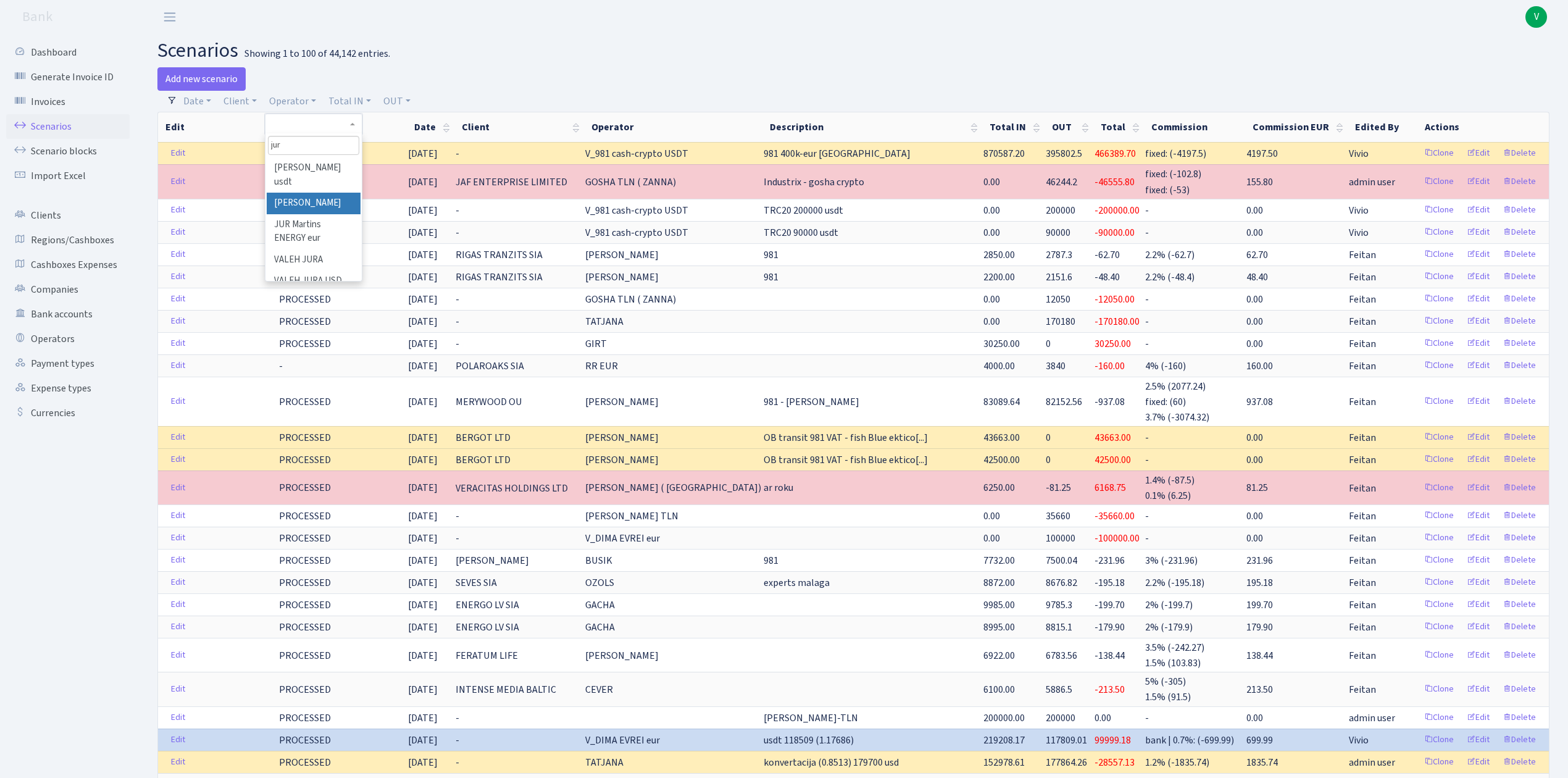
click at [310, 203] on li "[PERSON_NAME]" at bounding box center [313, 203] width 93 height 22
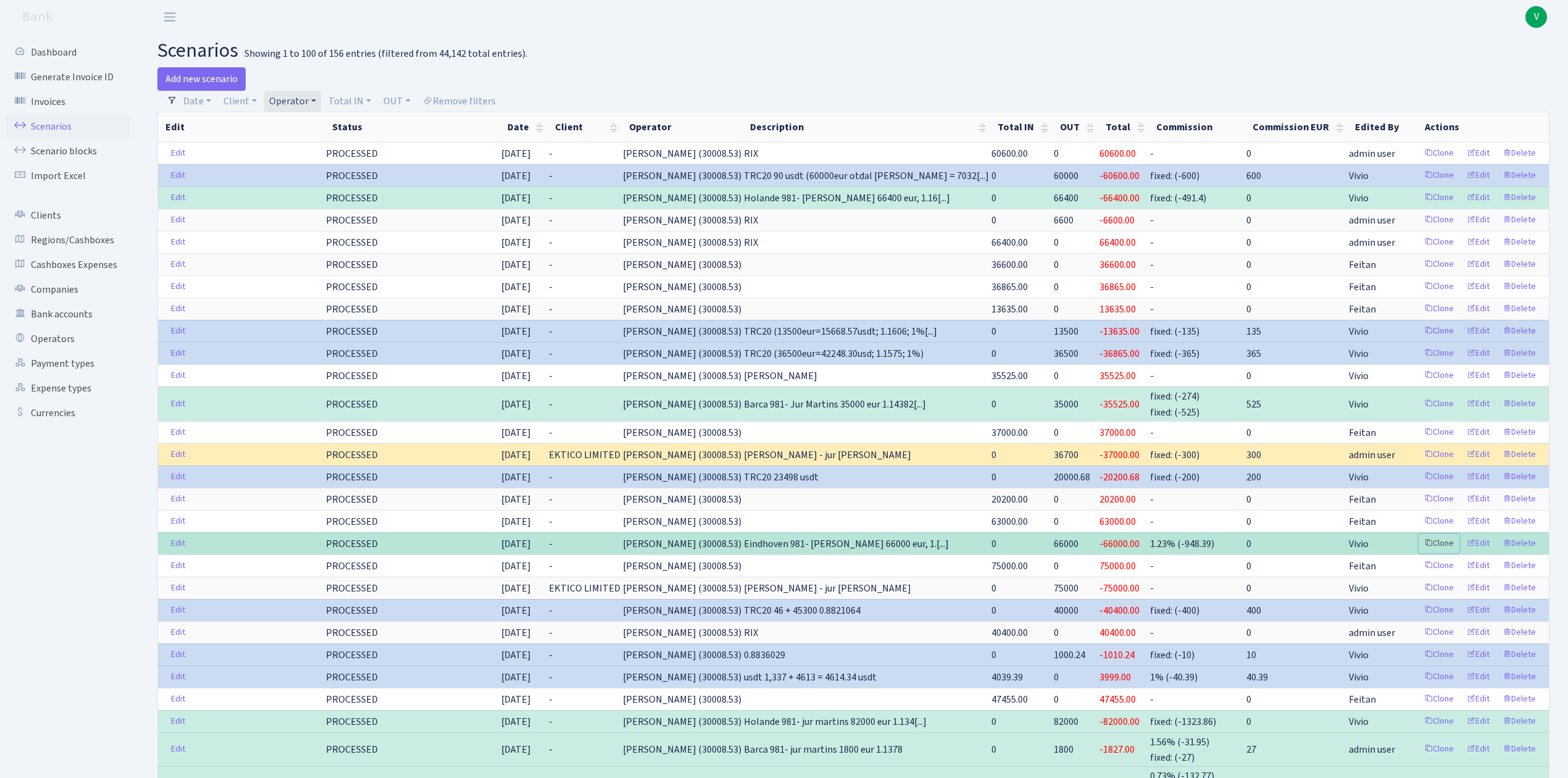
click at [1440, 547] on link "Clone" at bounding box center [1439, 544] width 41 height 19
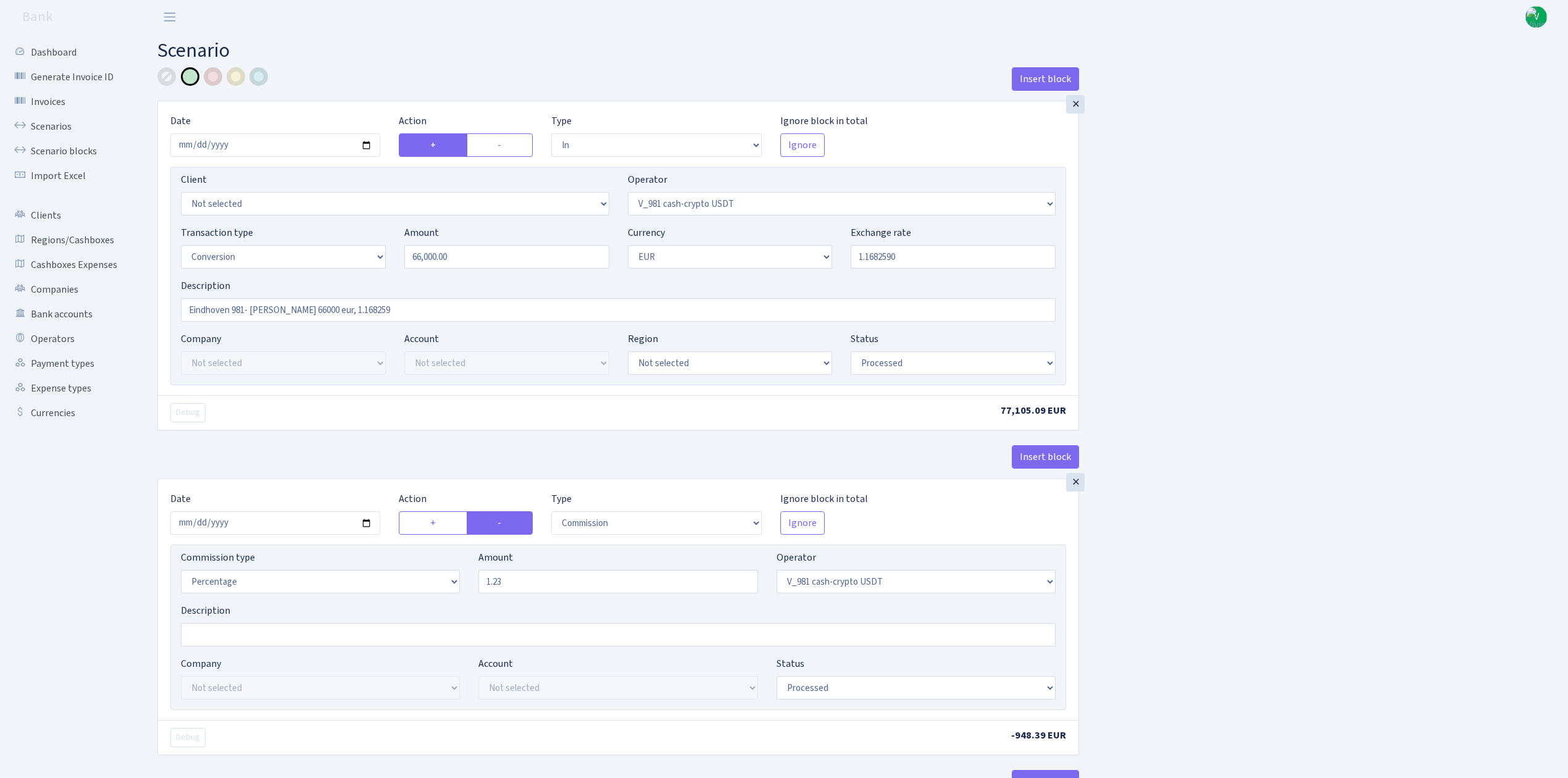
select select "in"
select select "435"
select select "15"
select select "1"
select select "processed"
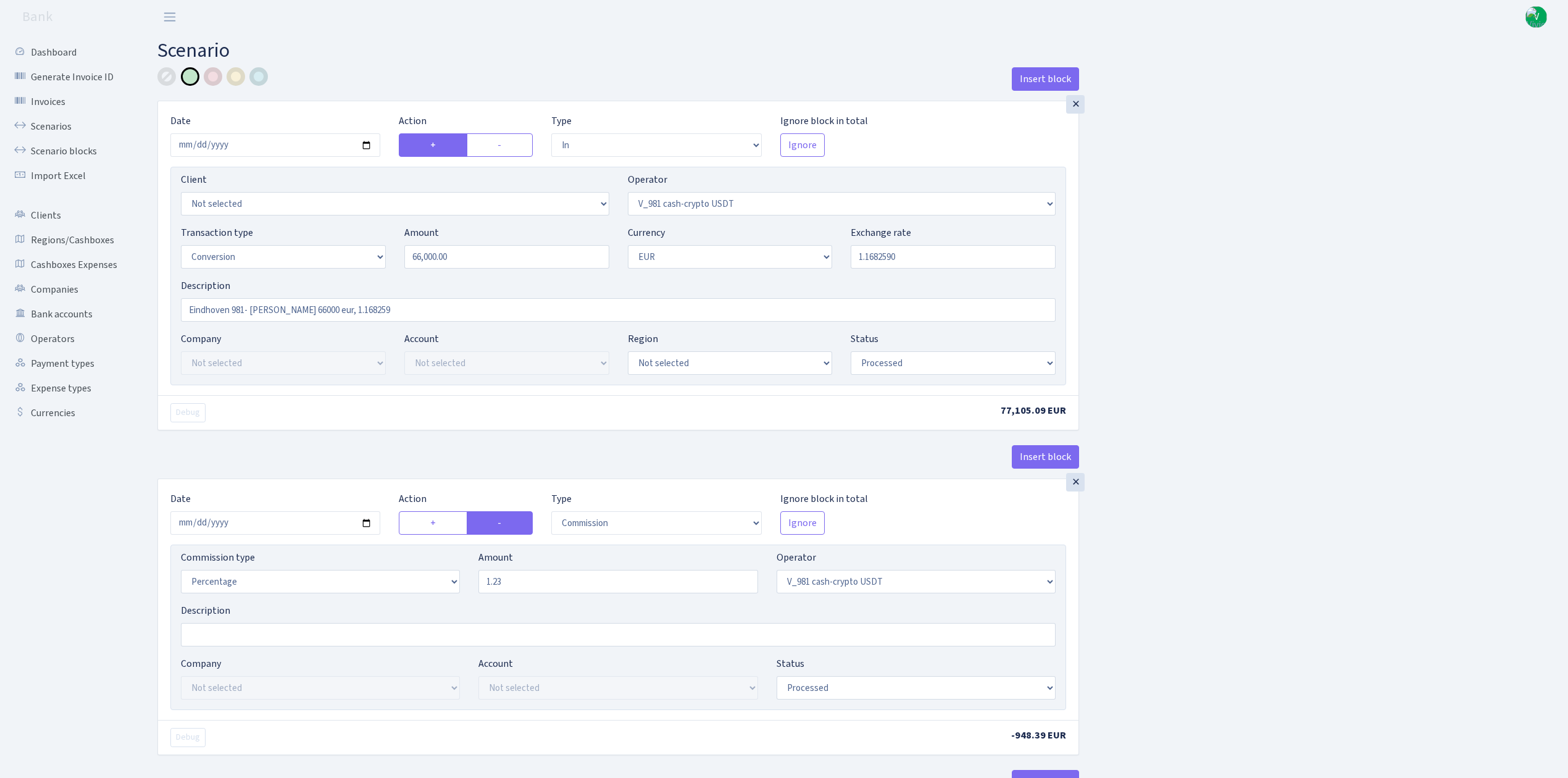
select select "commission"
select select "435"
select select "processed"
select select "out"
select select "434"
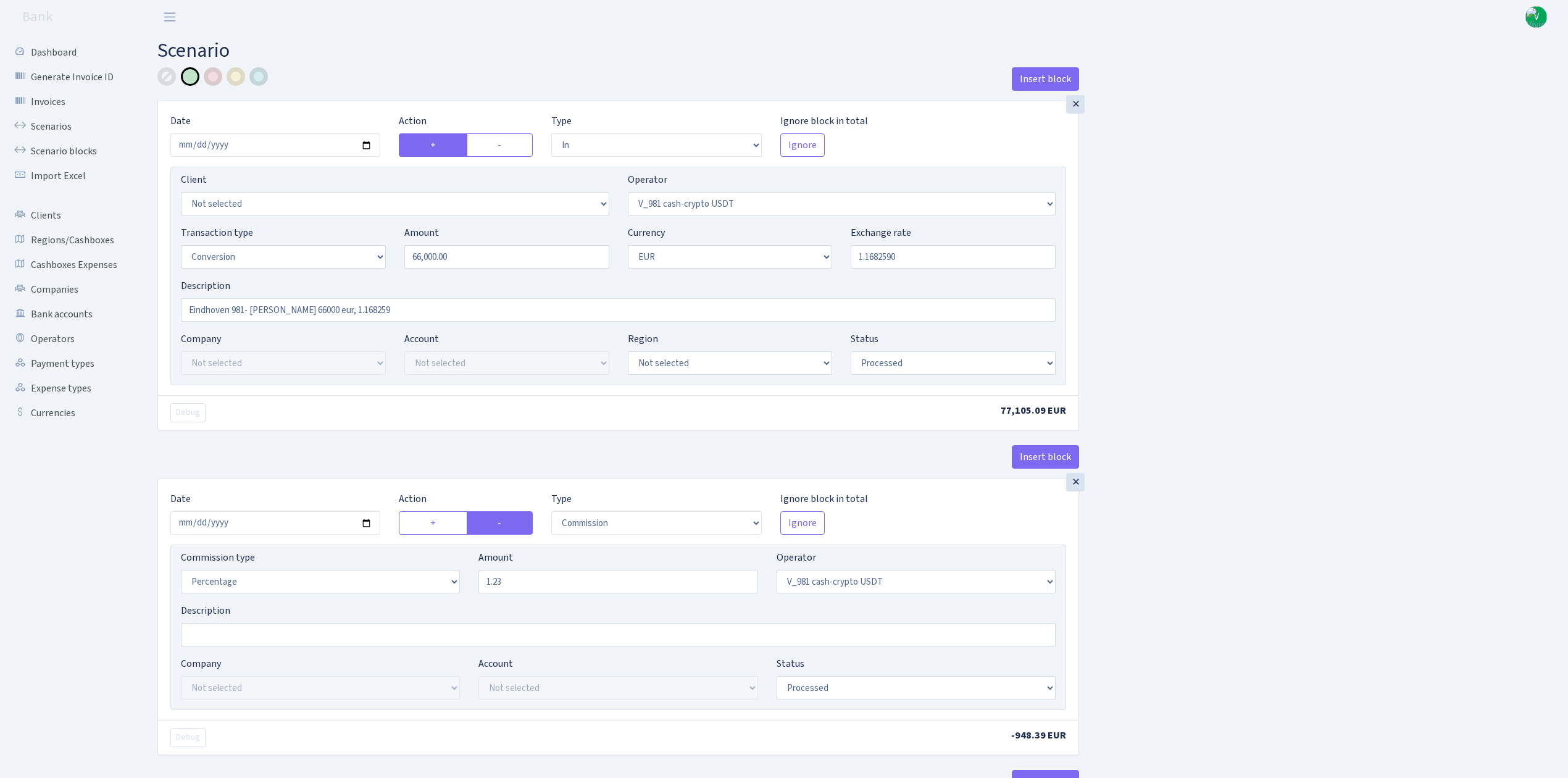
select select "15"
select select "1"
select select "processed"
select select "in"
select select "434"
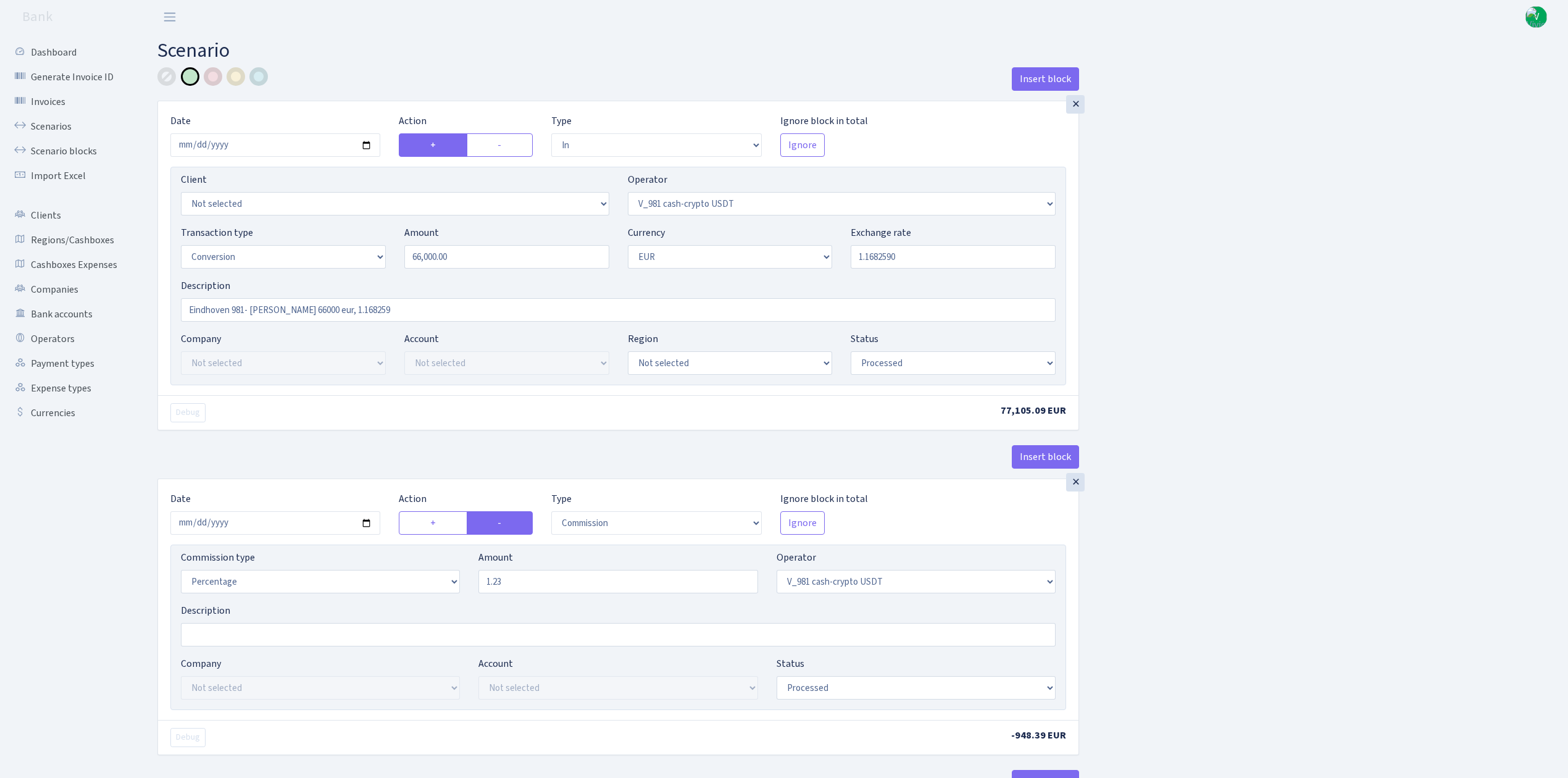
select select "1"
select select "22"
select select "processed"
select select "out"
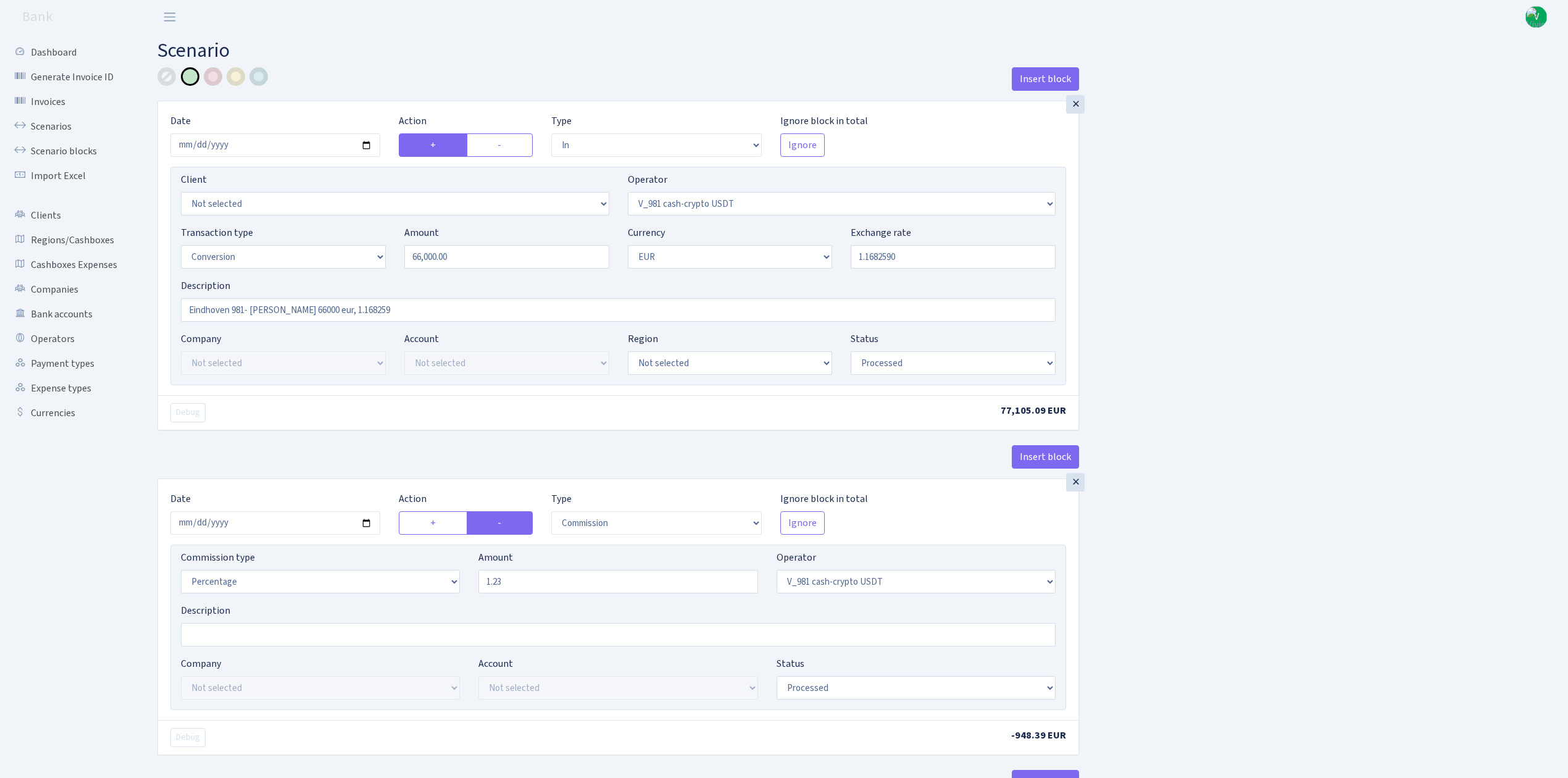
select select "260"
select select "1"
select select "22"
select select "processed"
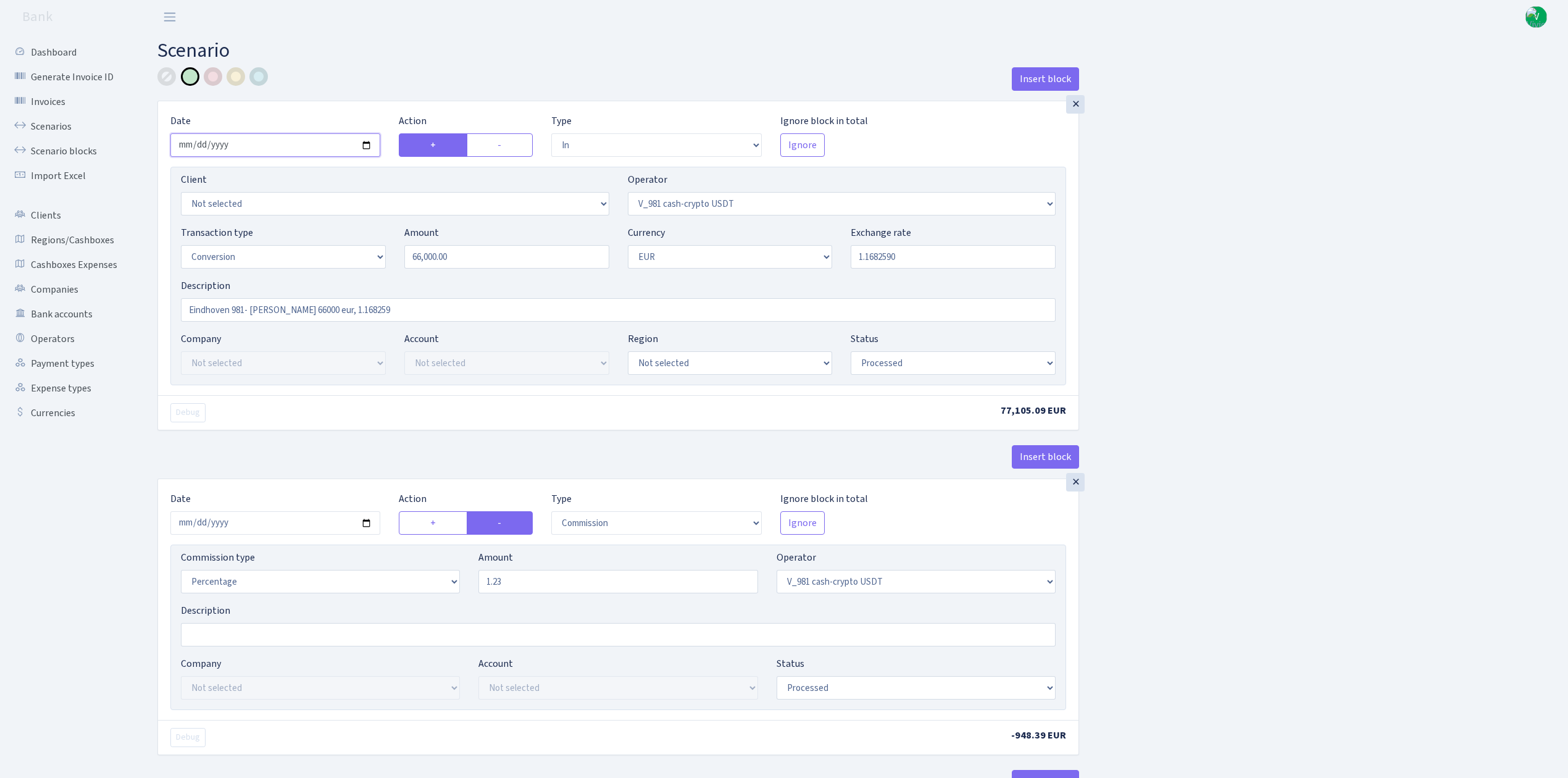
click at [368, 145] on input "2025-07-14" at bounding box center [275, 145] width 210 height 24
type input "2025-09-15"
drag, startPoint x: 520, startPoint y: 257, endPoint x: 346, endPoint y: 237, distance: 175.1
click at [346, 237] on div "Transaction type Not selected 981 ELF FISH crypto GIRT IVO dekl MM-BALTIC eur U…" at bounding box center [618, 252] width 893 height 53
click at [216, 78] on div at bounding box center [213, 77] width 19 height 19
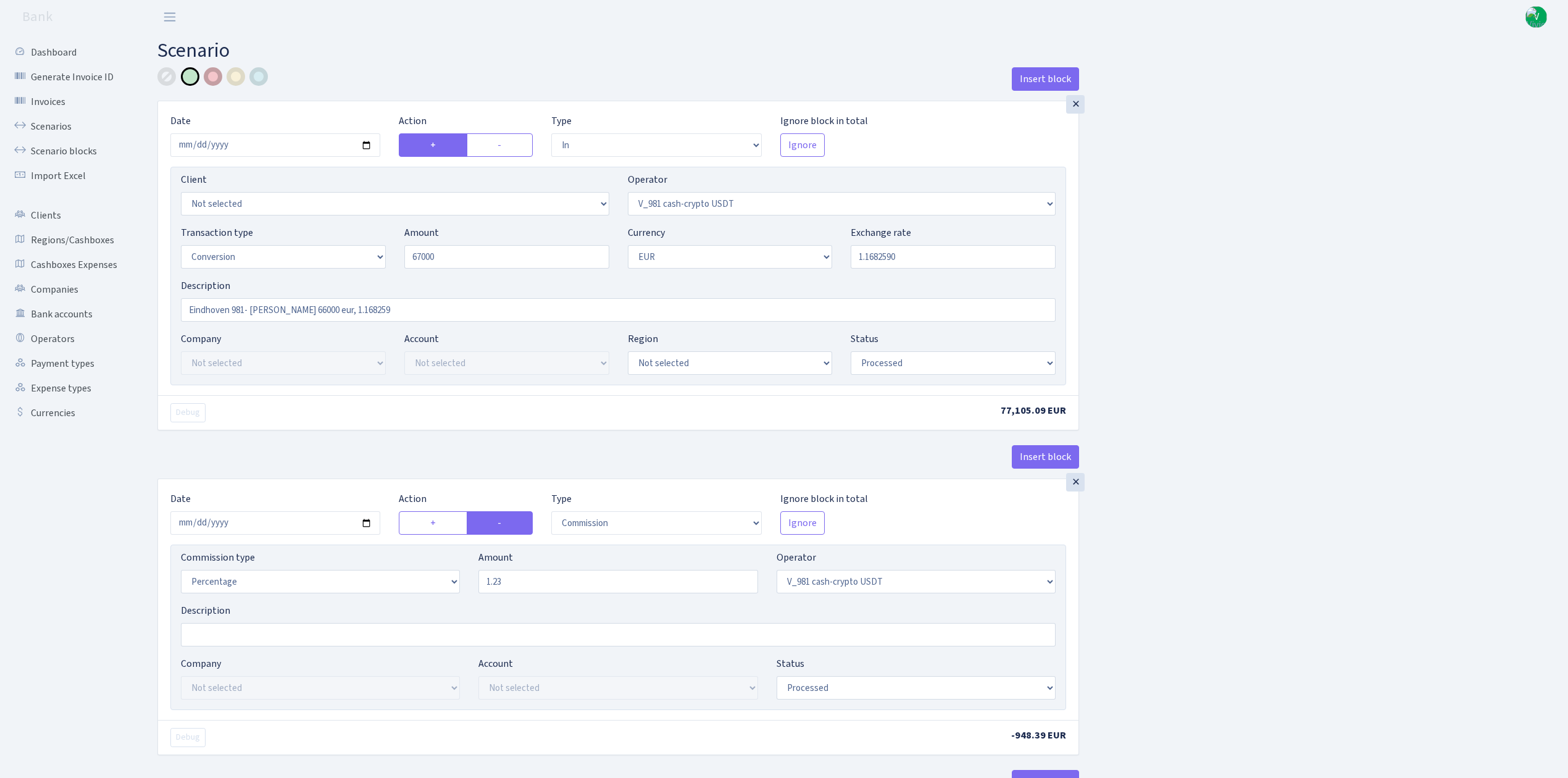
type input "67,000.00"
drag, startPoint x: 870, startPoint y: 258, endPoint x: 988, endPoint y: 255, distance: 118.0
click at [988, 255] on input "1.1682590" at bounding box center [953, 257] width 205 height 24
drag, startPoint x: 1436, startPoint y: 360, endPoint x: 1228, endPoint y: 397, distance: 211.3
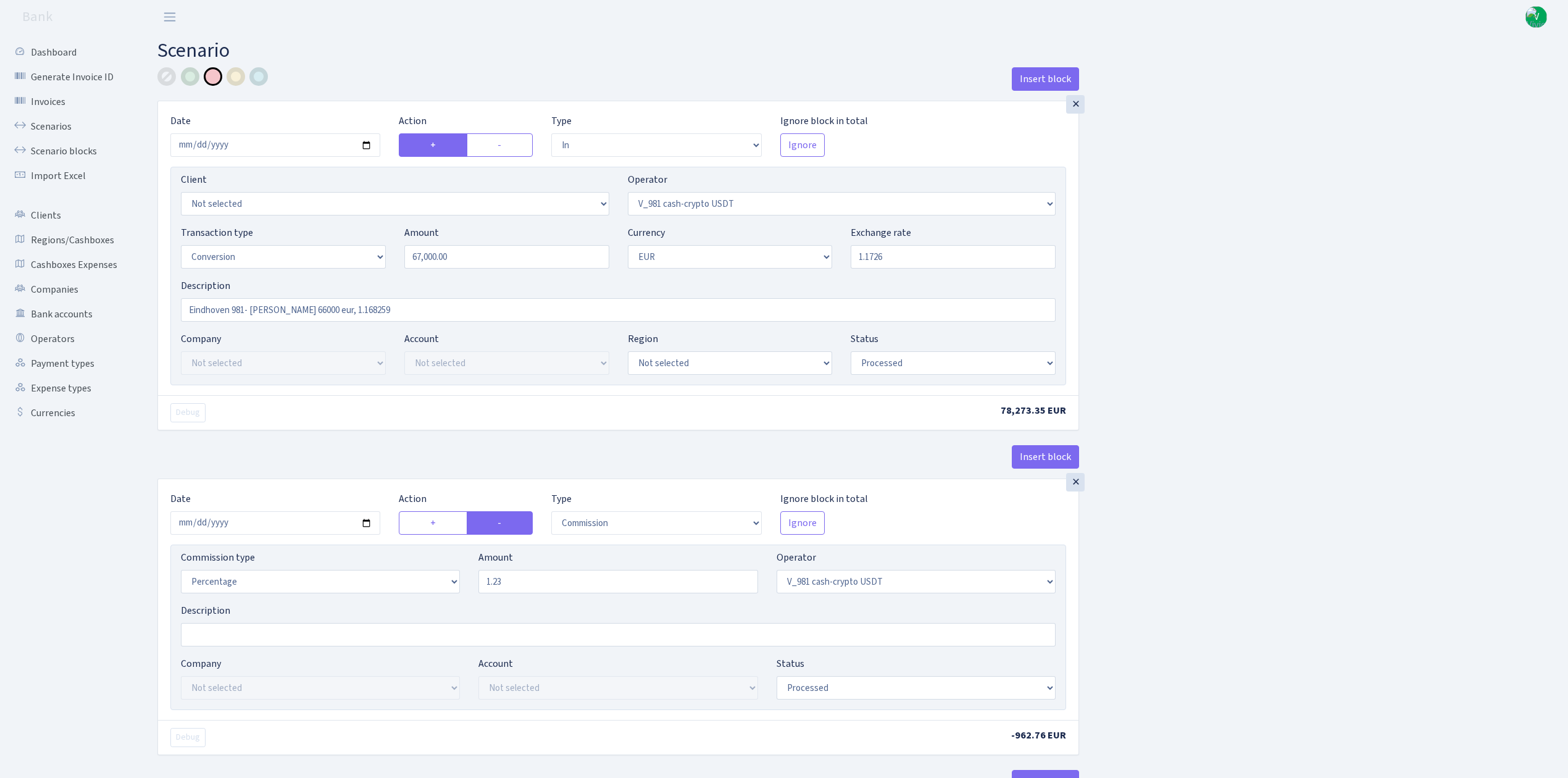
type input "1.1726000"
click at [304, 310] on input "Eindhoven 981- Jur Martins 66000 eur, 1.168259" at bounding box center [618, 310] width 875 height 24
drag, startPoint x: 348, startPoint y: 310, endPoint x: 514, endPoint y: 319, distance: 166.2
click at [514, 319] on input "Eindhoven 981- Jur Martins 67000 eur, 1.168259" at bounding box center [618, 310] width 875 height 24
type input "Eindhoven 981- Jur Martins 67000 eur, 1.1726"
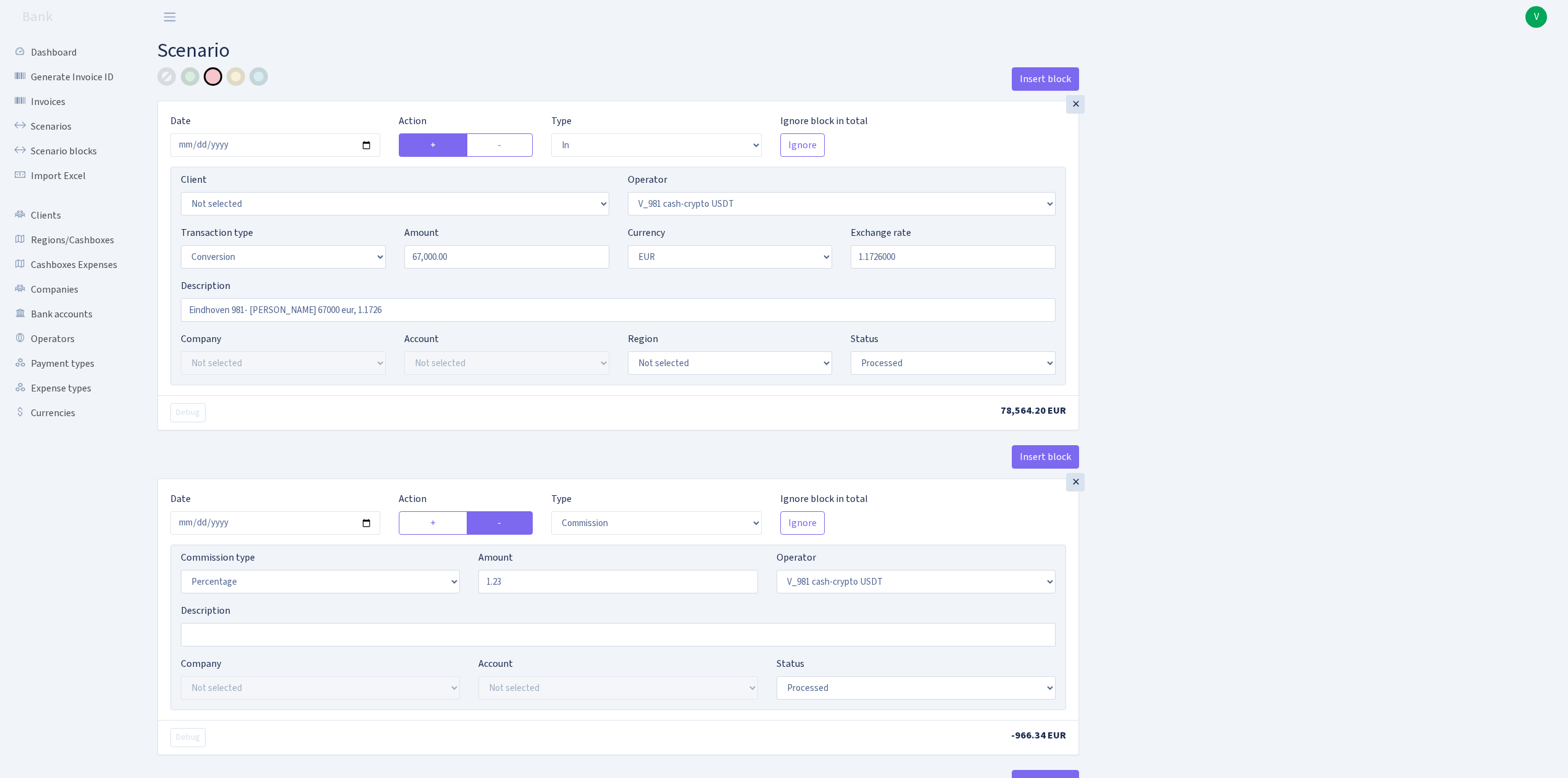
click at [369, 522] on input "2025-07-14" at bounding box center [275, 523] width 210 height 24
type input "2025-09-15"
drag, startPoint x: 517, startPoint y: 592, endPoint x: 500, endPoint y: 594, distance: 17.1
click at [517, 592] on input "1.23" at bounding box center [618, 581] width 279 height 24
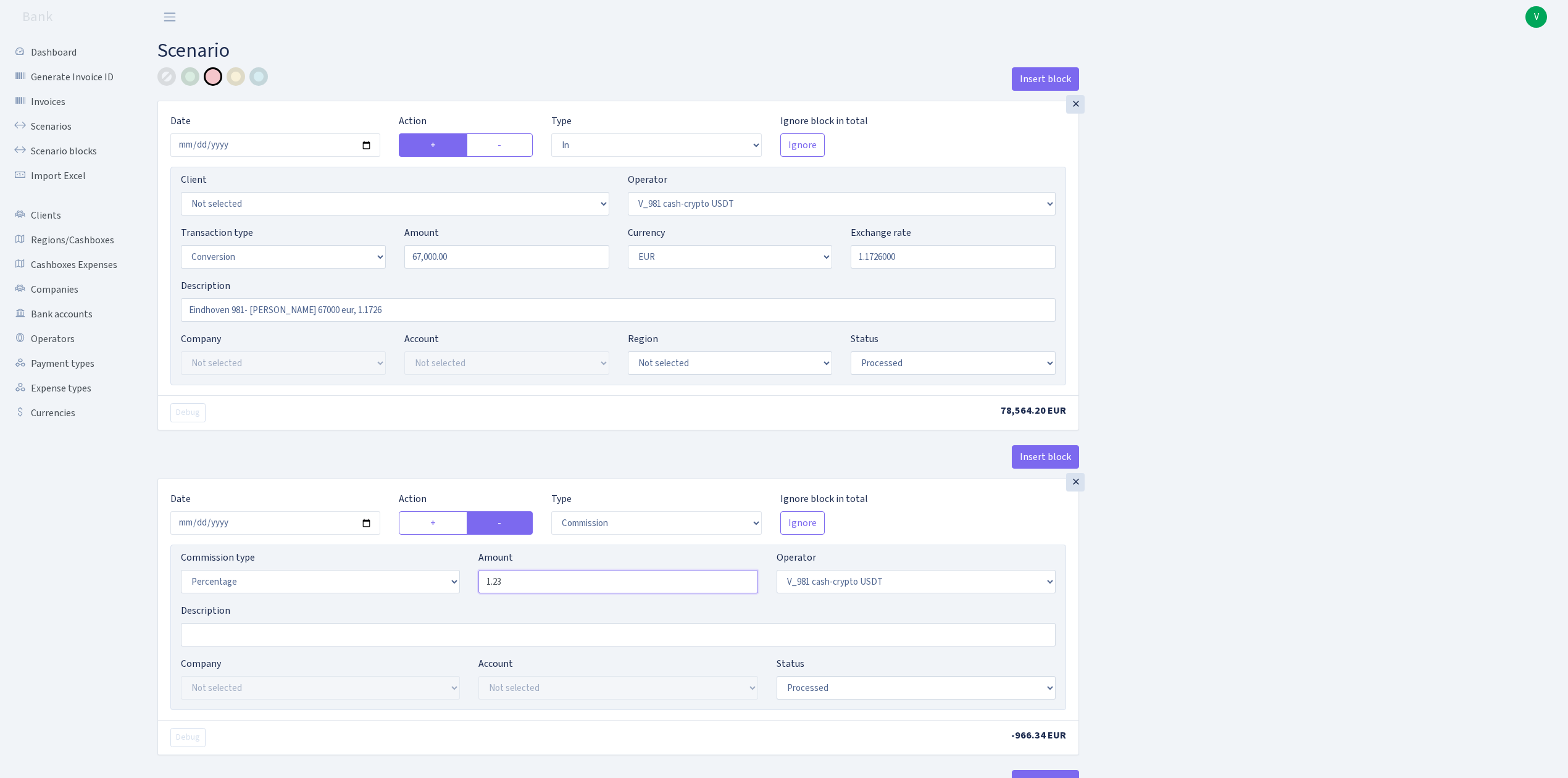
drag, startPoint x: 494, startPoint y: 584, endPoint x: 532, endPoint y: 585, distance: 38.0
click at [532, 585] on input "1.23" at bounding box center [618, 581] width 279 height 24
type input "1.18"
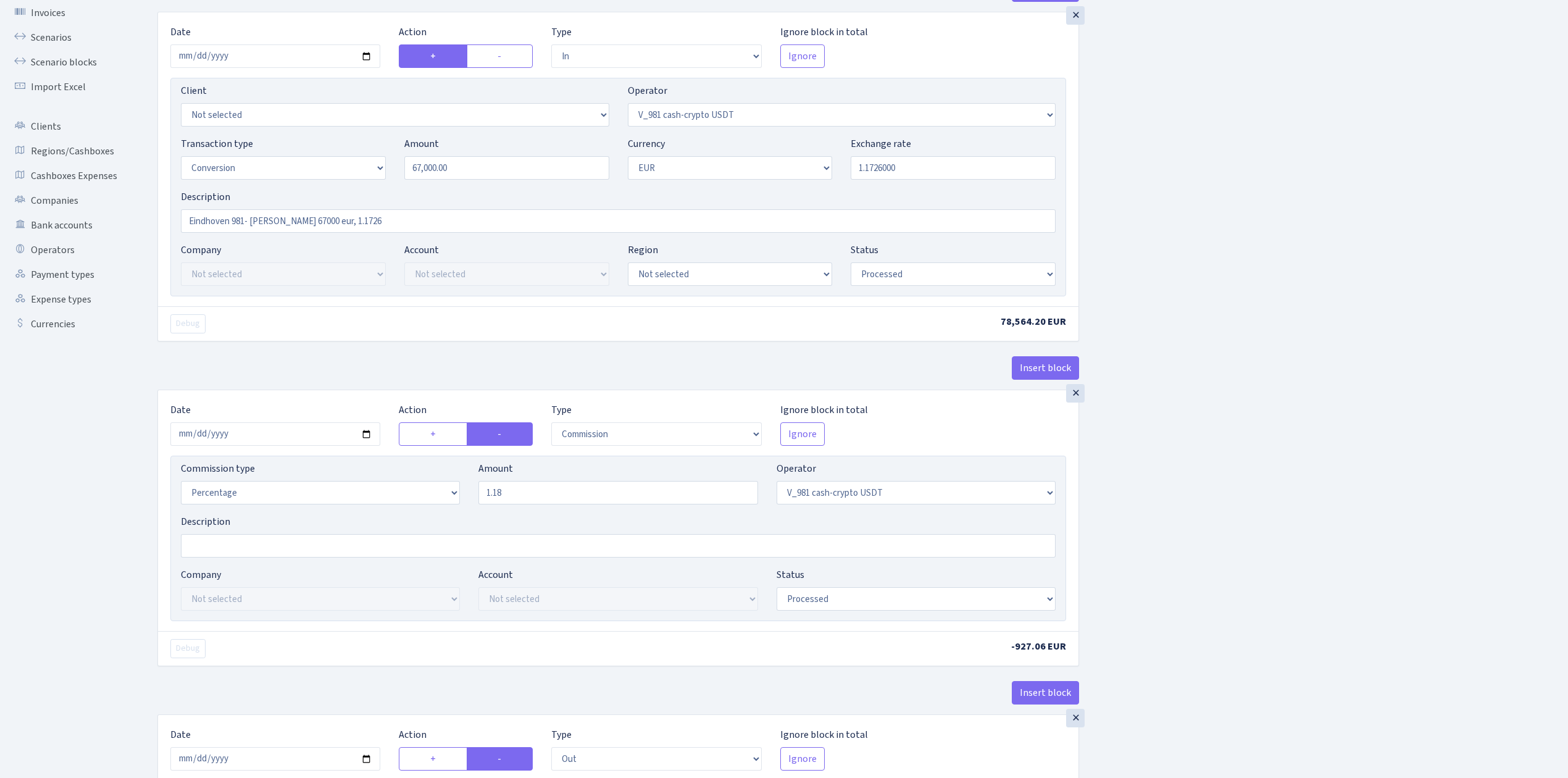
scroll to position [329, 0]
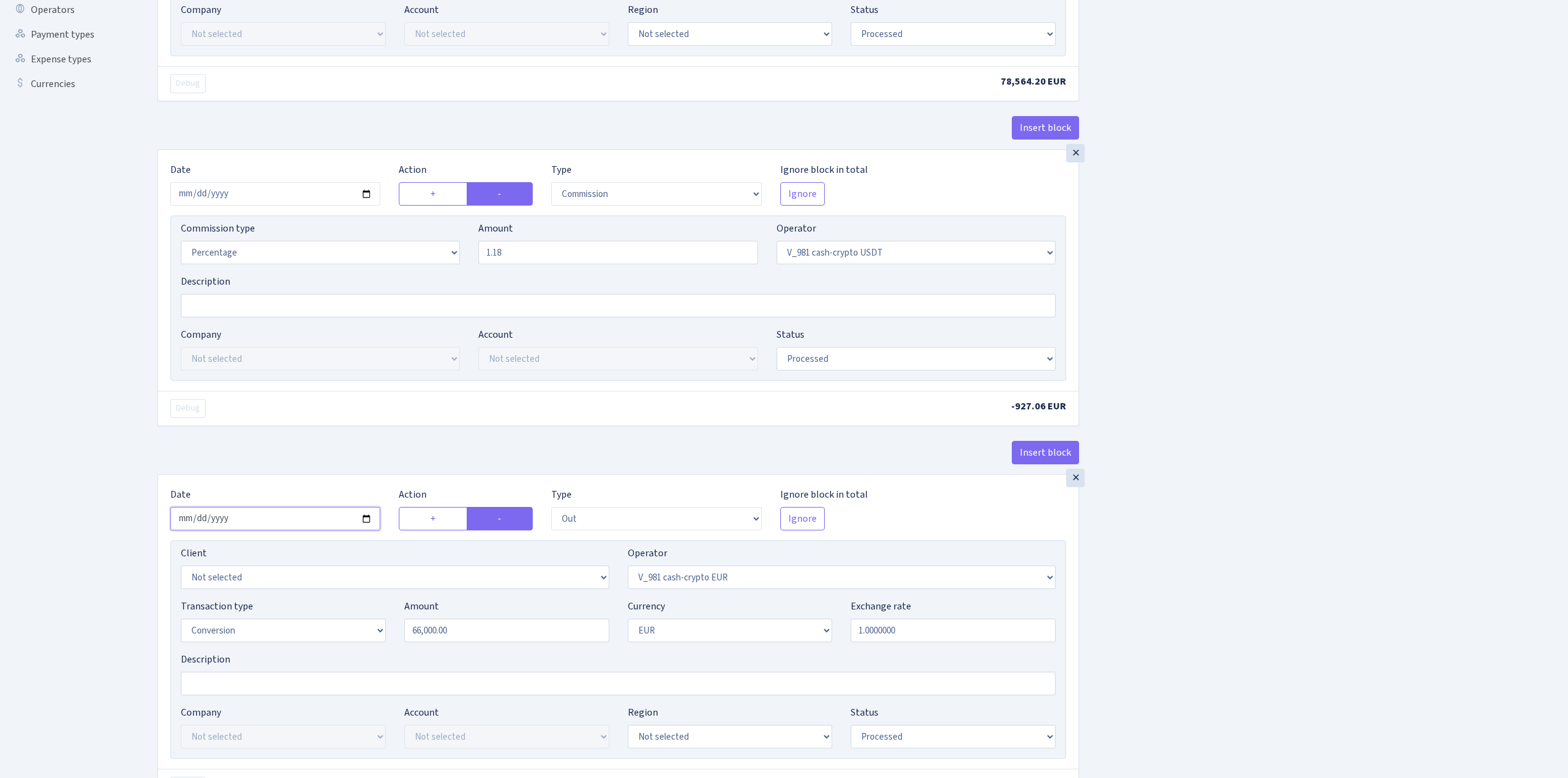
click at [368, 526] on input "2025-07-14" at bounding box center [275, 519] width 210 height 24
type input "2025-09-15"
drag, startPoint x: 479, startPoint y: 635, endPoint x: 275, endPoint y: 594, distance: 208.1
click at [275, 594] on div "Client Not selected 1 KOC GEMICILIK VE TASIMACILIK 1/BALDERE-SILDEDZE SIGNE 1/S…" at bounding box center [618, 649] width 896 height 219
click at [1206, 701] on div "Insert block × Date 2025-09-15 Action + - Type --- In Out Commission Field requ…" at bounding box center [853, 701] width 1410 height 1926
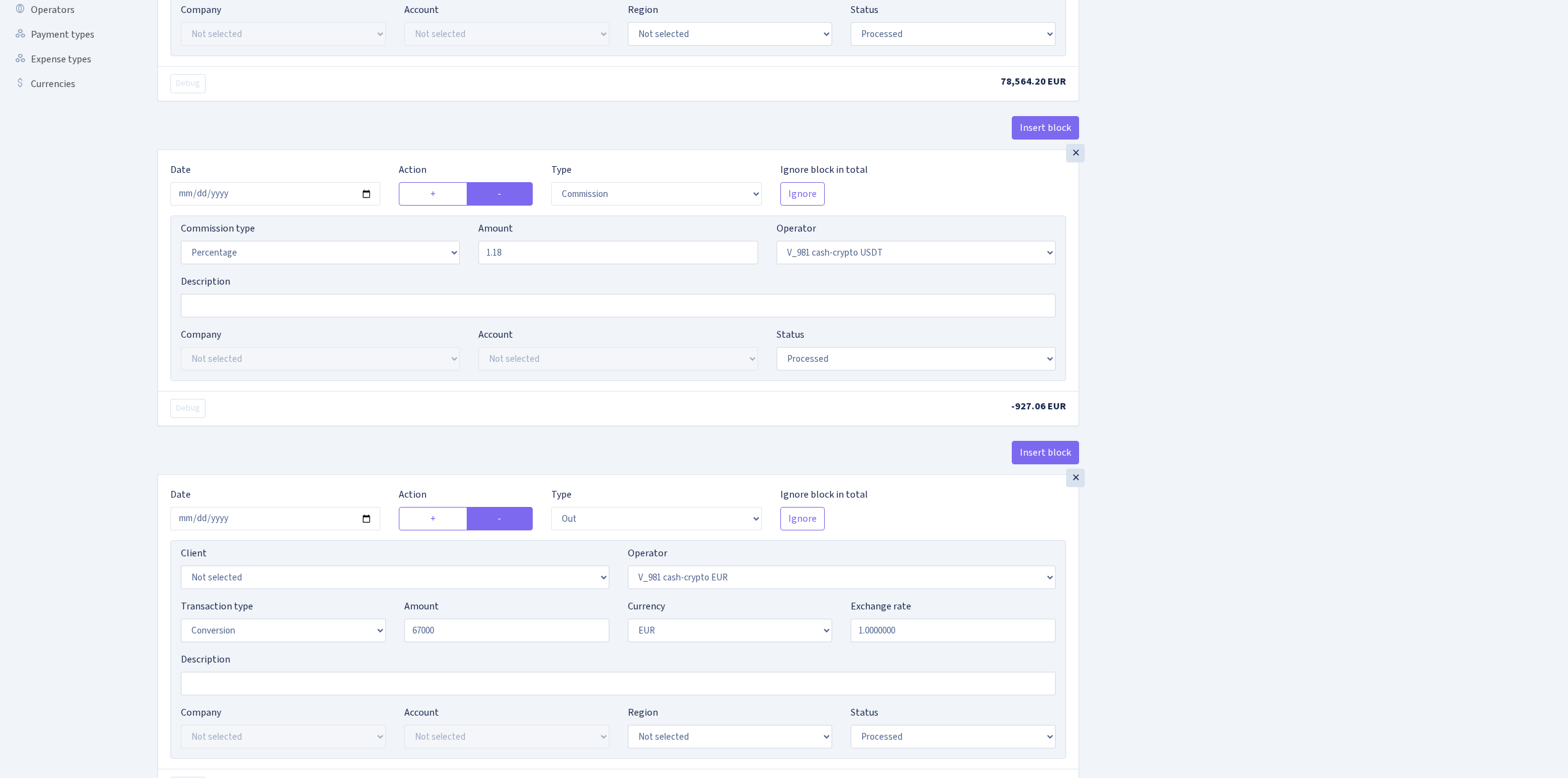
type input "67,000.00"
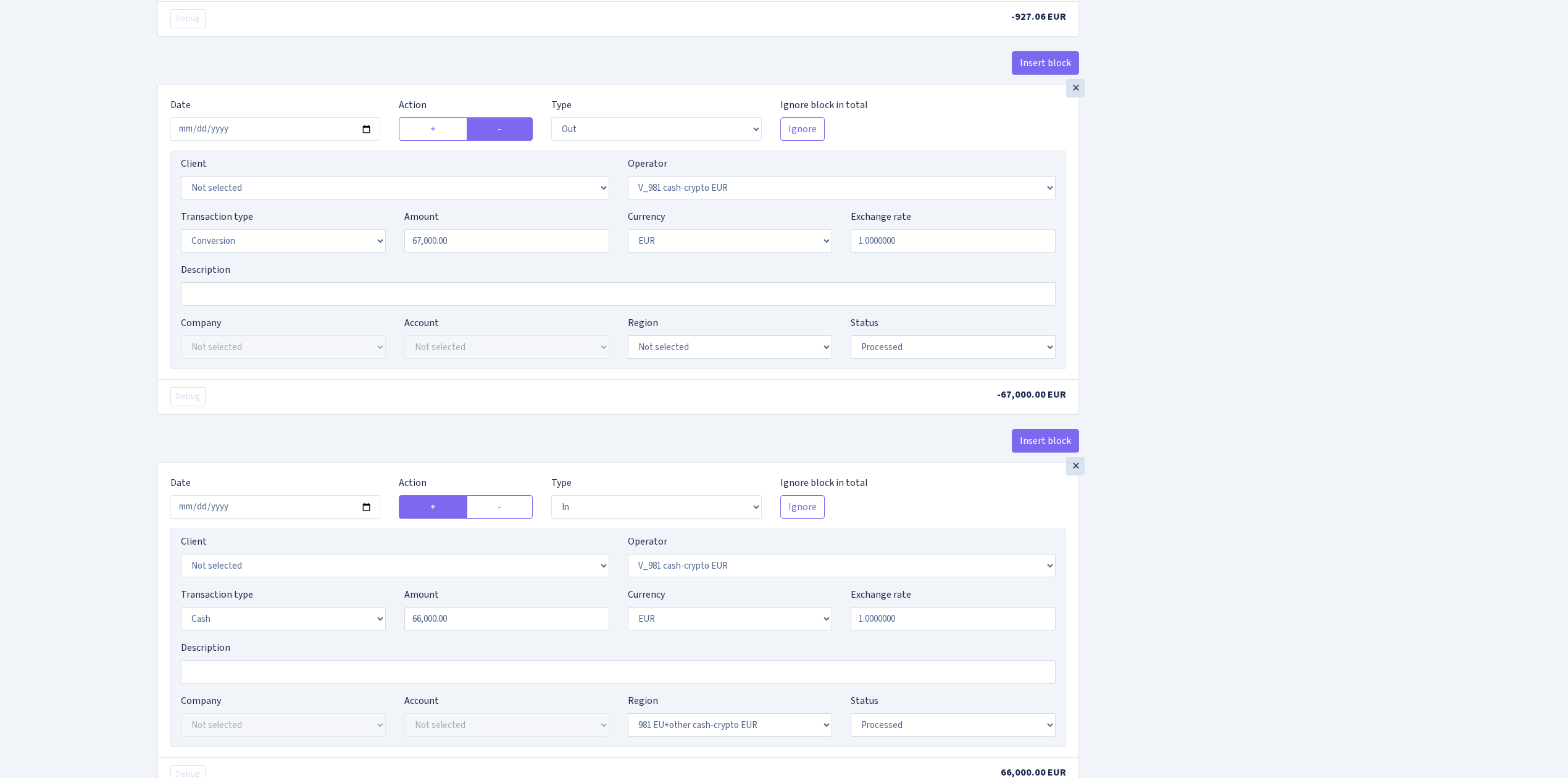
scroll to position [823, 0]
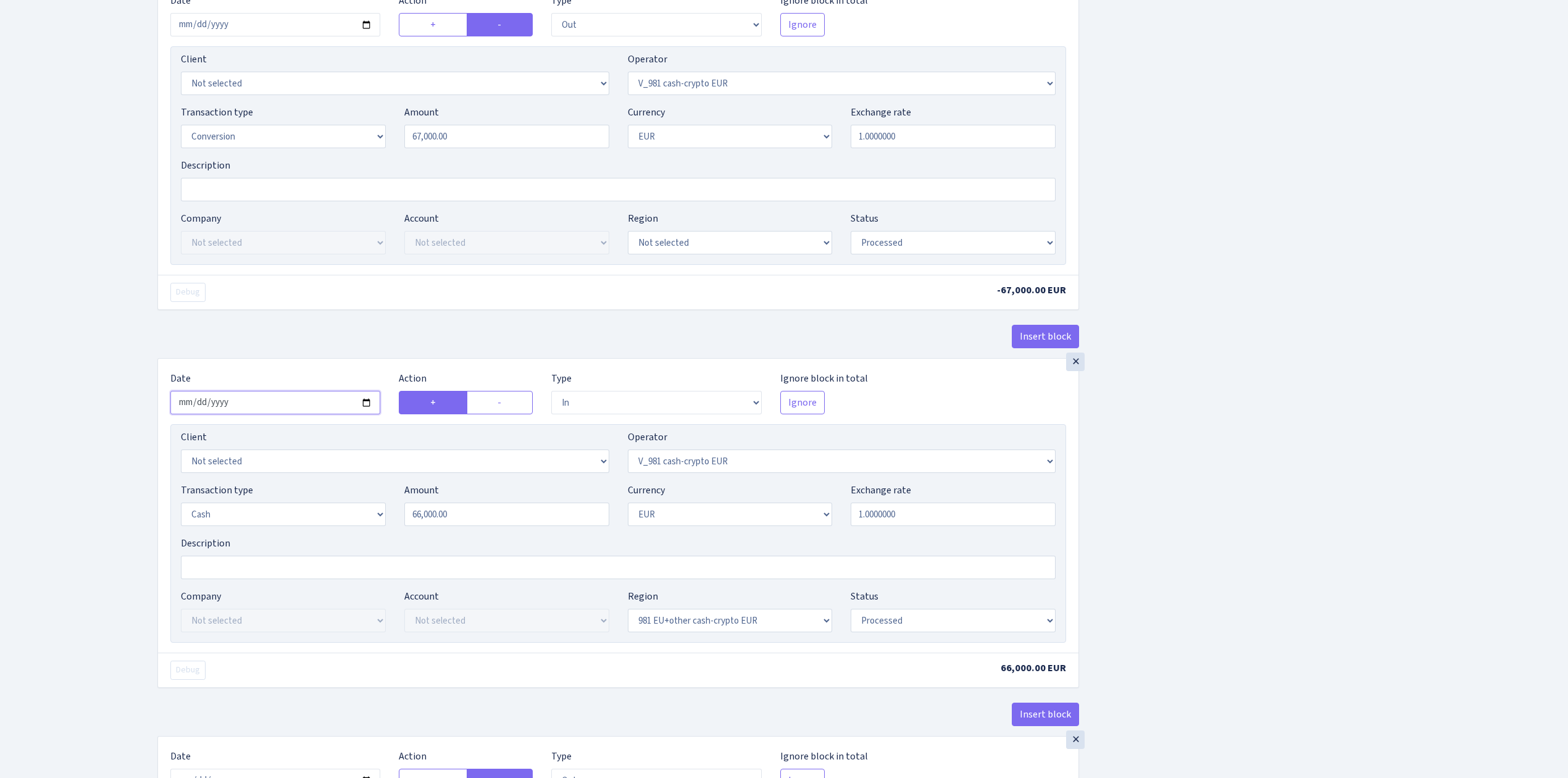
click at [367, 406] on input "2025-07-14" at bounding box center [275, 402] width 210 height 24
type input "2025-09-15"
drag, startPoint x: 497, startPoint y: 524, endPoint x: 256, endPoint y: 492, distance: 243.1
click at [256, 493] on div "Transaction type Not selected 981 ELF FISH crypto GIRT IVO dekl MM-BALTIC eur U…" at bounding box center [618, 509] width 893 height 53
click at [1305, 517] on div "Insert block × Date 2025-09-15 Action + - Type --- In Out Commission Field requ…" at bounding box center [853, 207] width 1410 height 1926
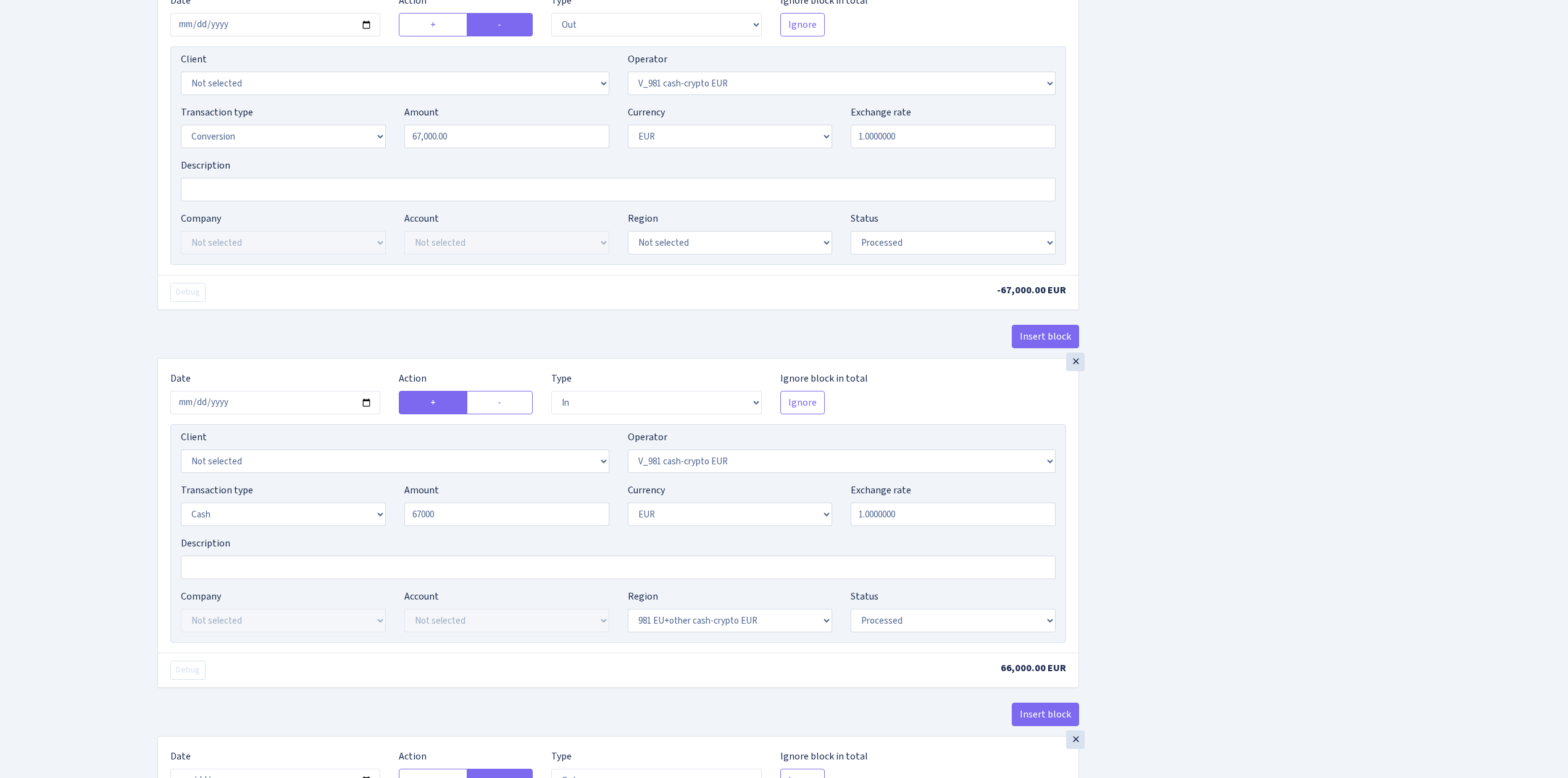
type input "67,000.00"
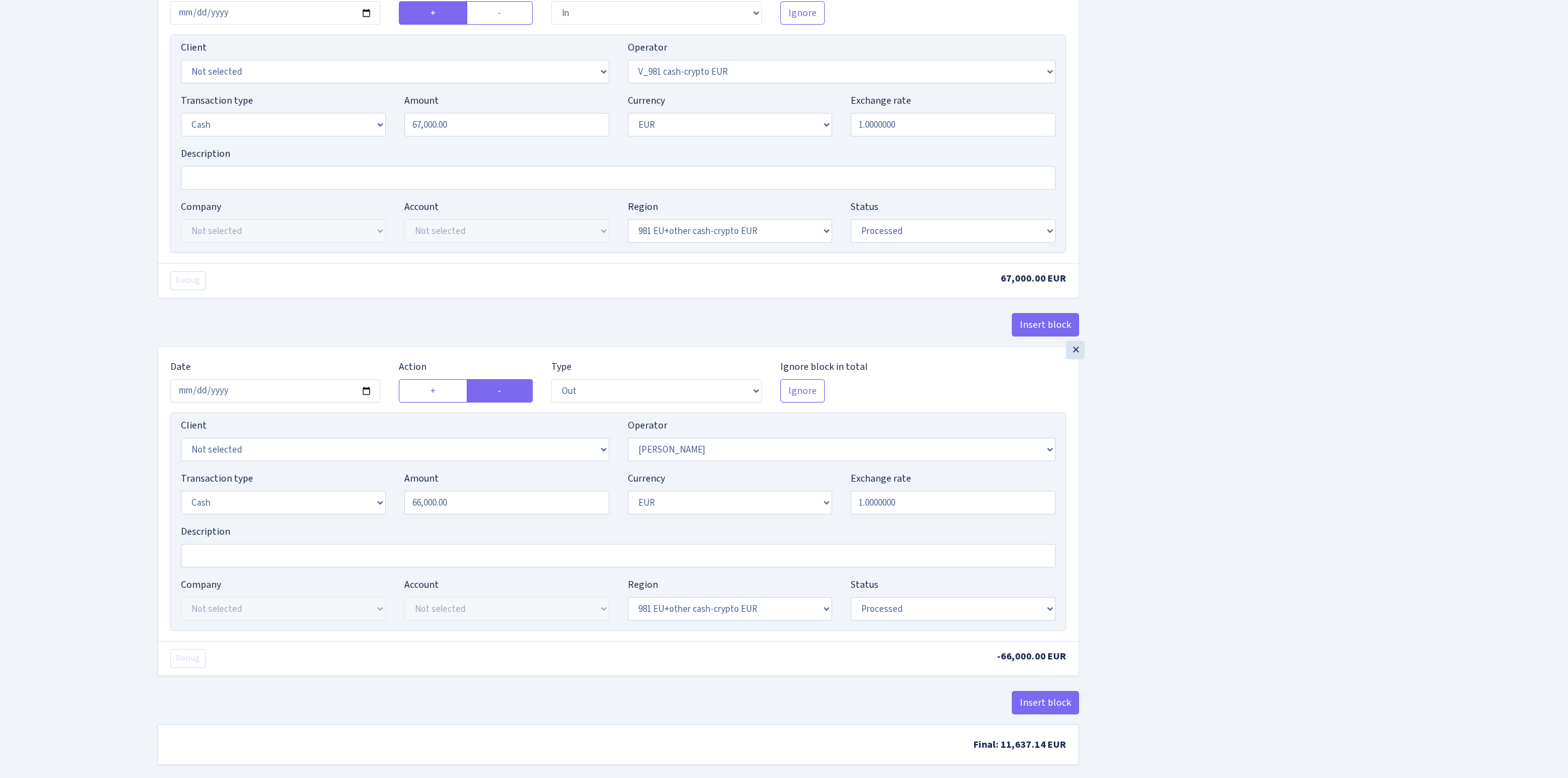
scroll to position [1235, 0]
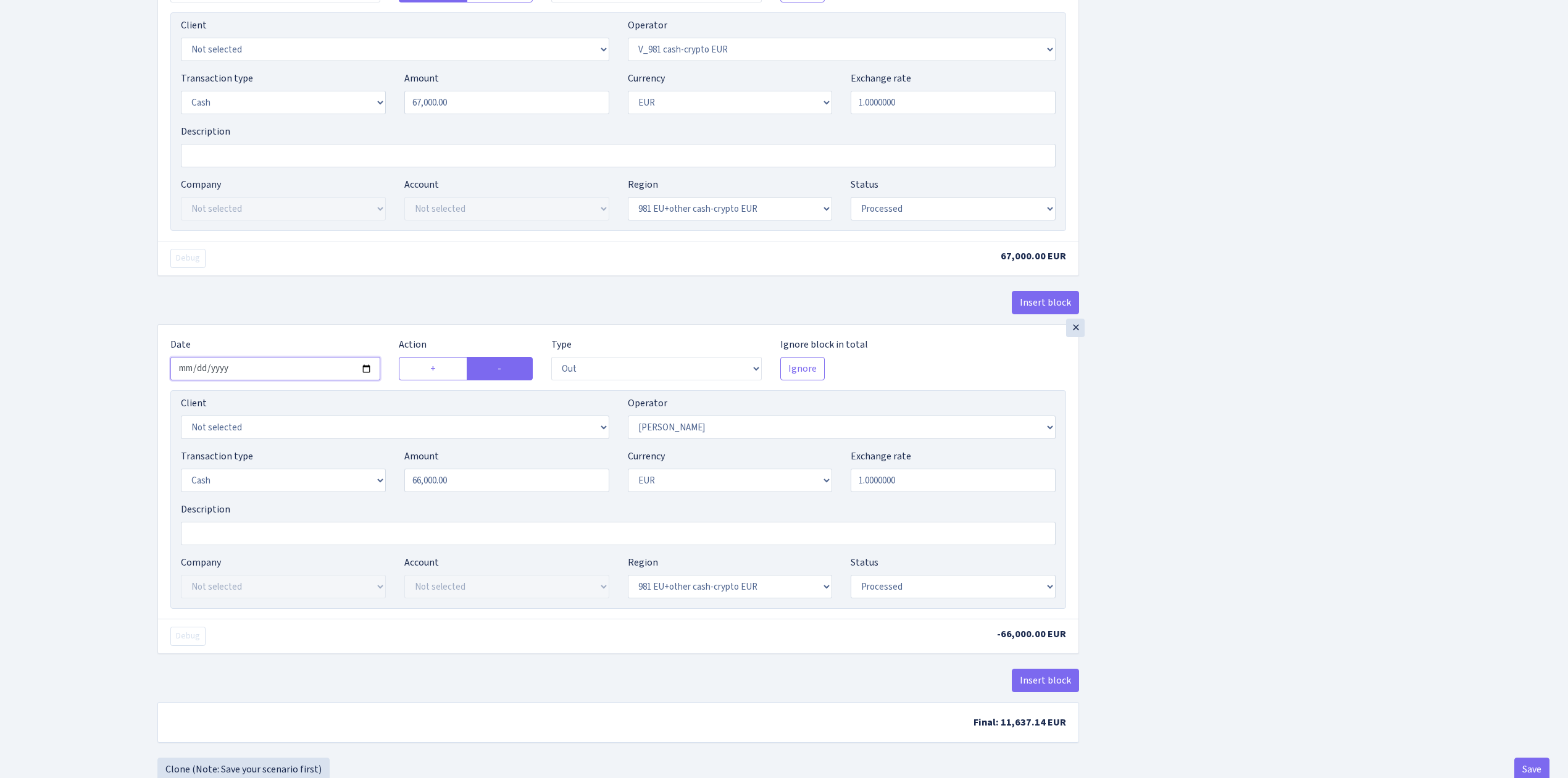
click at [371, 377] on input "2025-07-14" at bounding box center [275, 368] width 210 height 24
type input "2025-09-15"
drag, startPoint x: 500, startPoint y: 493, endPoint x: 247, endPoint y: 428, distance: 261.2
click at [247, 428] on div "Client Not selected 1 KOC GEMICILIK VE TASIMACILIK 1/BALDERE-SILDEDZE SIGNE 1/S…" at bounding box center [618, 500] width 896 height 219
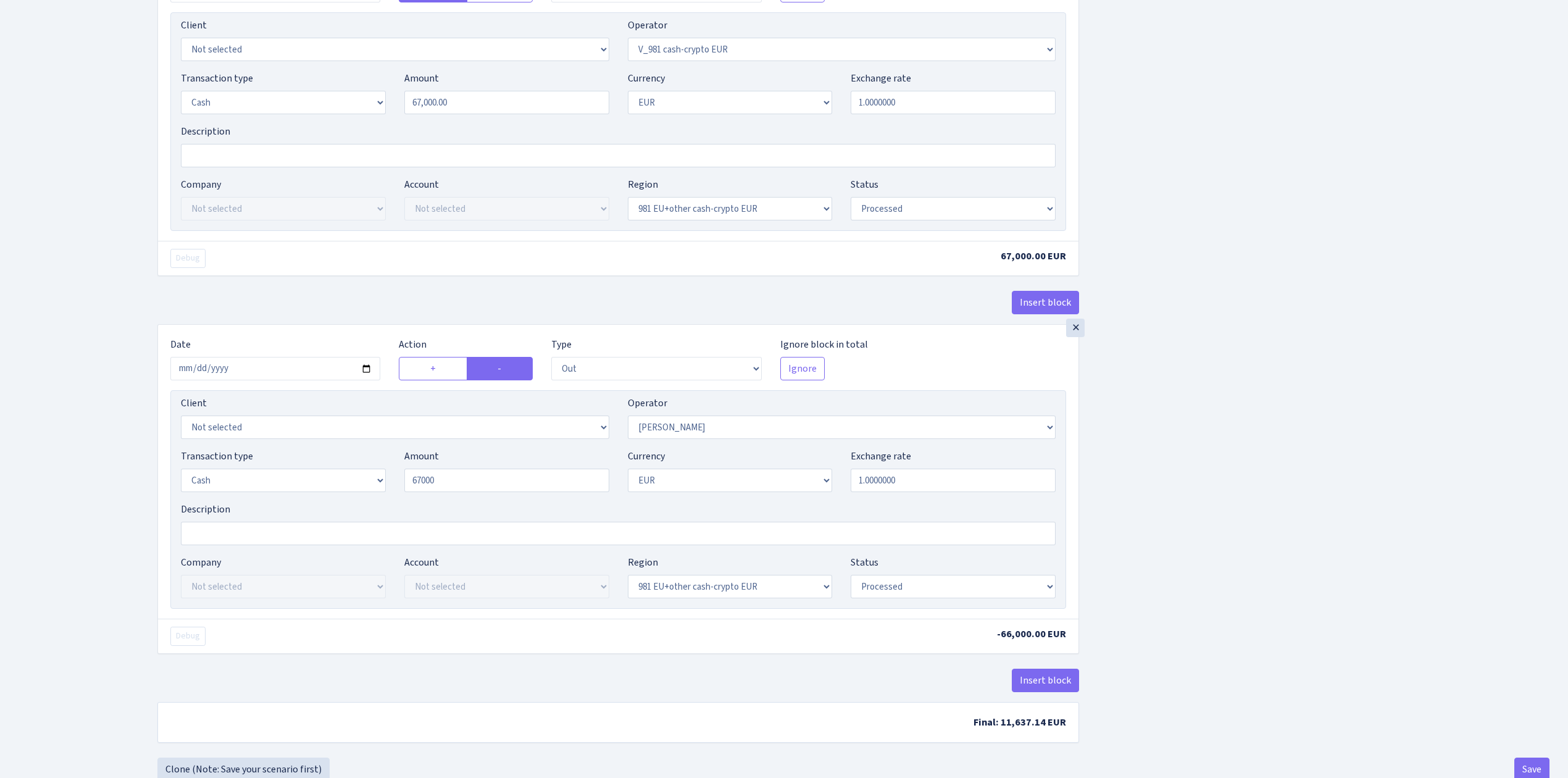
type input "67,000.00"
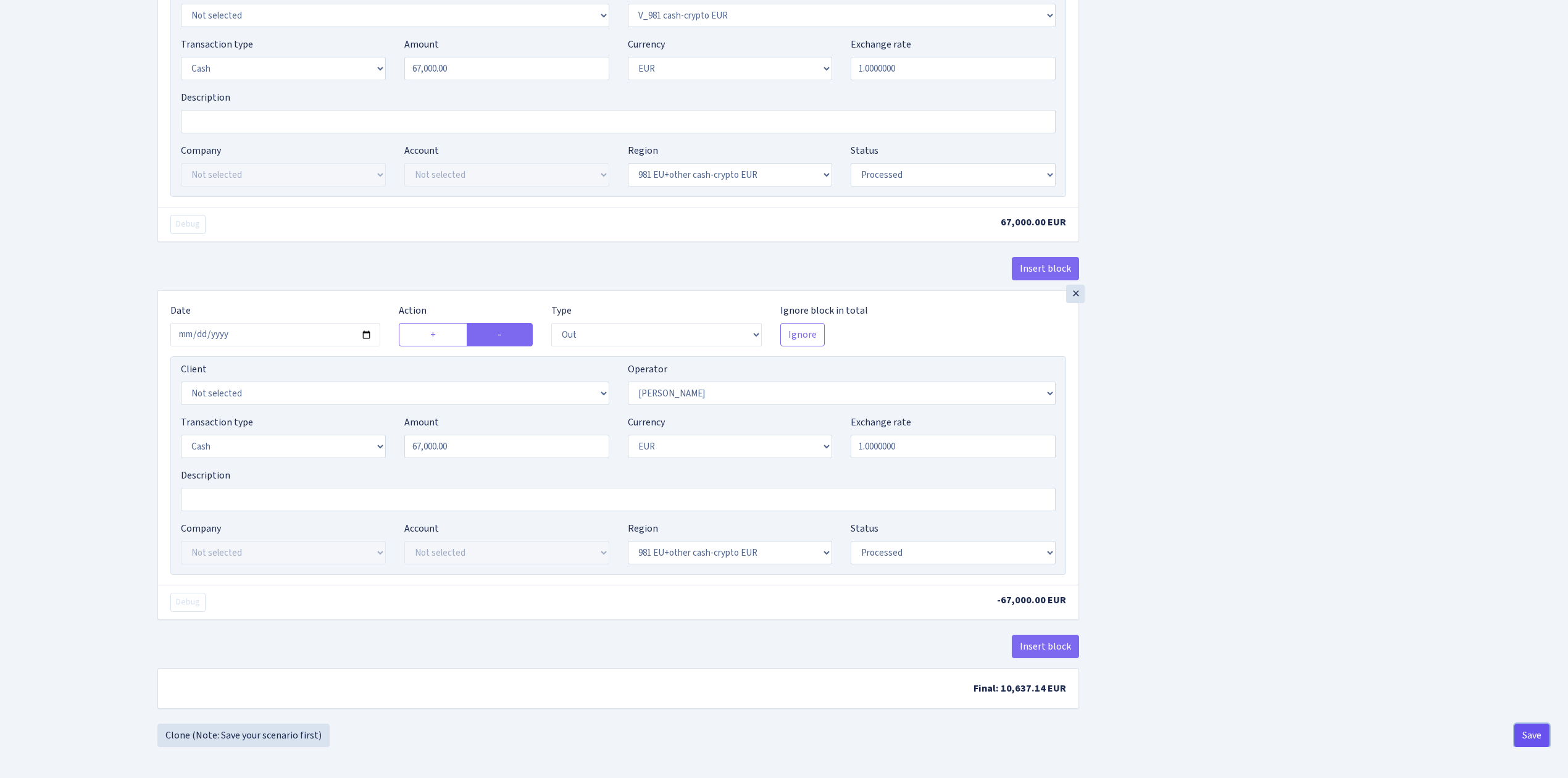
click at [1528, 730] on button "Save" at bounding box center [1532, 736] width 35 height 24
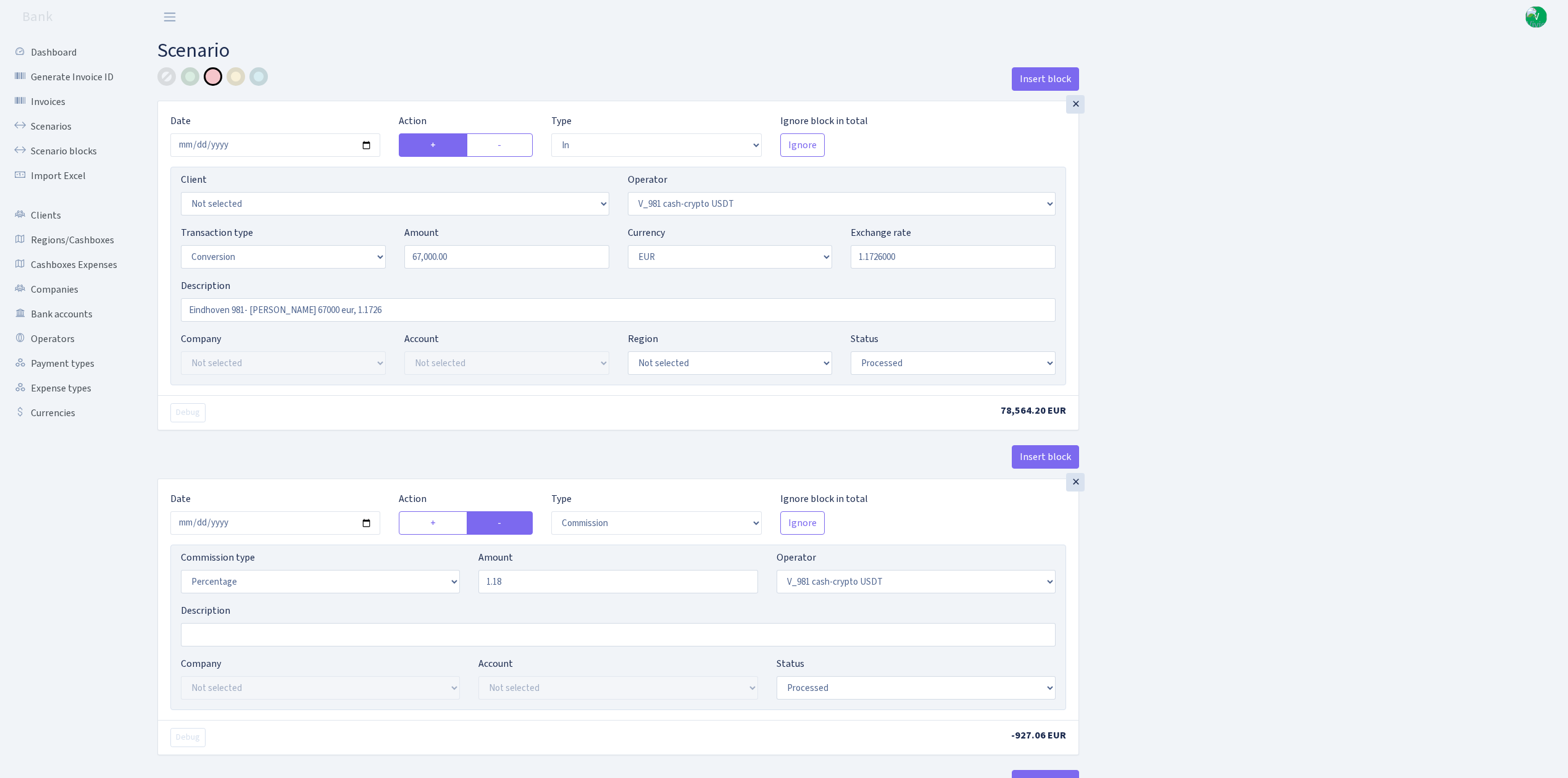
select select "in"
select select "435"
select select "15"
select select "1"
select select "processed"
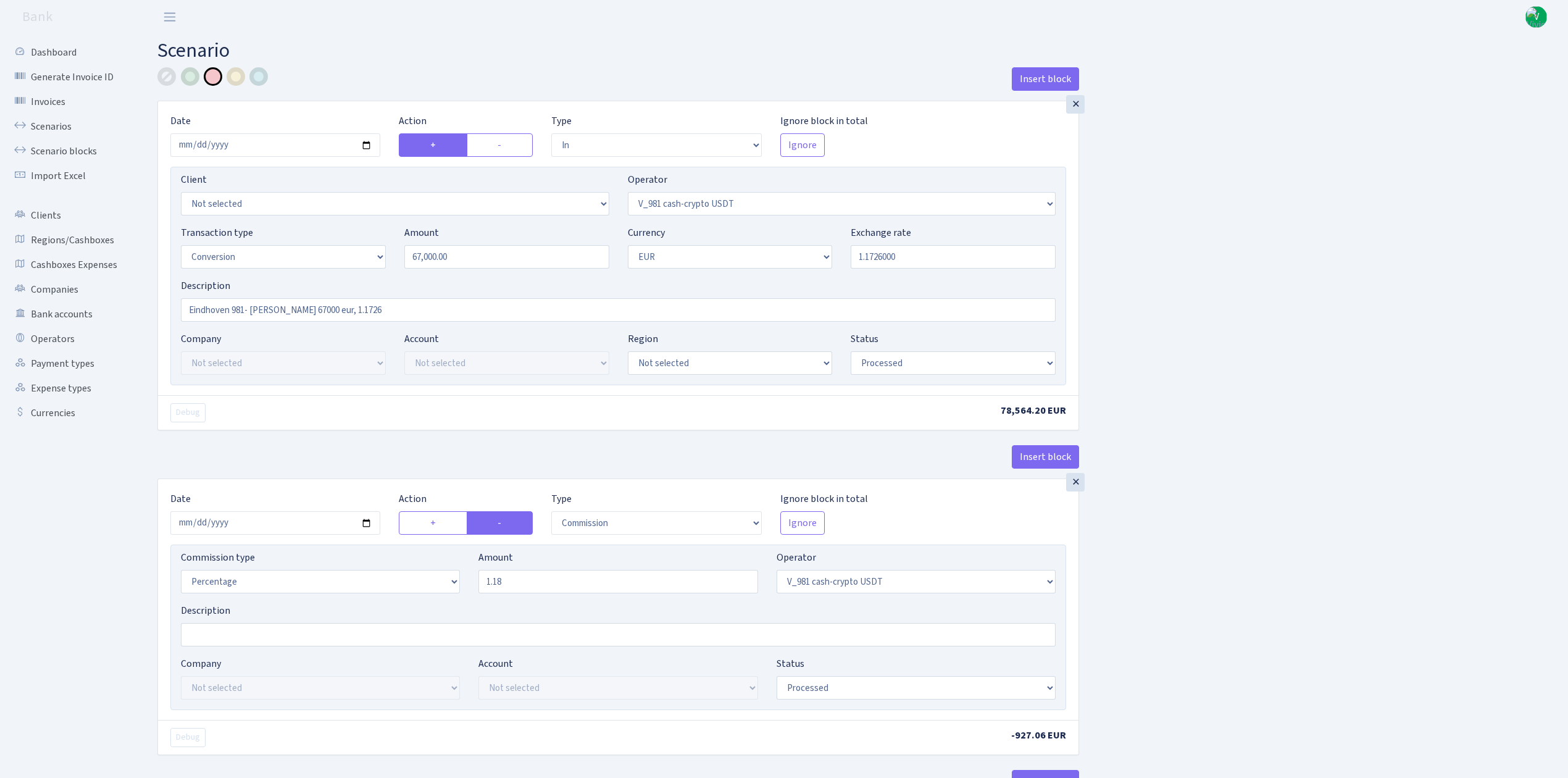
select select "commission"
select select "435"
select select "processed"
select select "out"
select select "434"
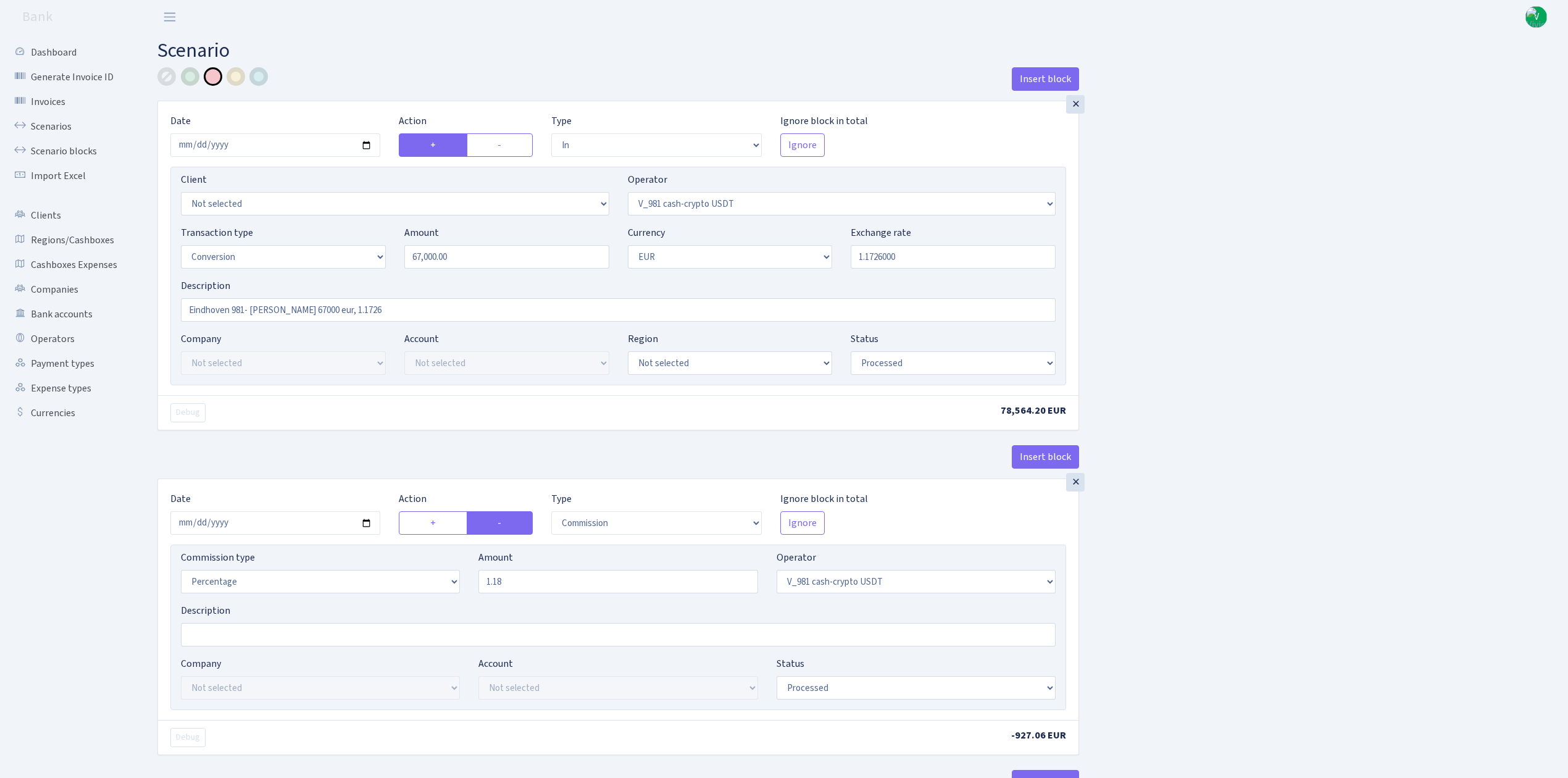
select select "15"
select select "1"
select select "processed"
select select "in"
select select "434"
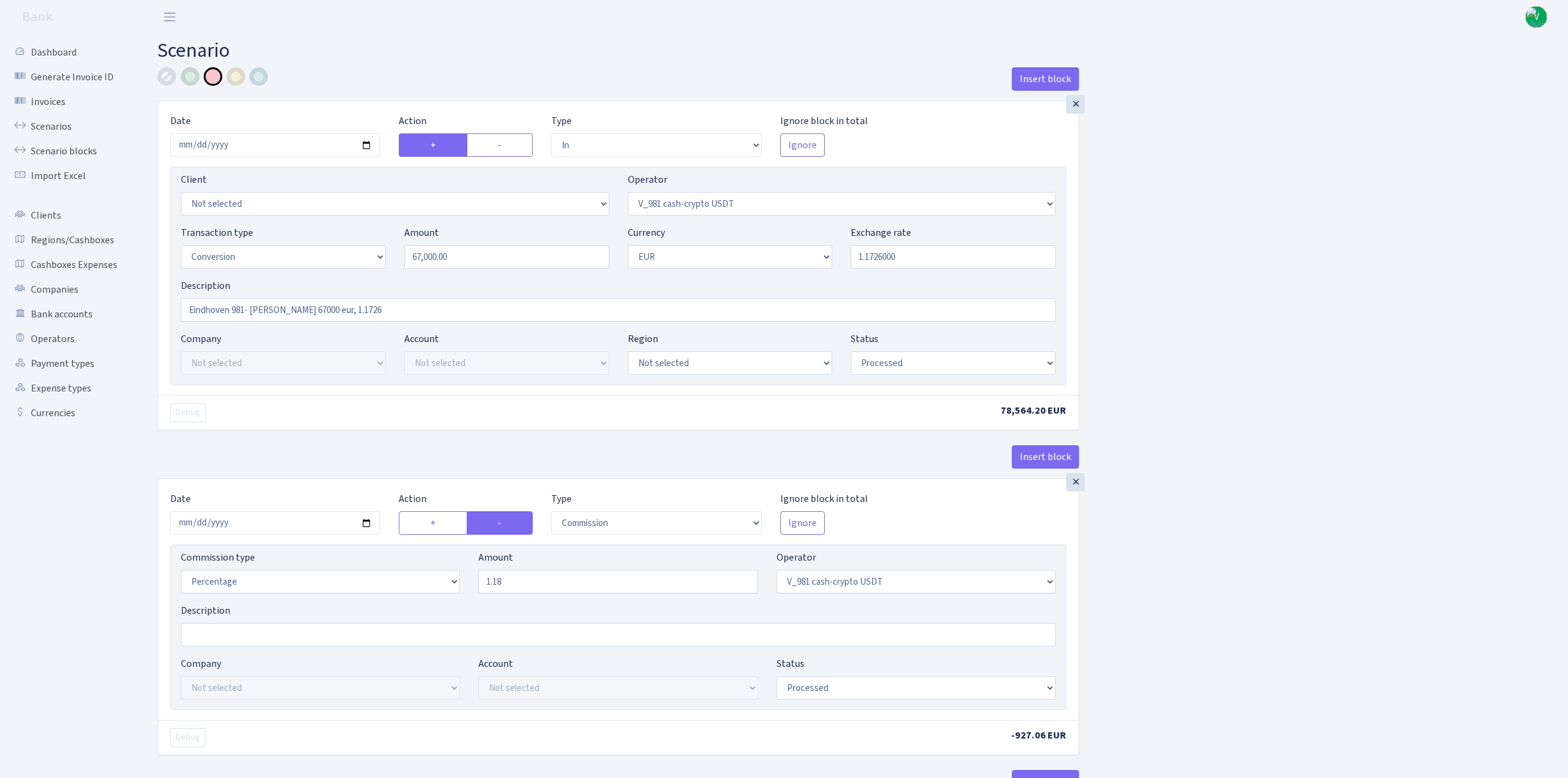
select select "1"
select select "22"
select select "processed"
select select "out"
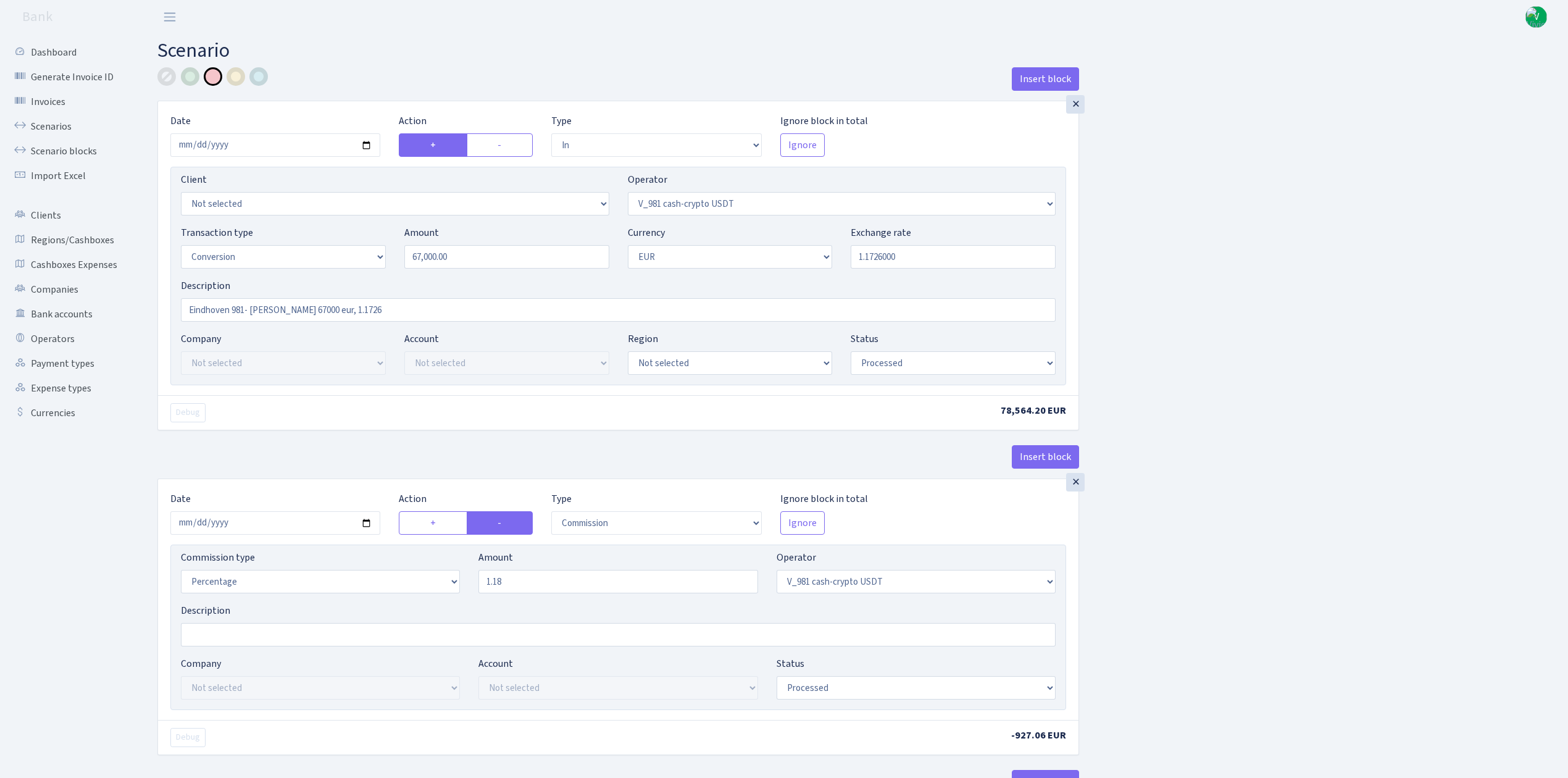
select select "260"
select select "1"
select select "22"
select select "processed"
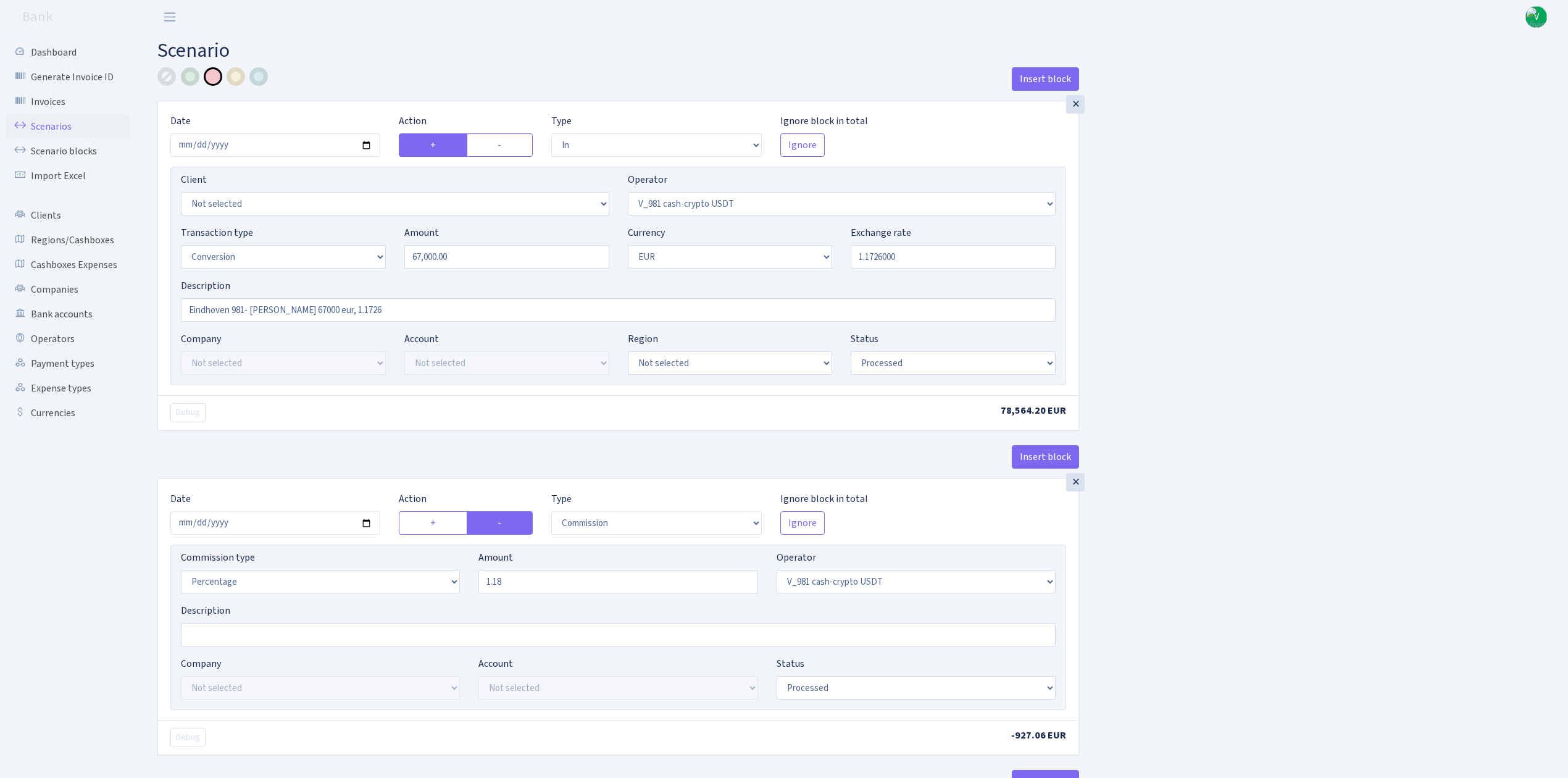
click at [44, 123] on link "Scenarios" at bounding box center [67, 127] width 123 height 25
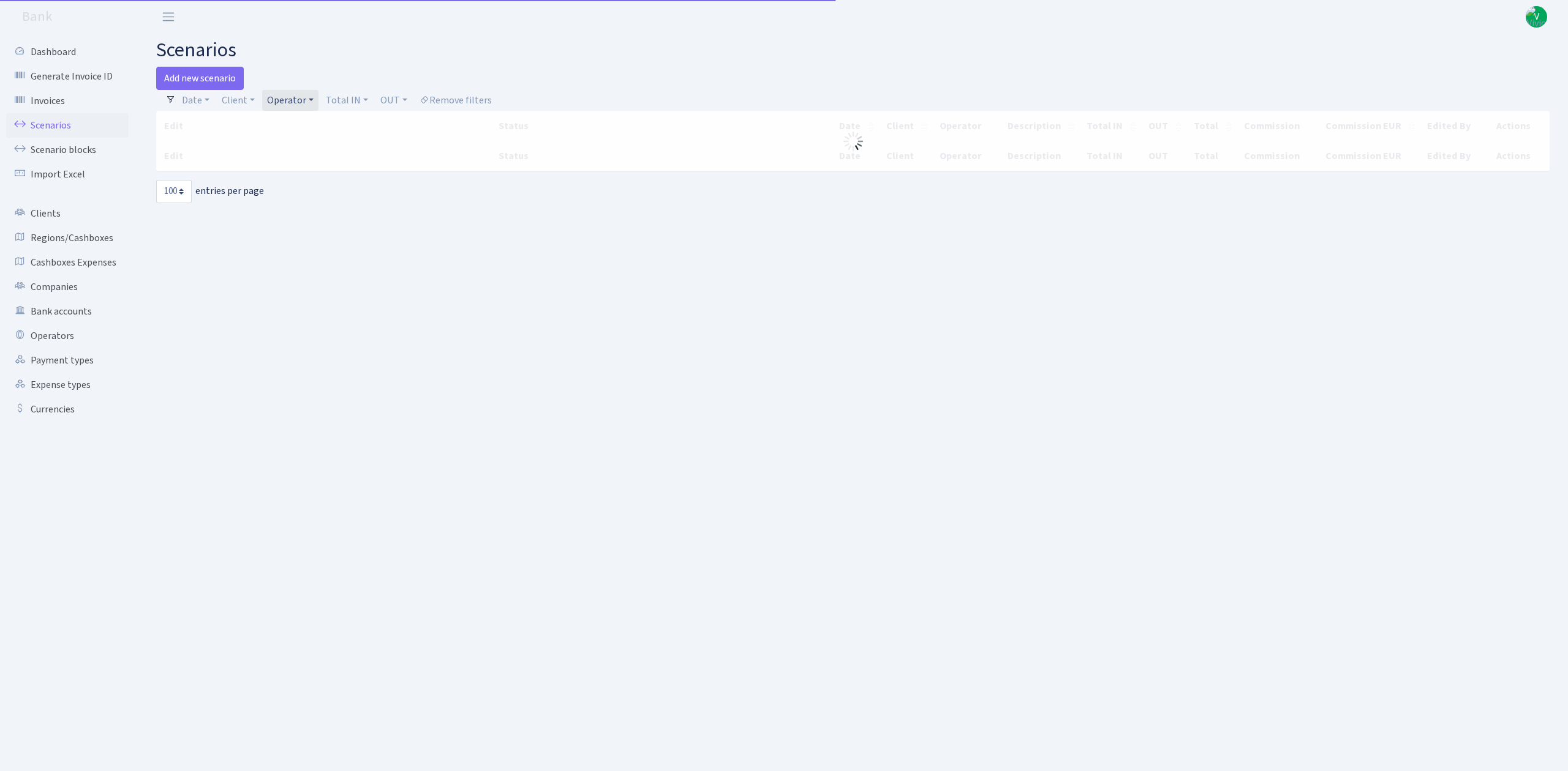
select select "100"
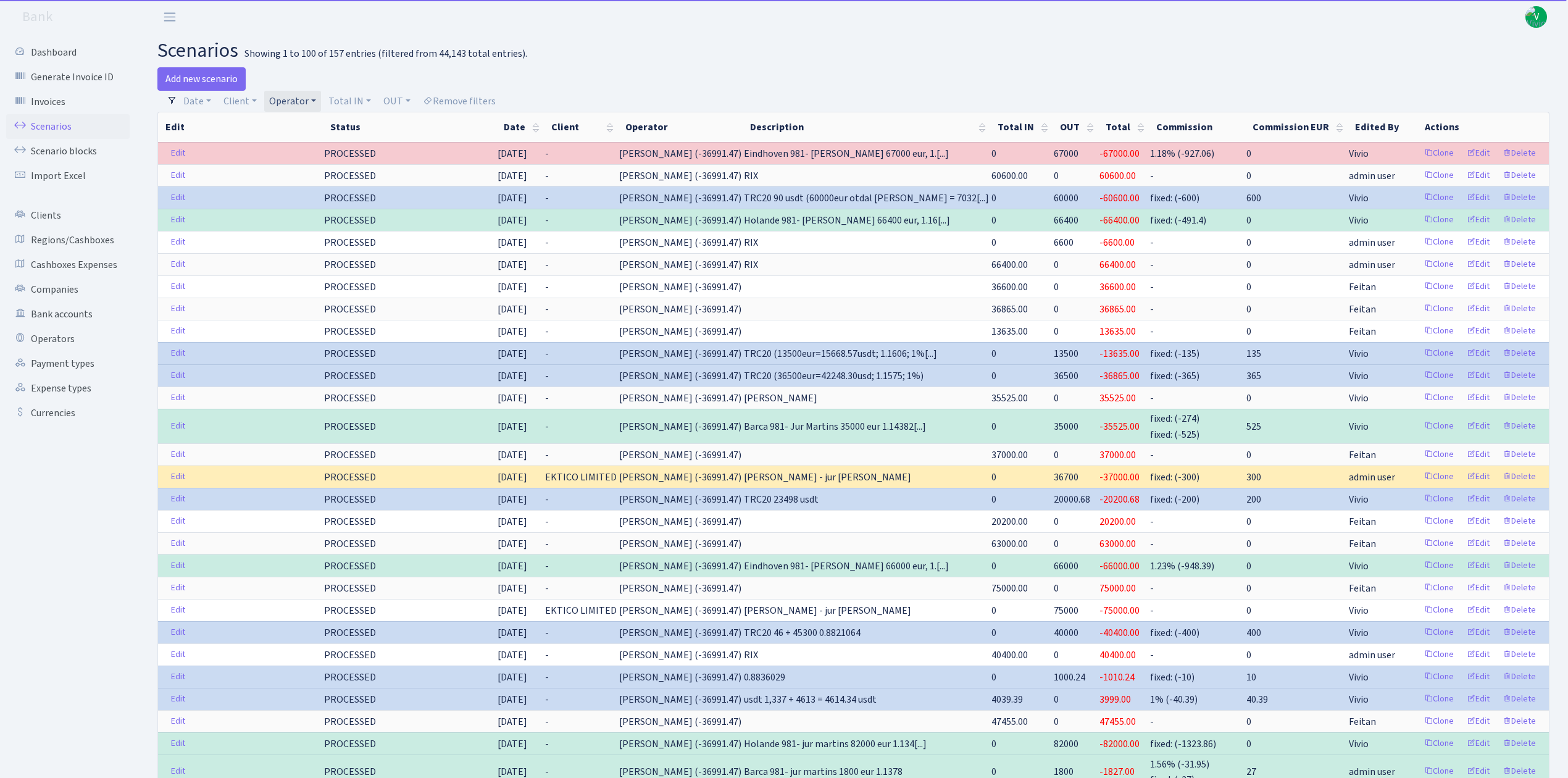
click at [309, 100] on link "Operator" at bounding box center [292, 101] width 57 height 21
select select
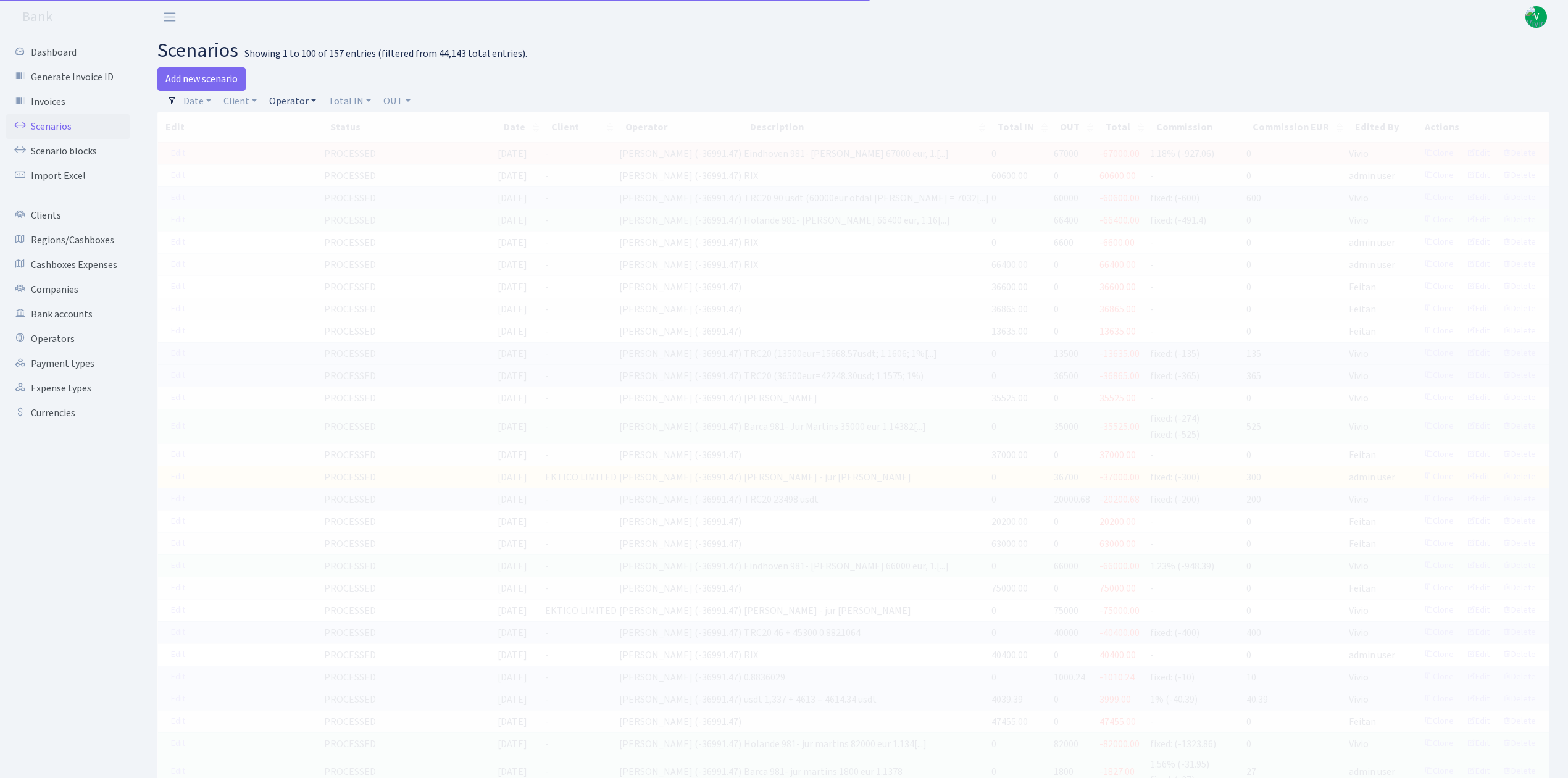
click at [294, 101] on link "Operator" at bounding box center [292, 101] width 57 height 21
click at [311, 137] on input "search" at bounding box center [313, 145] width 91 height 19
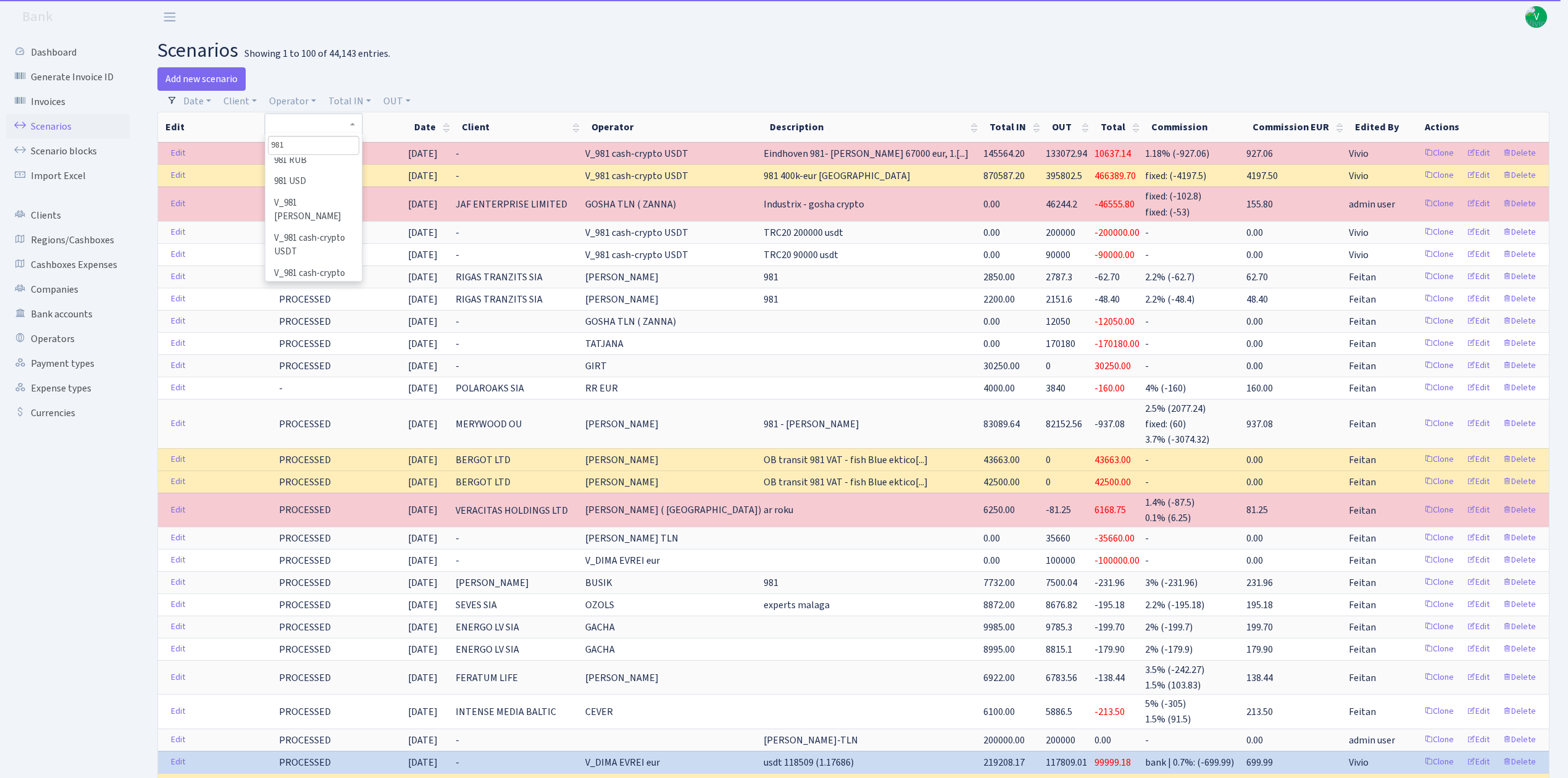
scroll to position [164, 0]
type input "981"
click at [304, 213] on li "V_981 cash-crypto USDT" at bounding box center [313, 230] width 93 height 35
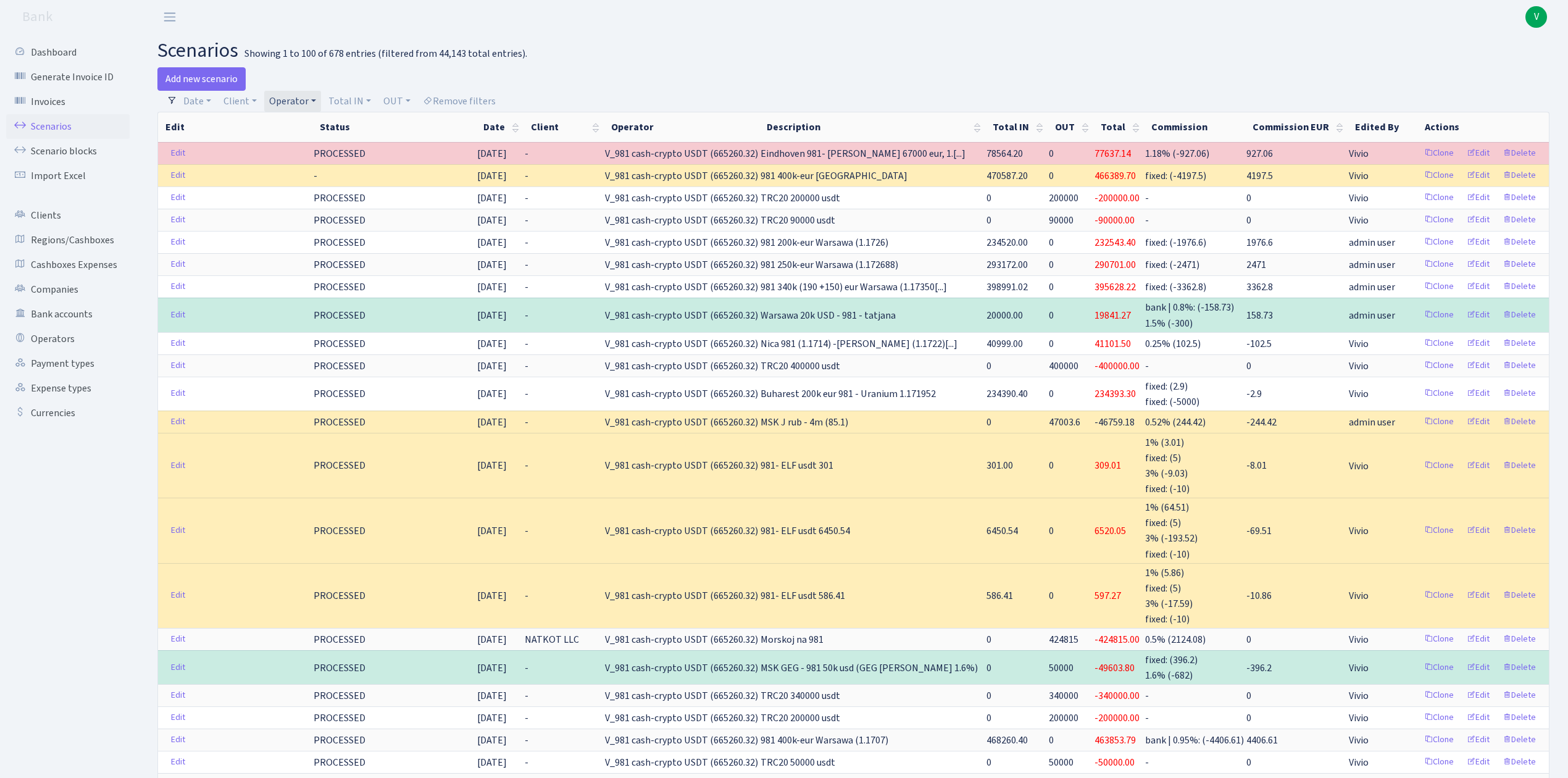
click at [1531, 13] on span "V" at bounding box center [1536, 17] width 22 height 22
click at [1485, 67] on link "Logout" at bounding box center [1497, 71] width 111 height 19
